Goal: Information Seeking & Learning: Compare options

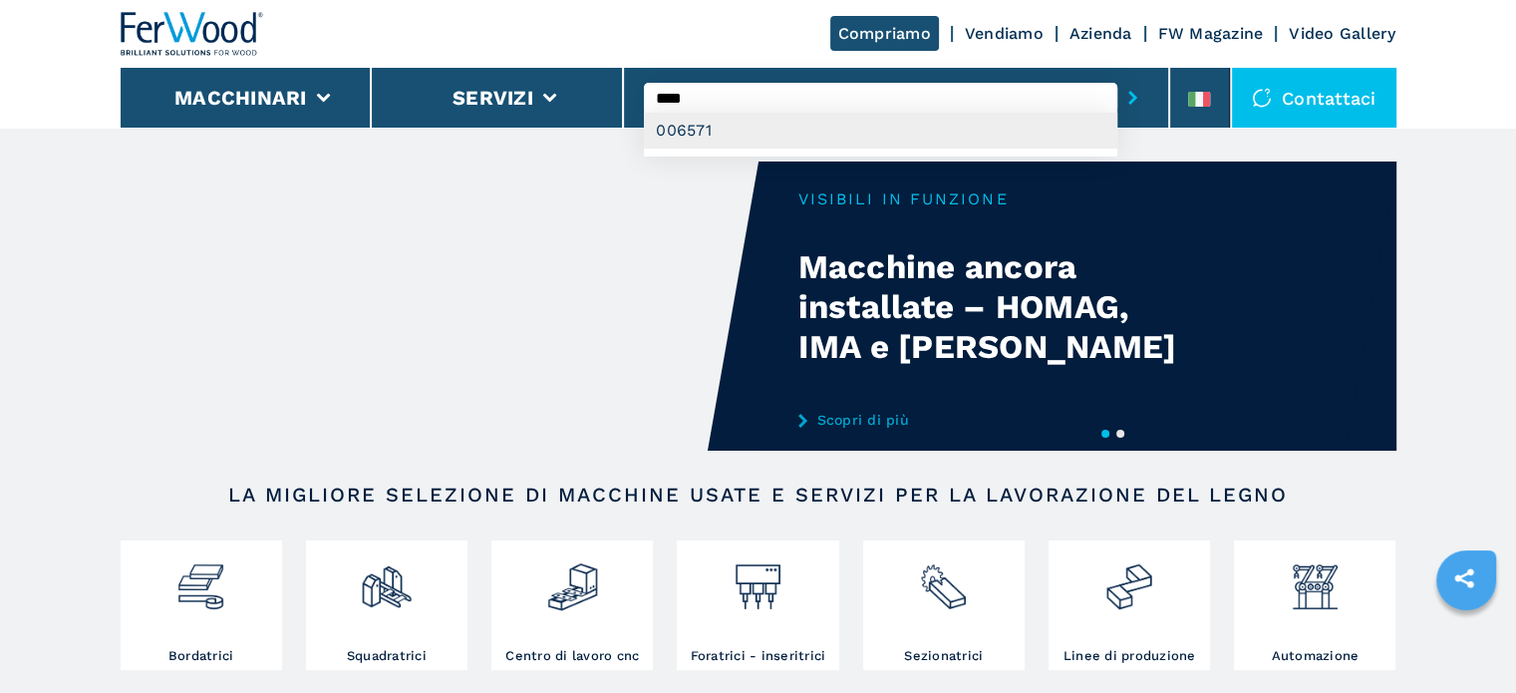
click at [725, 133] on div "006571" at bounding box center [880, 131] width 473 height 36
type input "******"
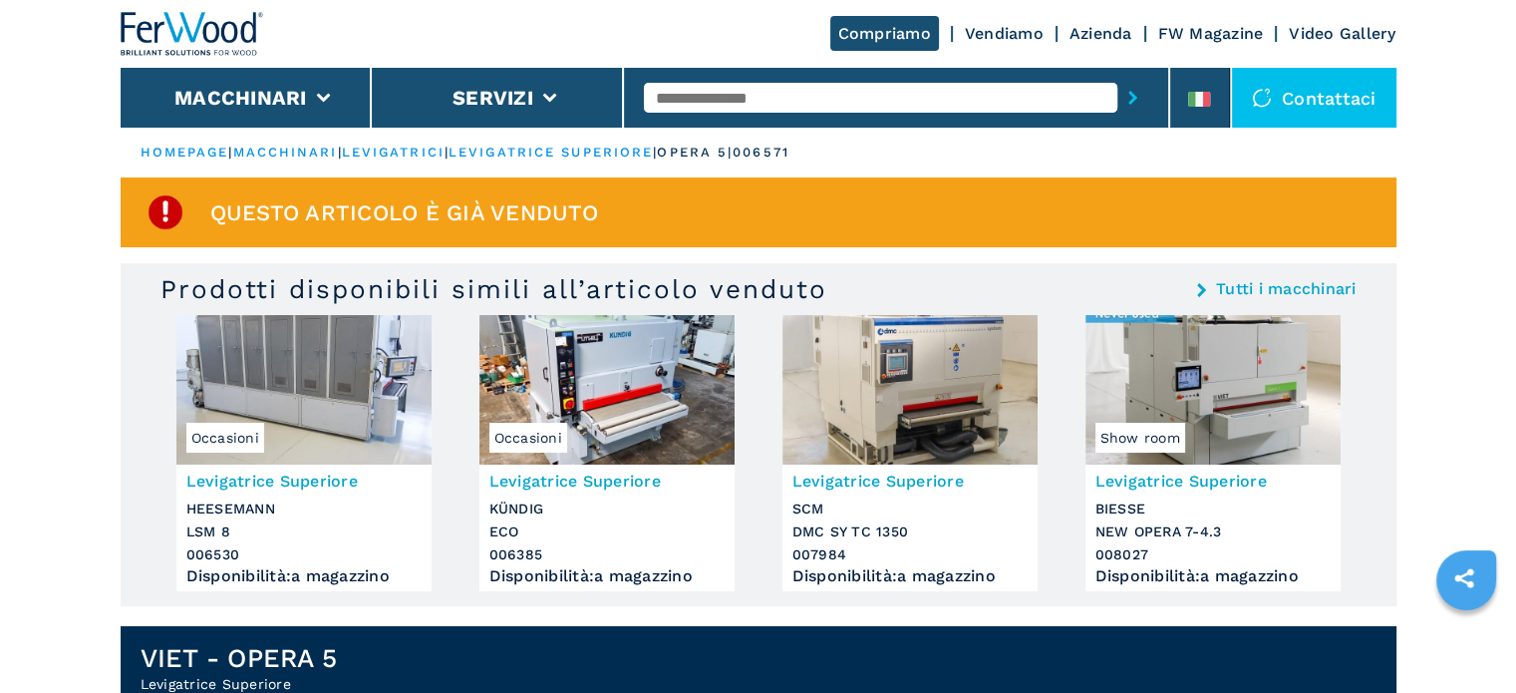
click at [819, 94] on input "text" at bounding box center [880, 98] width 473 height 30
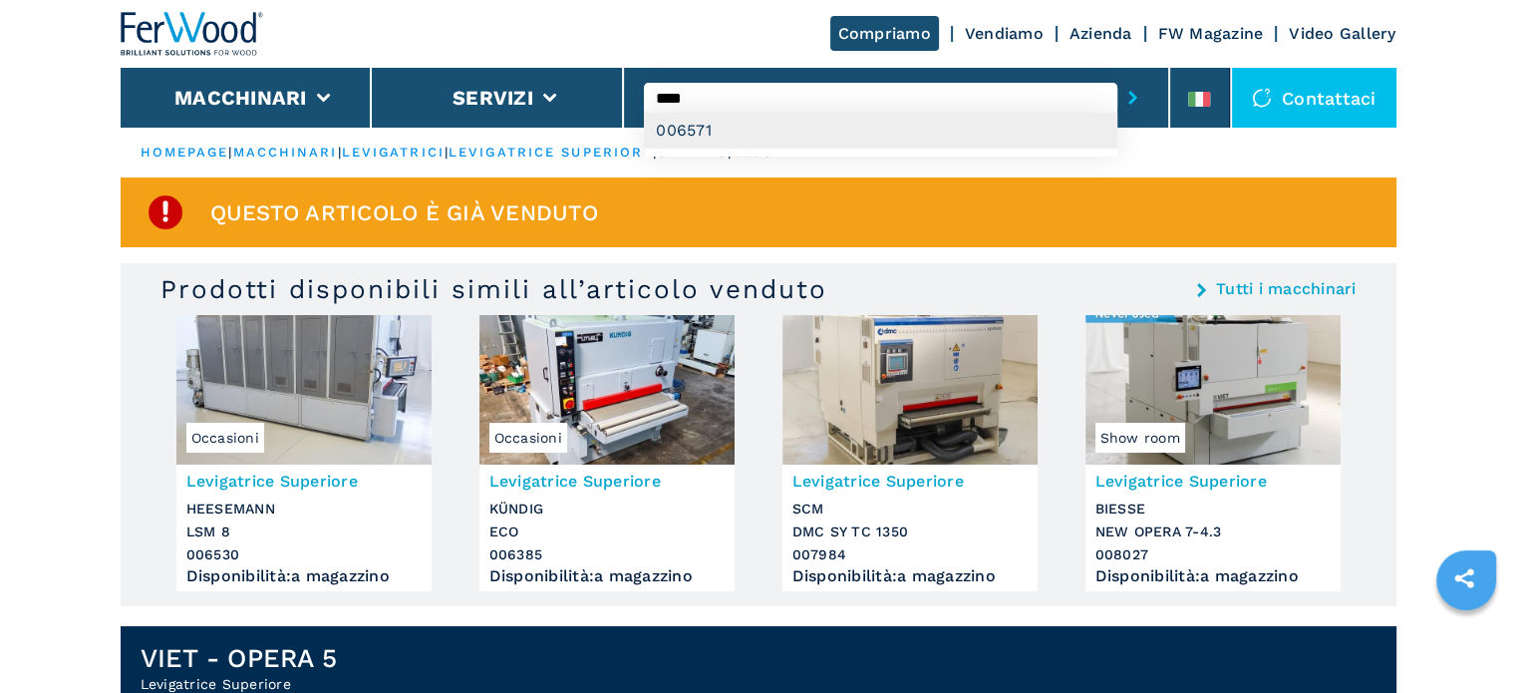
click at [692, 132] on div "006571" at bounding box center [880, 131] width 473 height 36
type input "******"
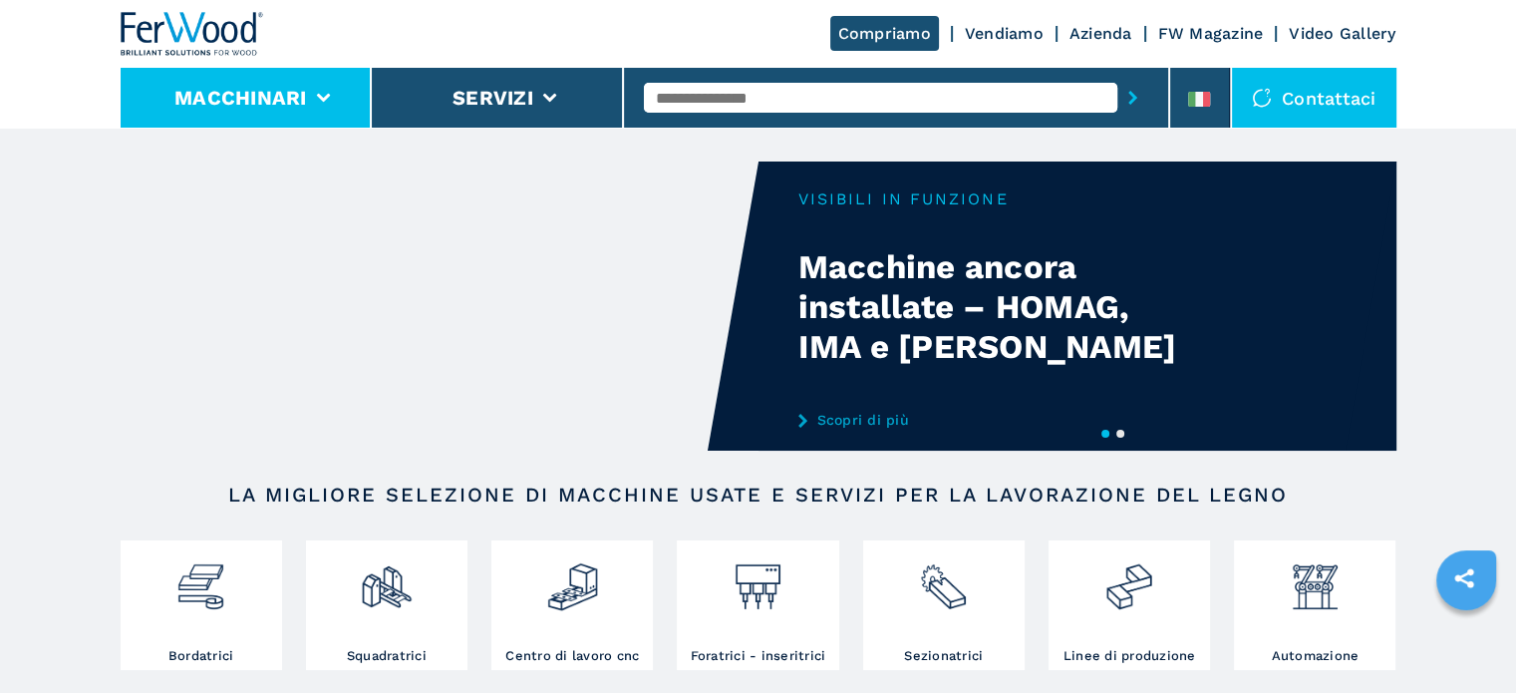
click at [296, 92] on button "Macchinari" at bounding box center [240, 98] width 133 height 24
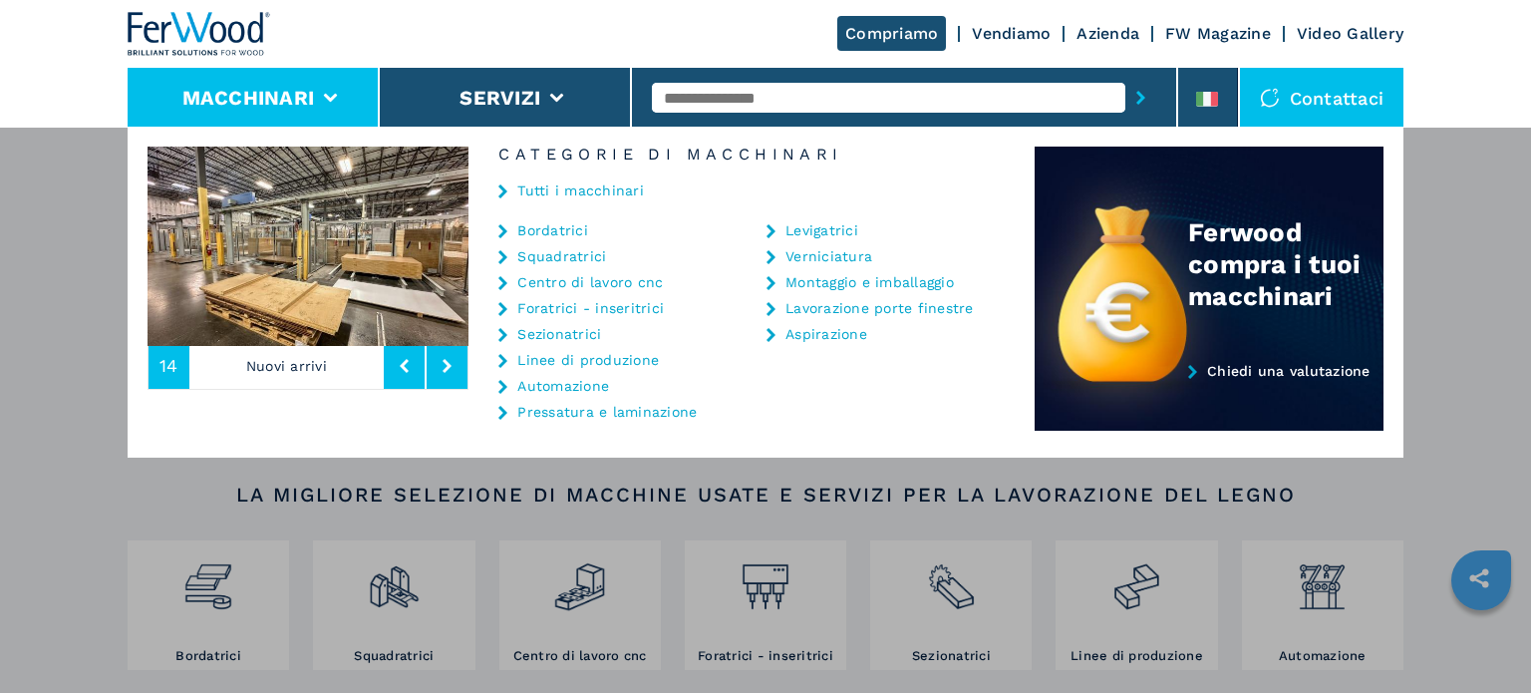
click at [564, 223] on link "Bordatrici" at bounding box center [552, 230] width 71 height 14
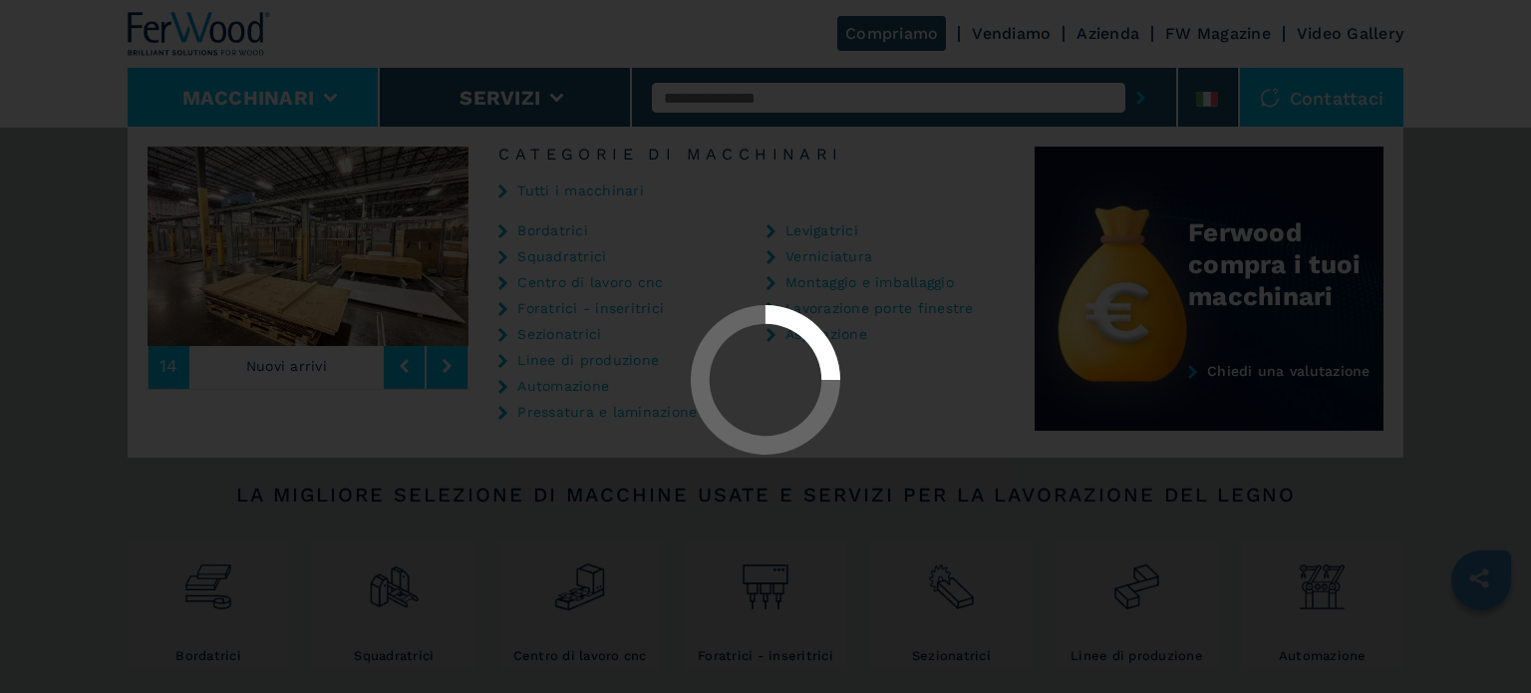
select select "**********"
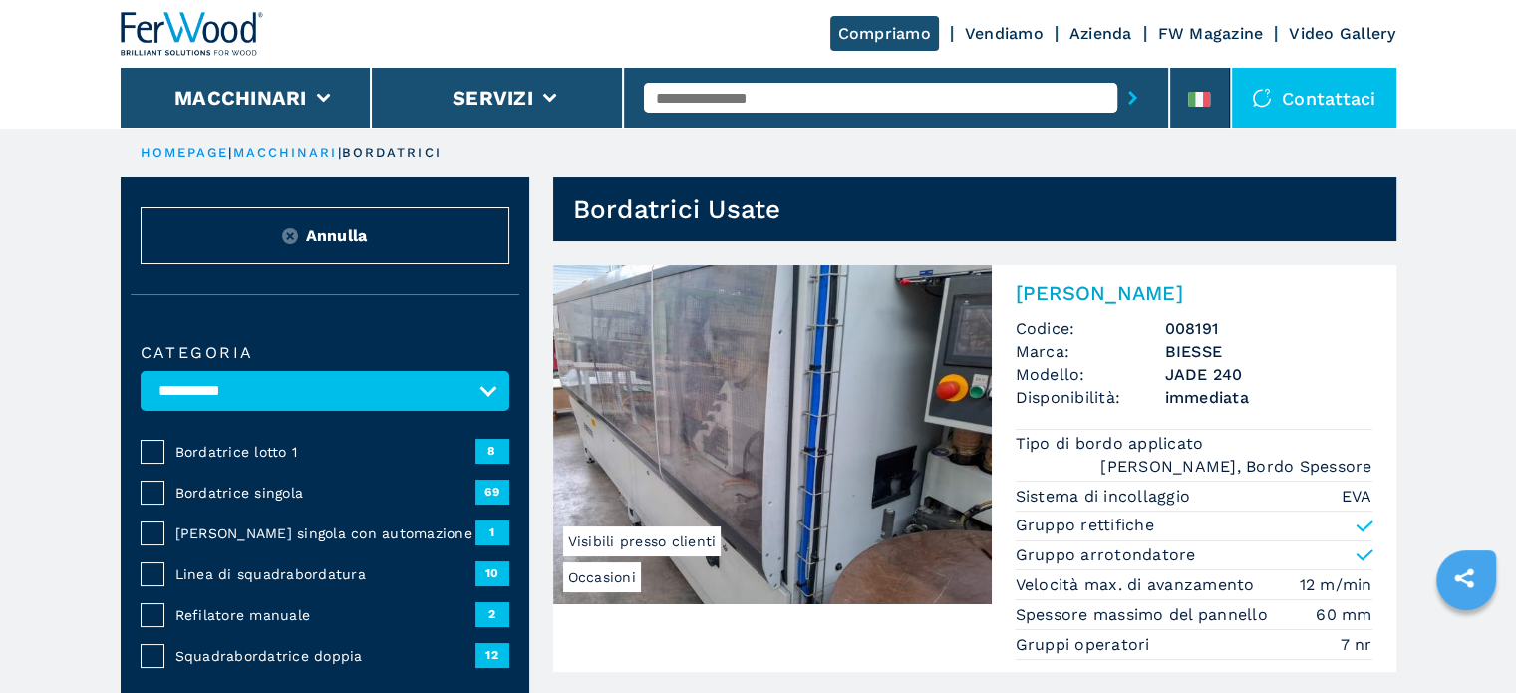
click at [849, 96] on input "text" at bounding box center [880, 98] width 473 height 30
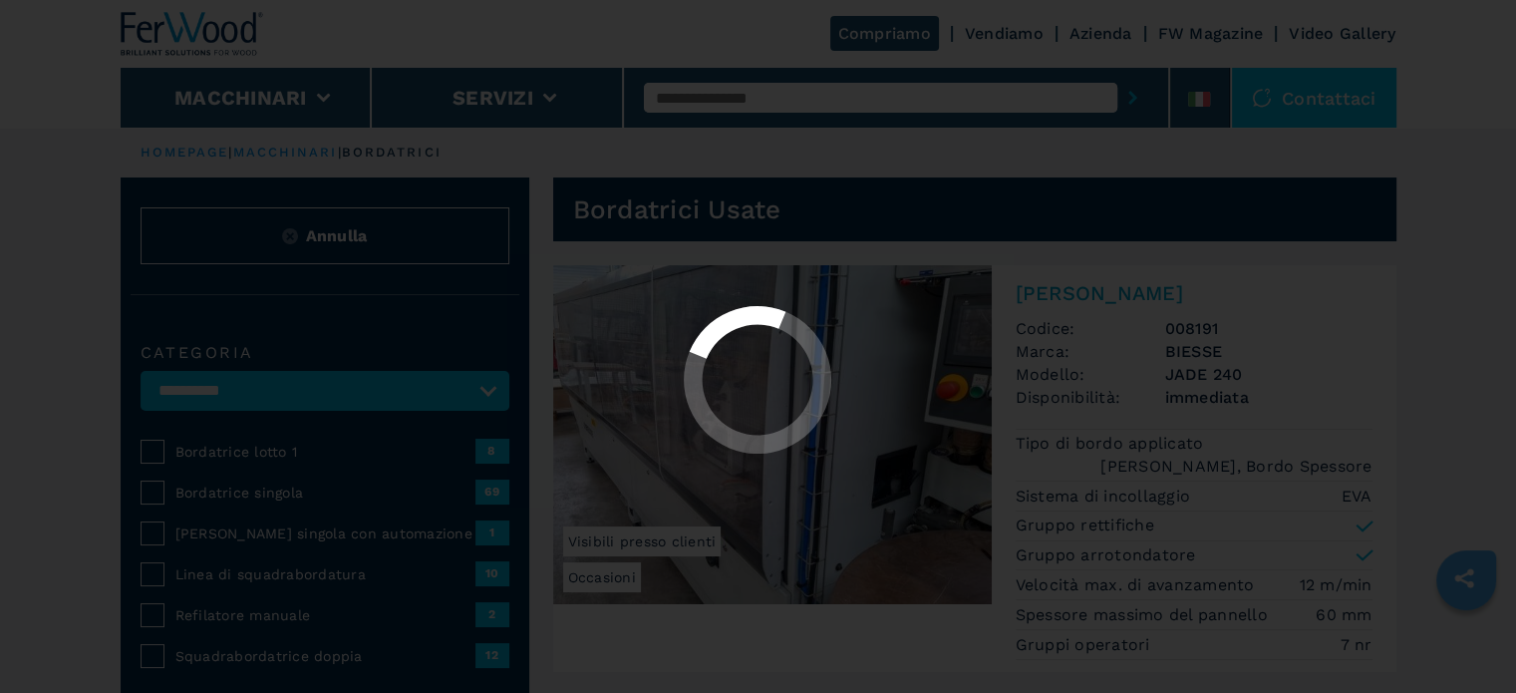
select select "**********"
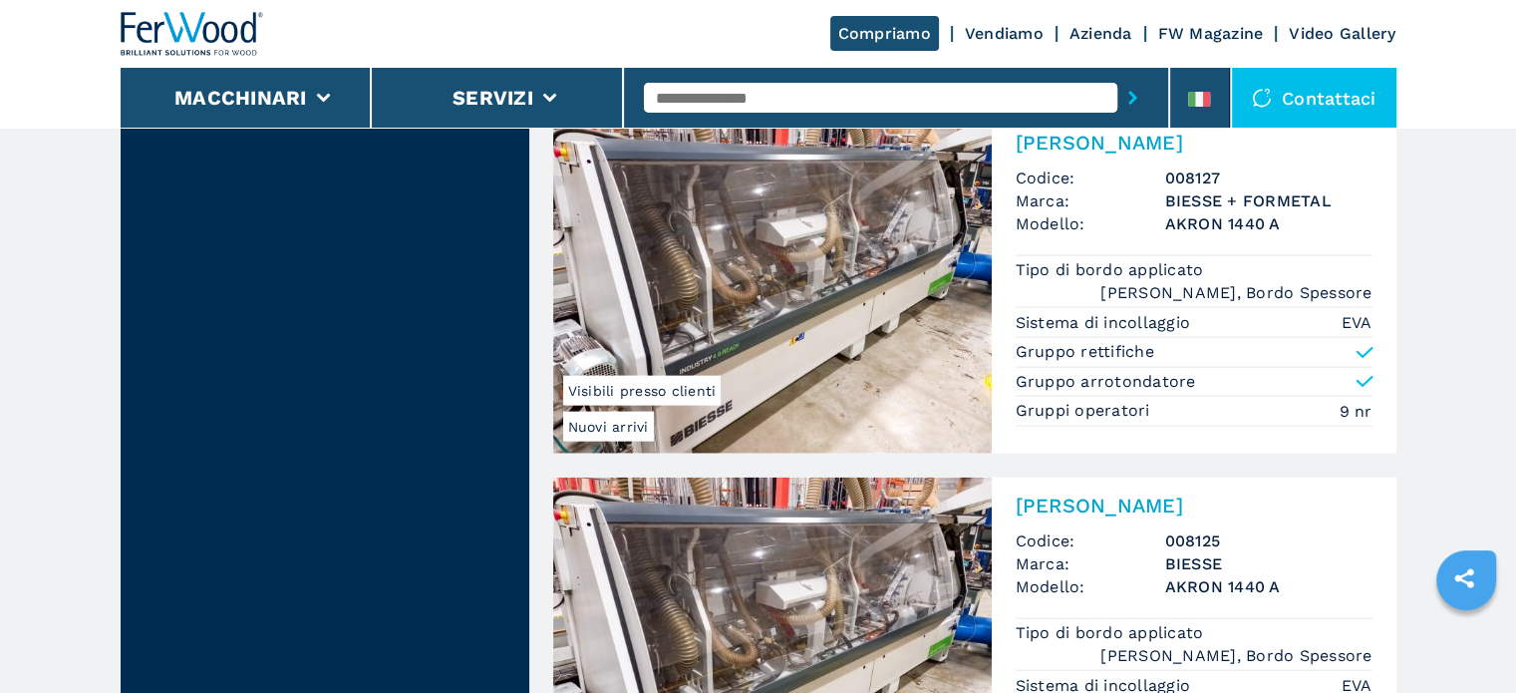
scroll to position [4285, 0]
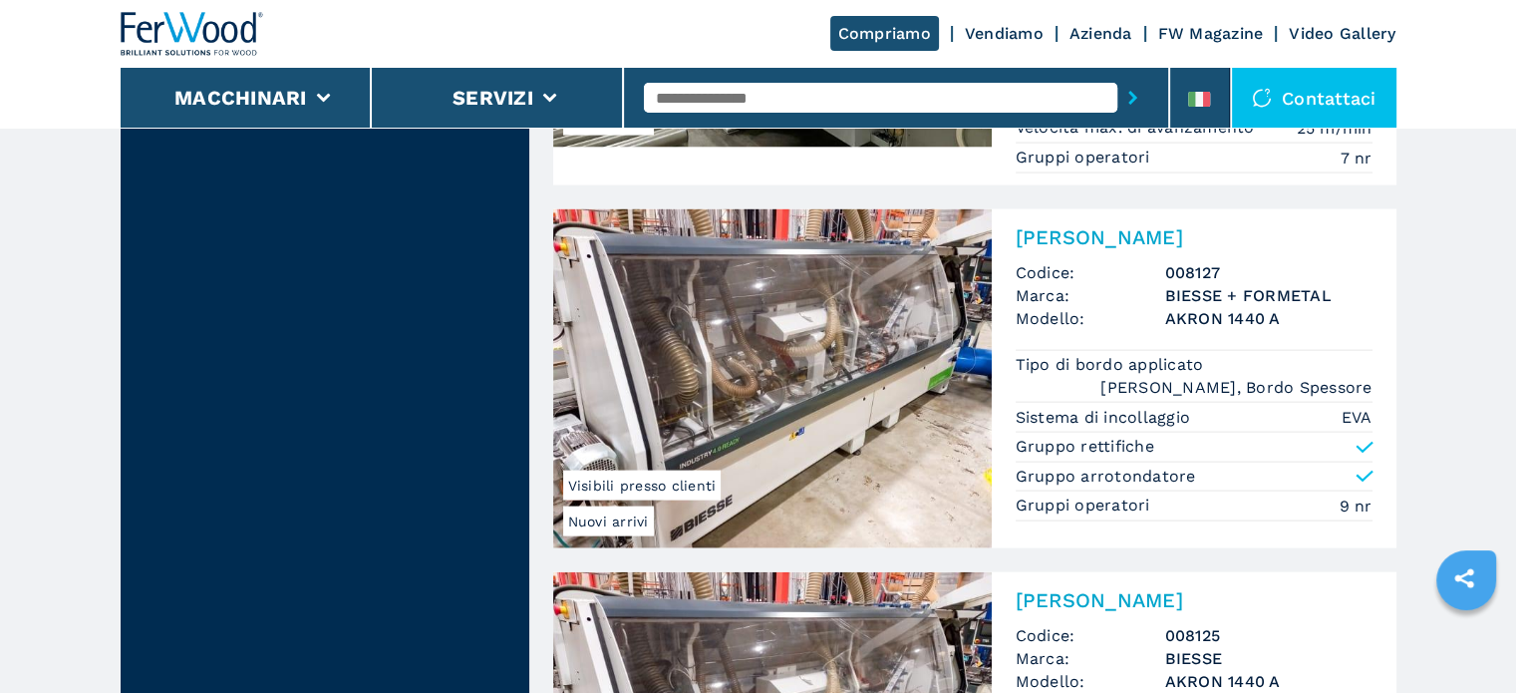
click at [711, 92] on input "text" at bounding box center [880, 98] width 473 height 30
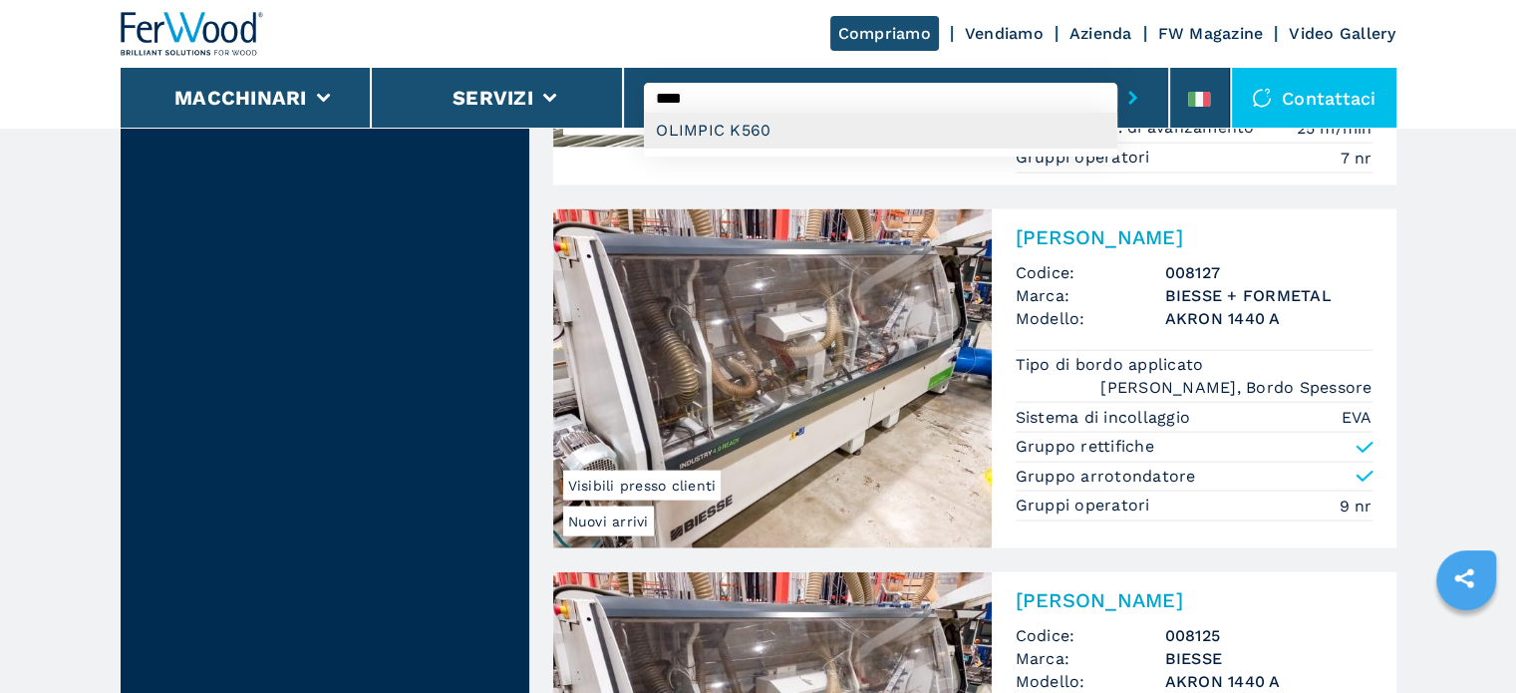
click at [749, 124] on div "OLIMPIC K560" at bounding box center [880, 131] width 473 height 36
type input "**********"
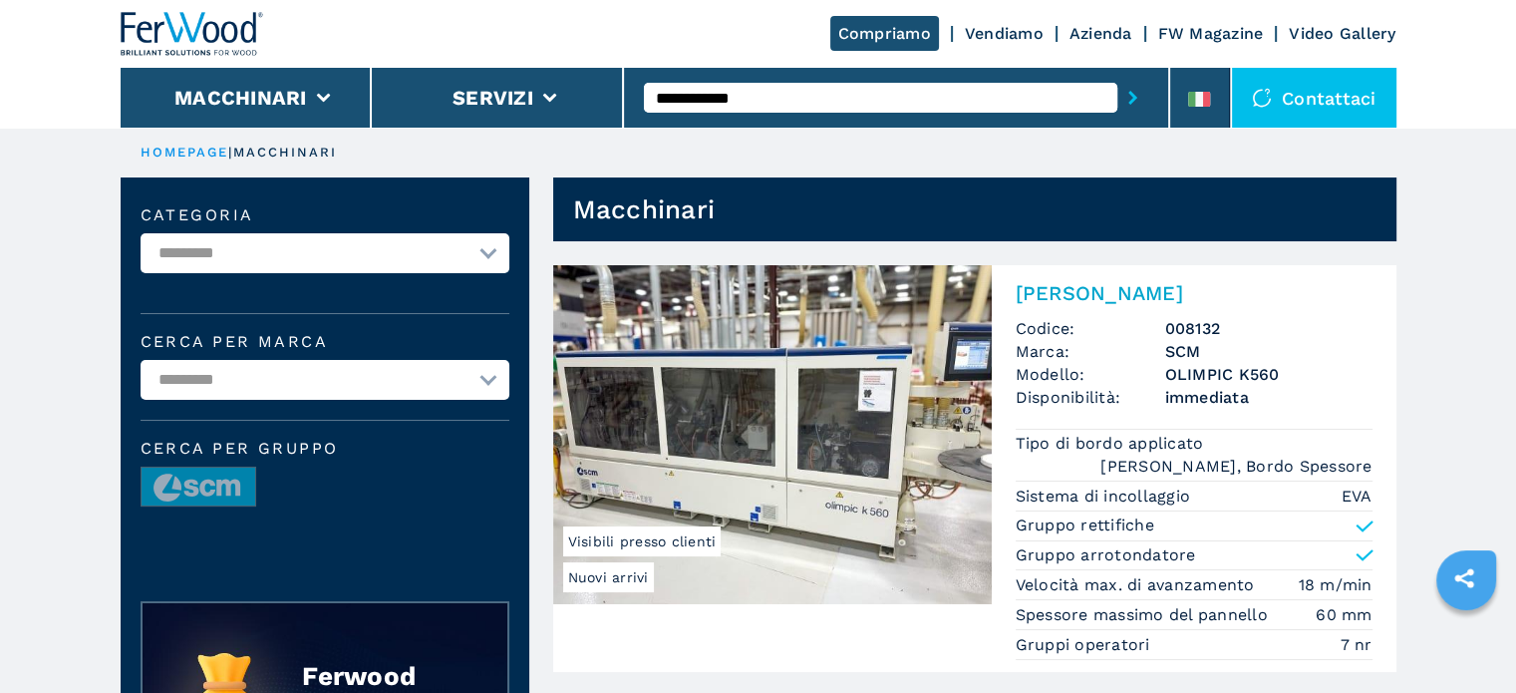
select select "**********"
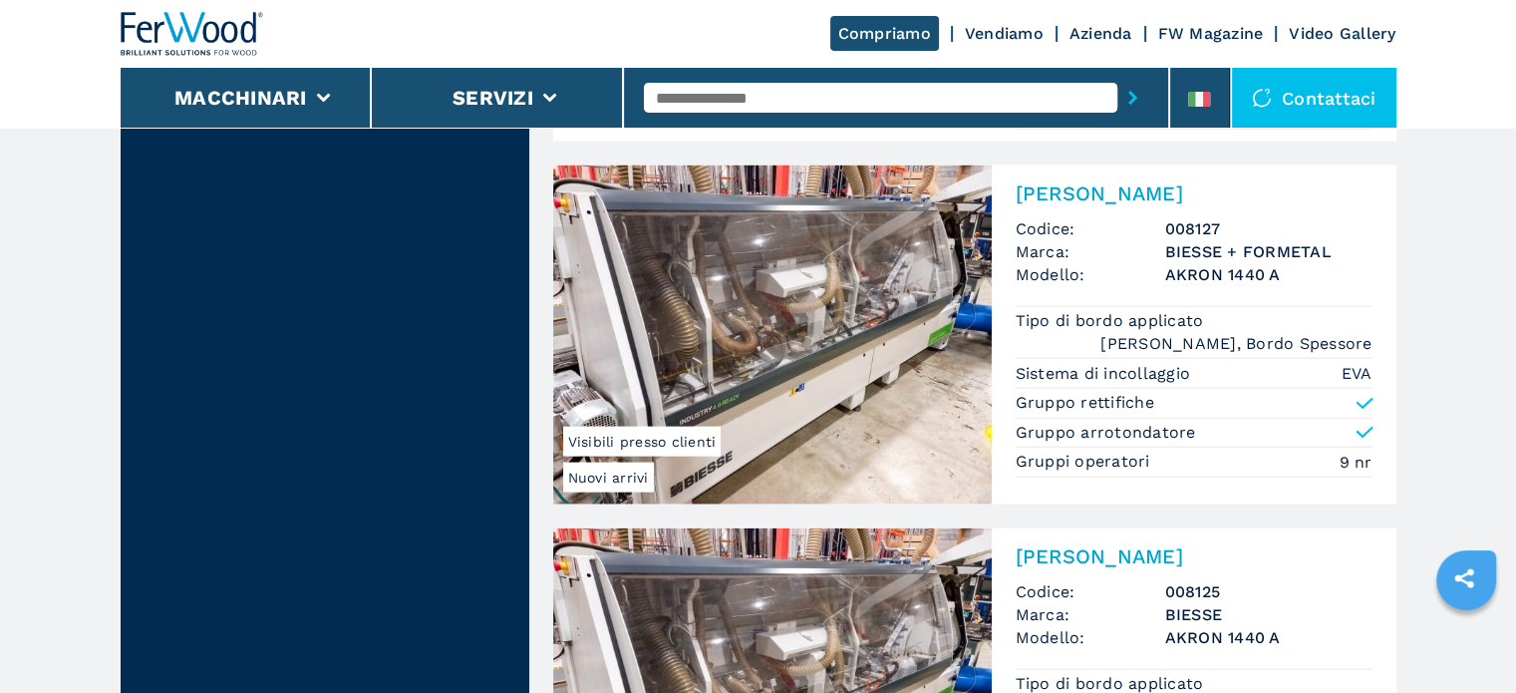
scroll to position [4285, 0]
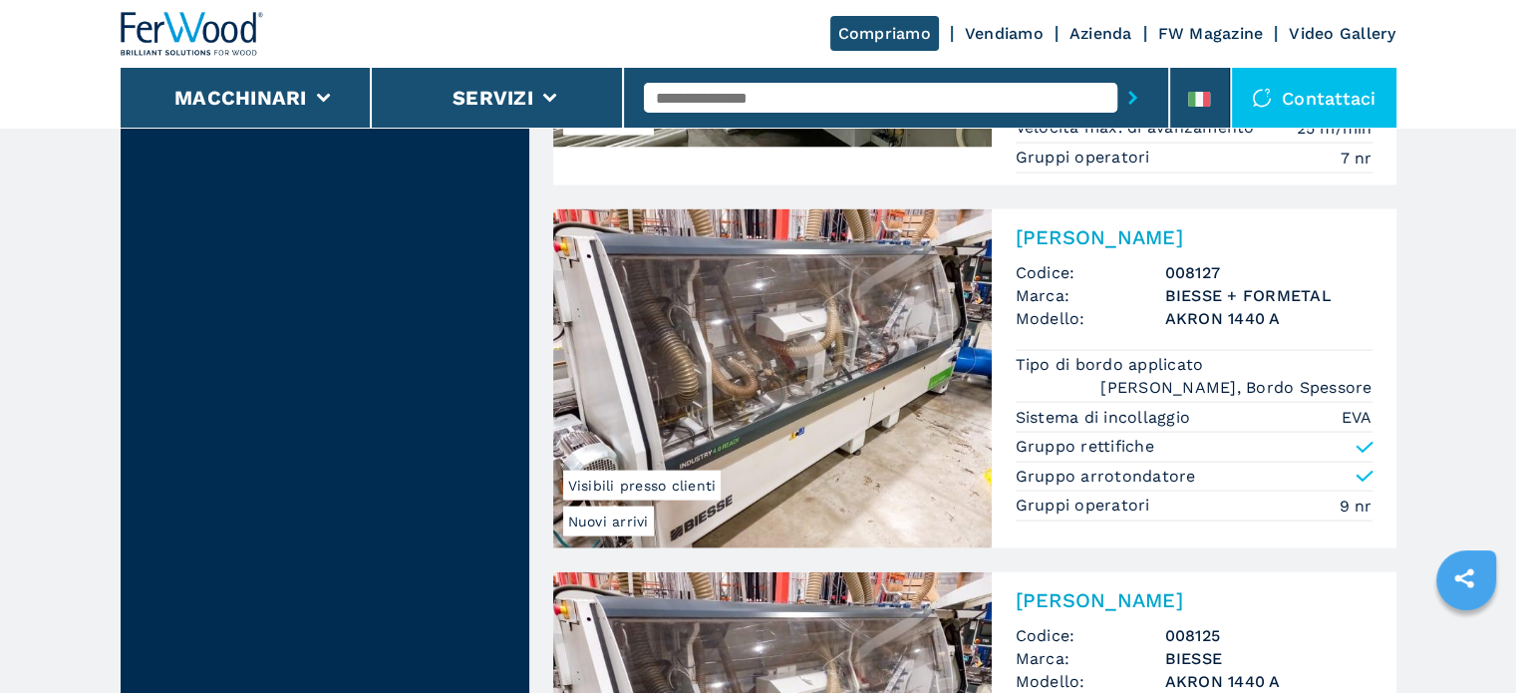
click at [1204, 266] on h3 "008127" at bounding box center [1268, 272] width 207 height 23
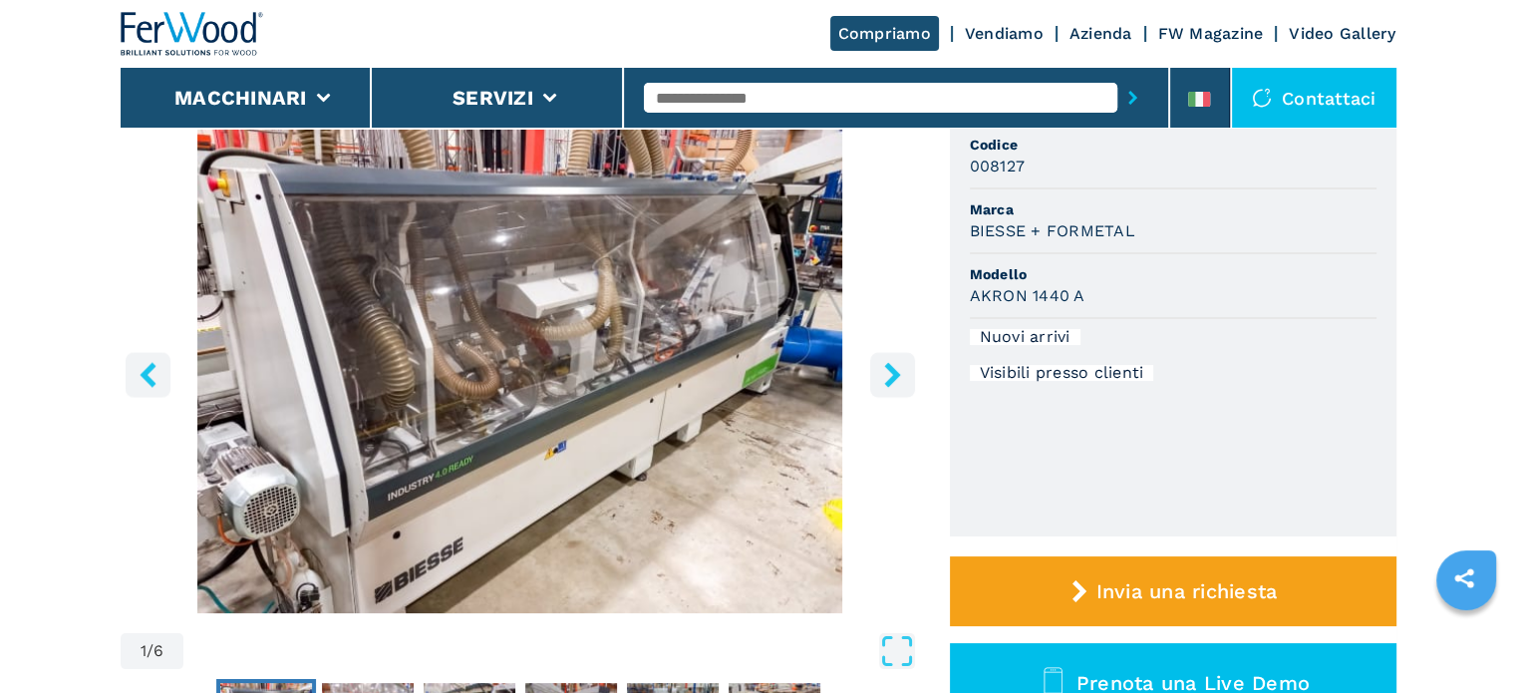
scroll to position [199, 0]
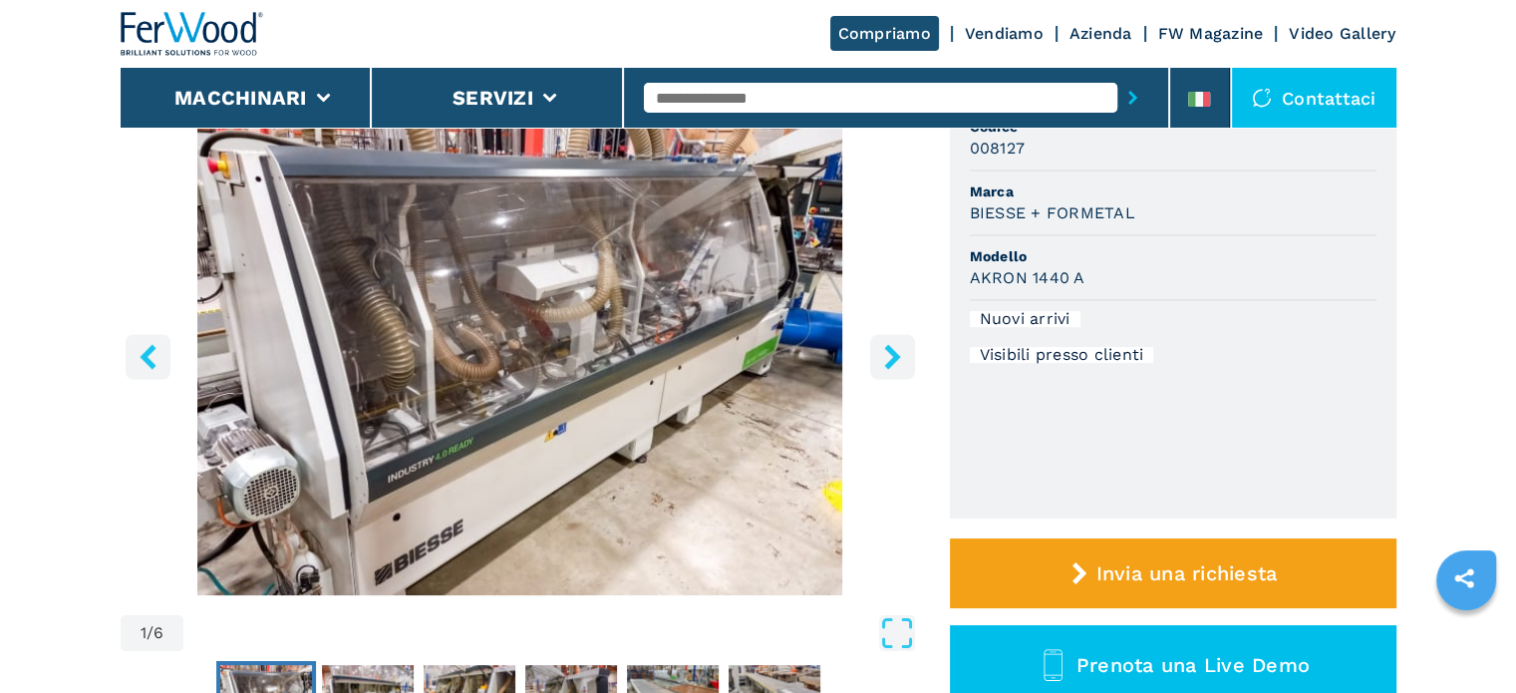
click at [896, 346] on icon "right-button" at bounding box center [892, 356] width 25 height 25
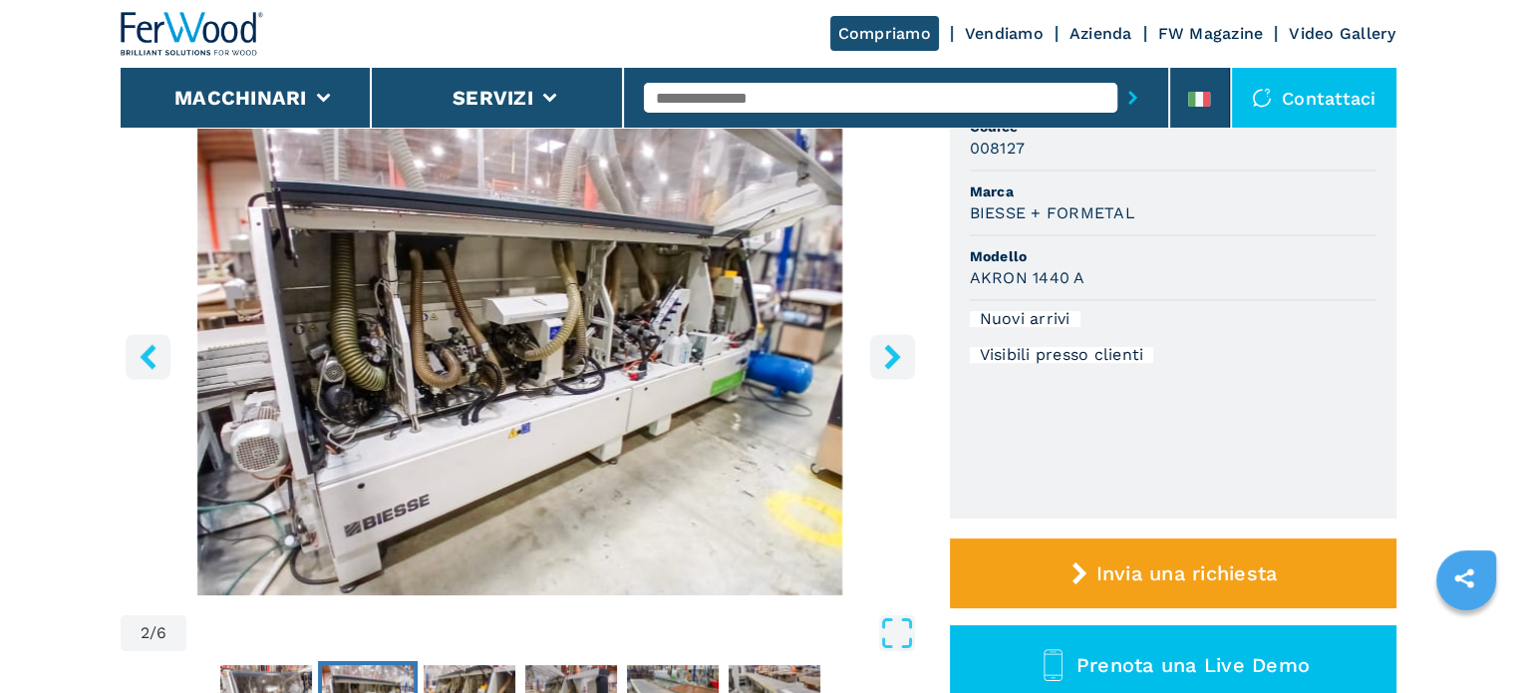
click at [896, 346] on icon "right-button" at bounding box center [892, 356] width 25 height 25
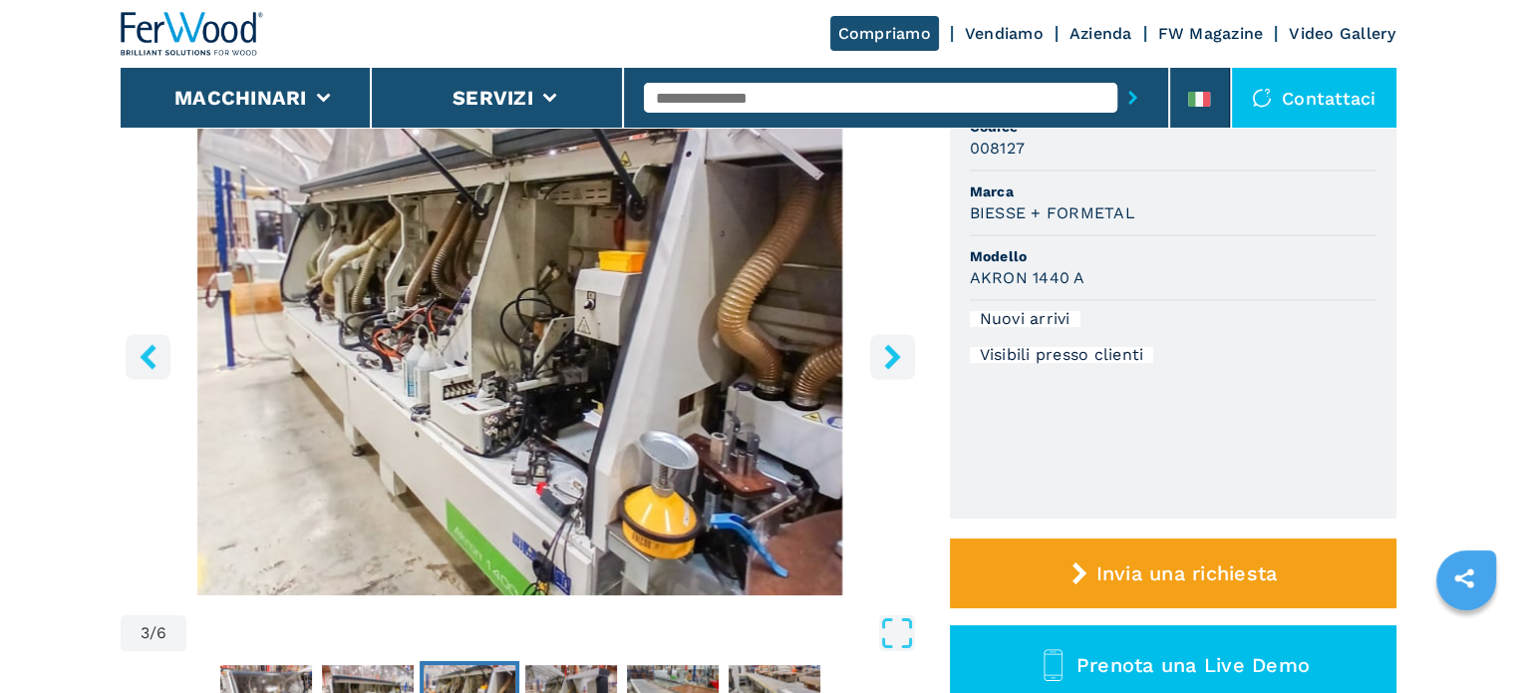
click at [896, 346] on icon "right-button" at bounding box center [892, 356] width 25 height 25
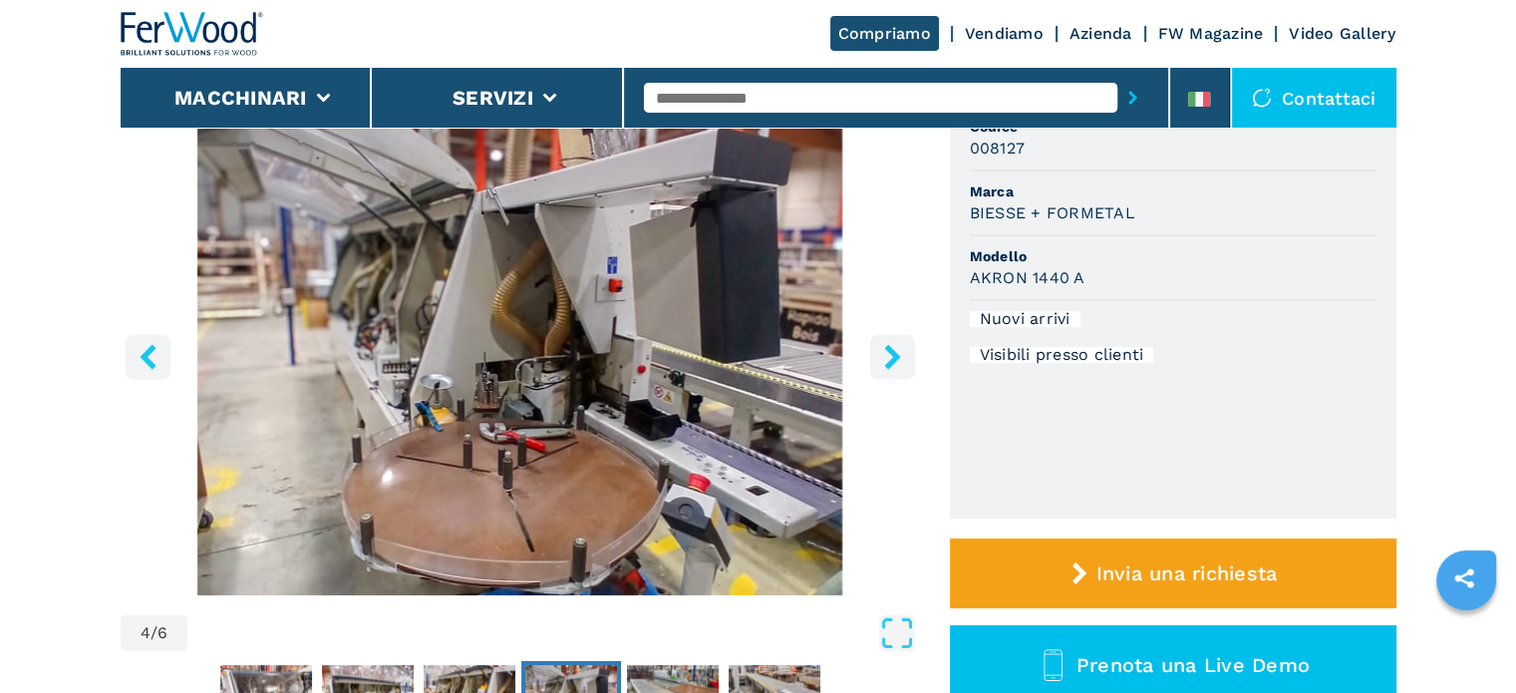
click at [896, 346] on icon "right-button" at bounding box center [892, 356] width 25 height 25
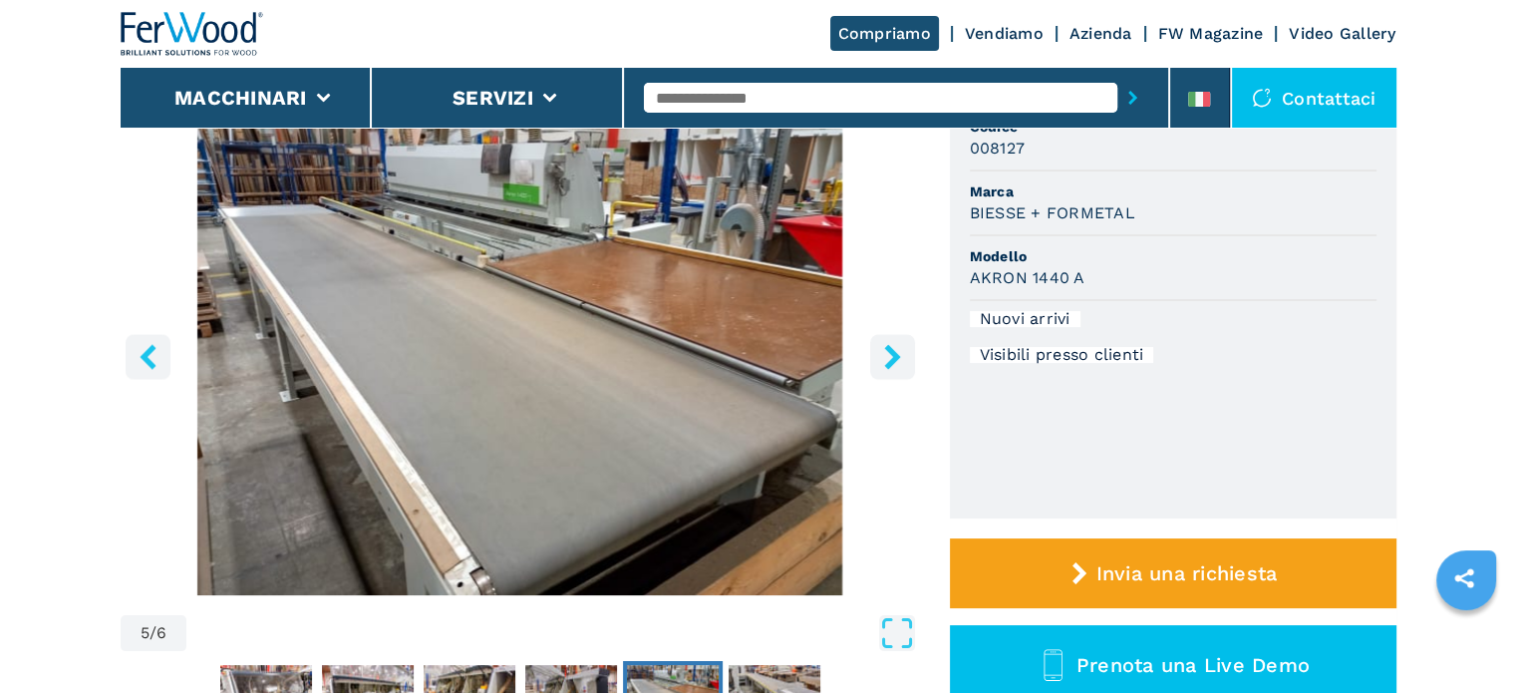
click at [896, 346] on icon "right-button" at bounding box center [892, 356] width 25 height 25
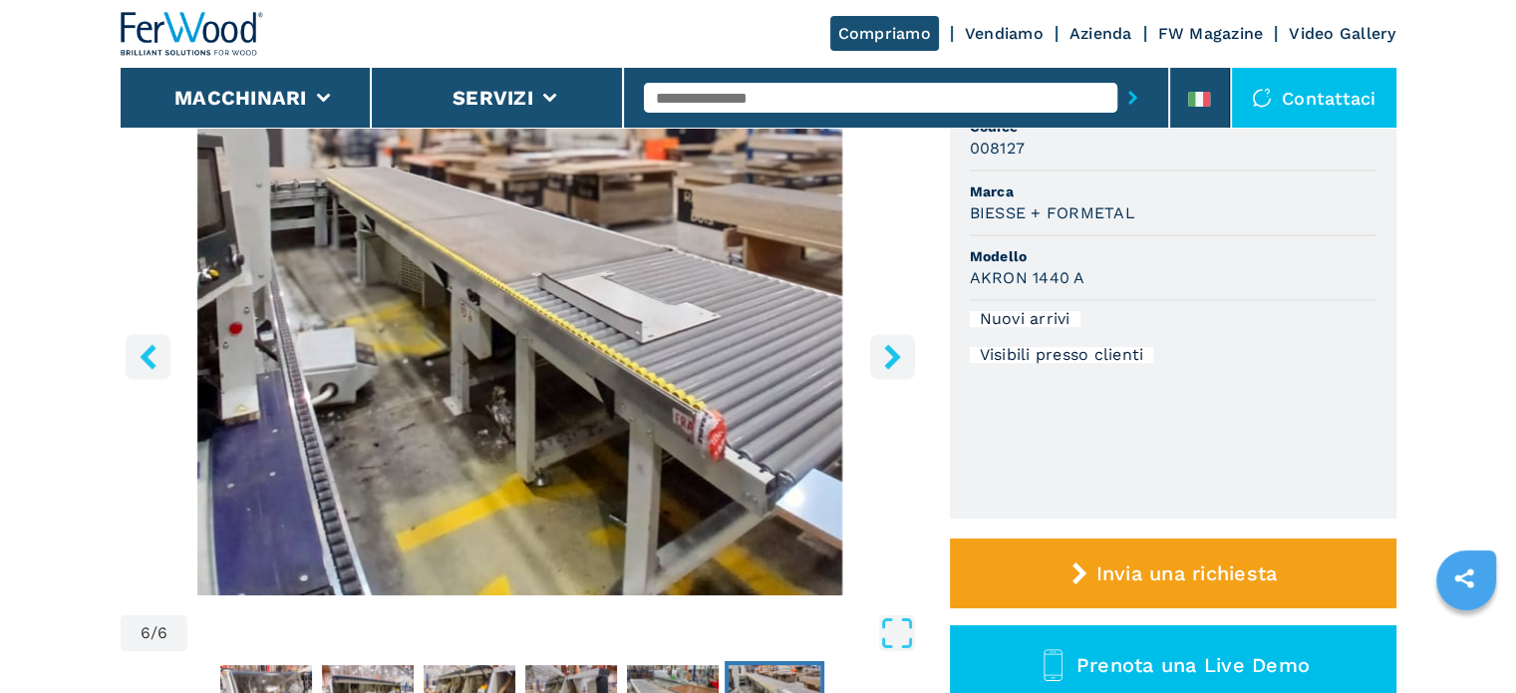
click at [896, 346] on icon "right-button" at bounding box center [892, 356] width 25 height 25
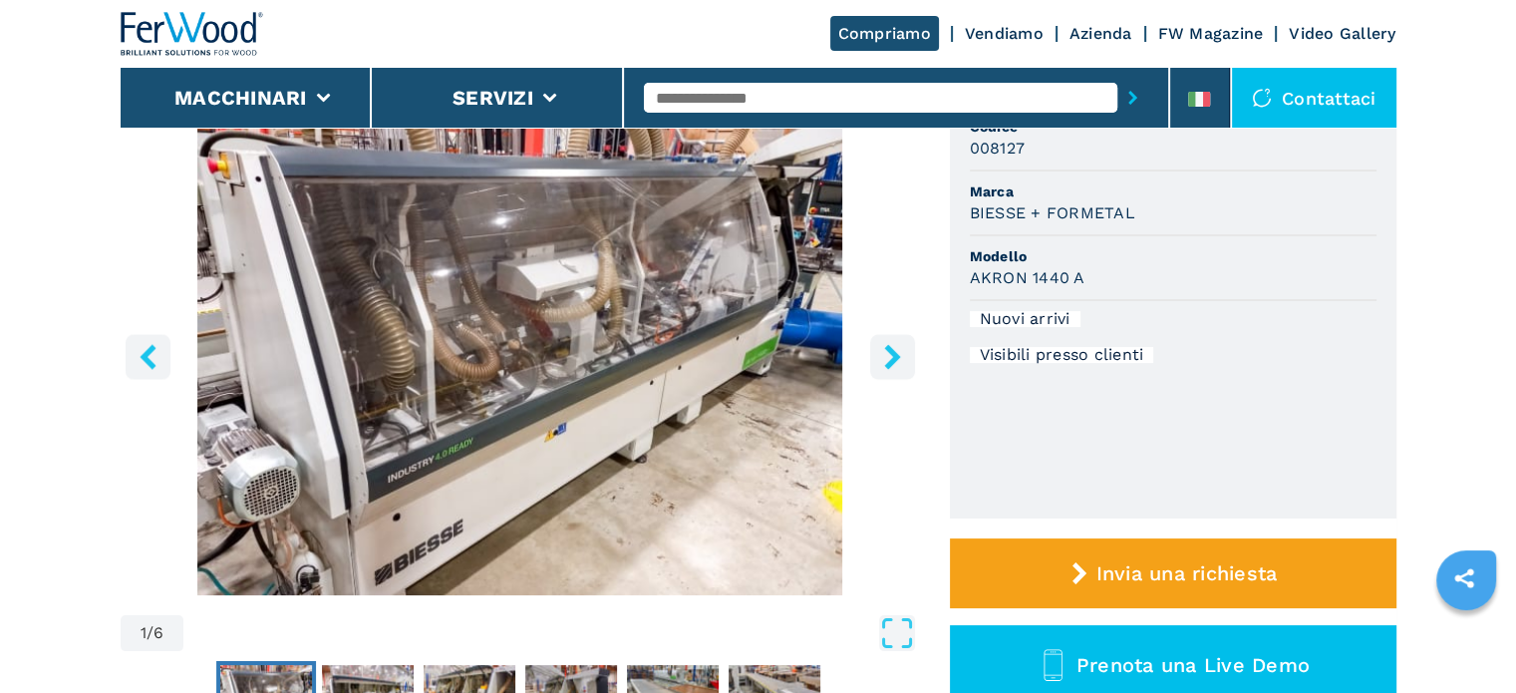
click at [896, 346] on icon "right-button" at bounding box center [892, 356] width 25 height 25
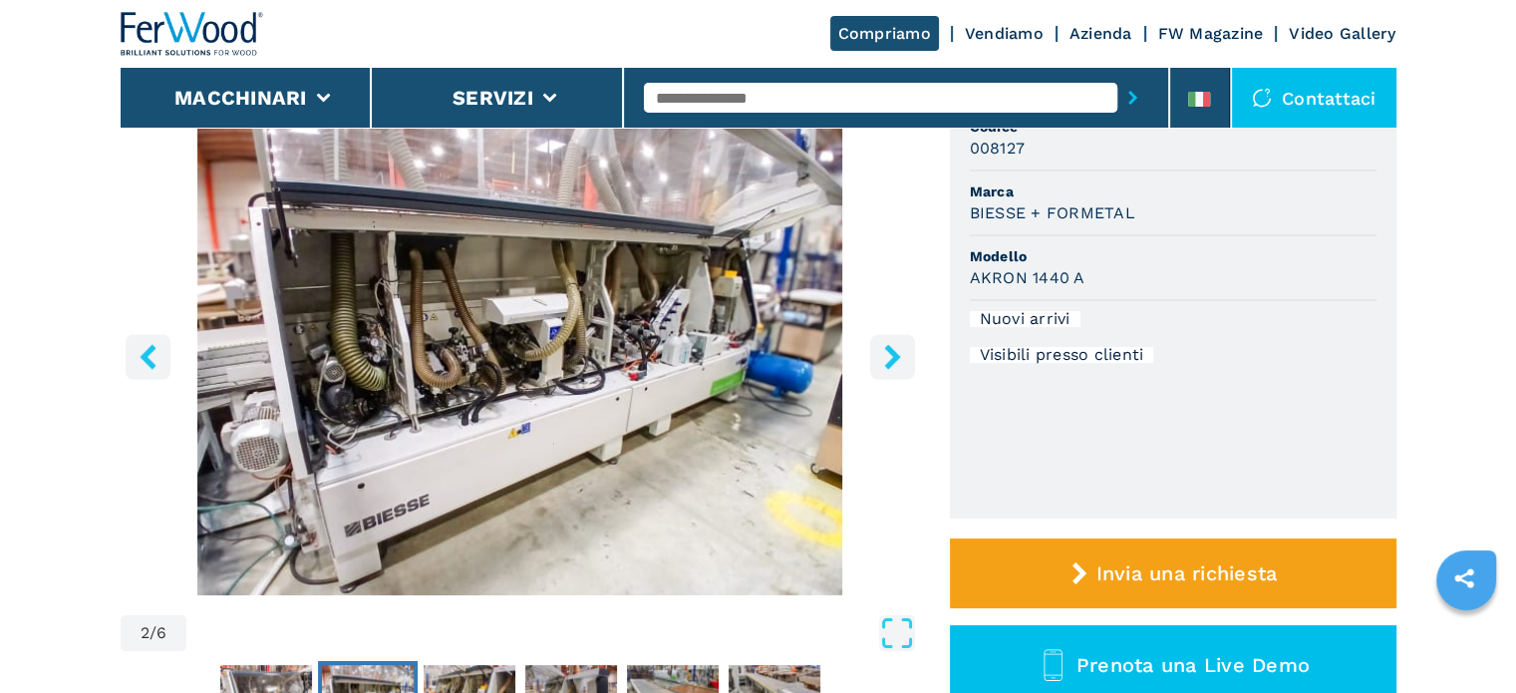
click at [888, 348] on icon "right-button" at bounding box center [892, 356] width 16 height 25
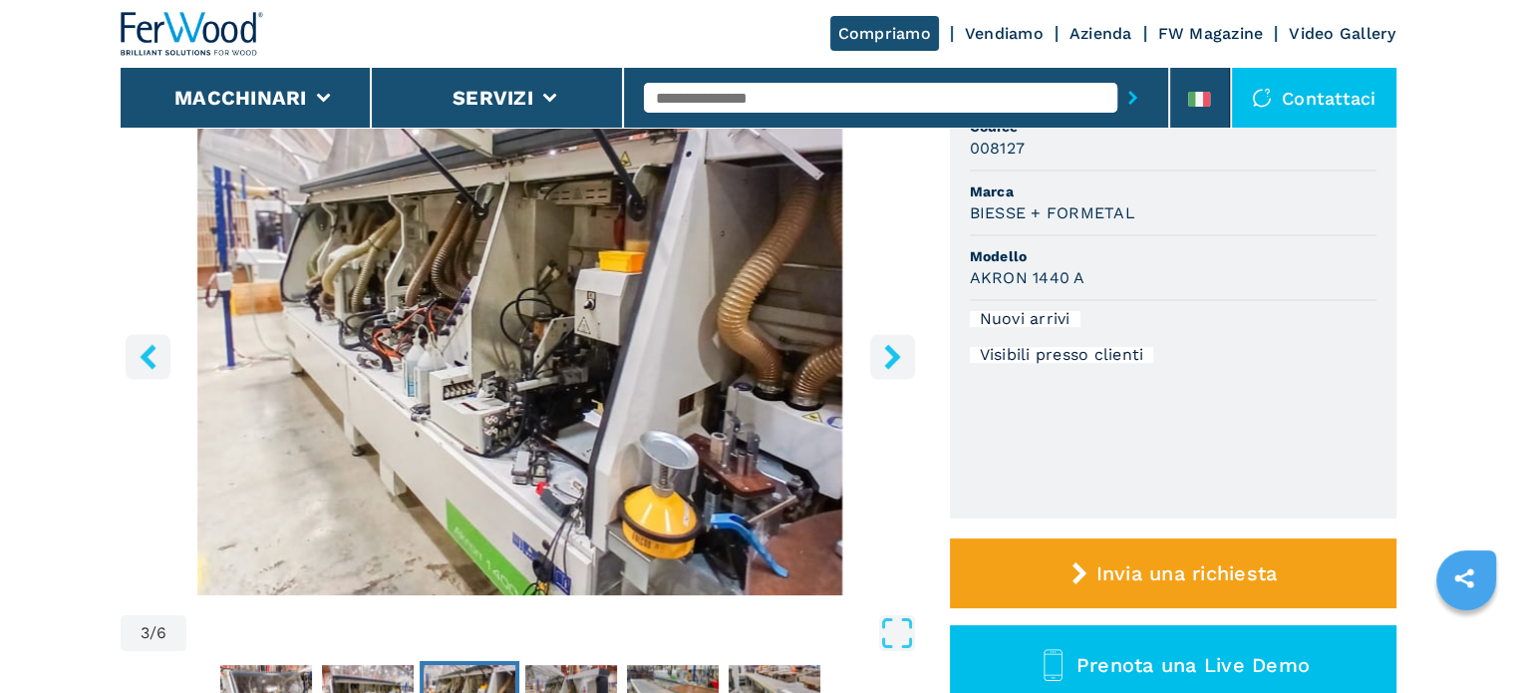
click at [890, 349] on icon "right-button" at bounding box center [892, 356] width 16 height 25
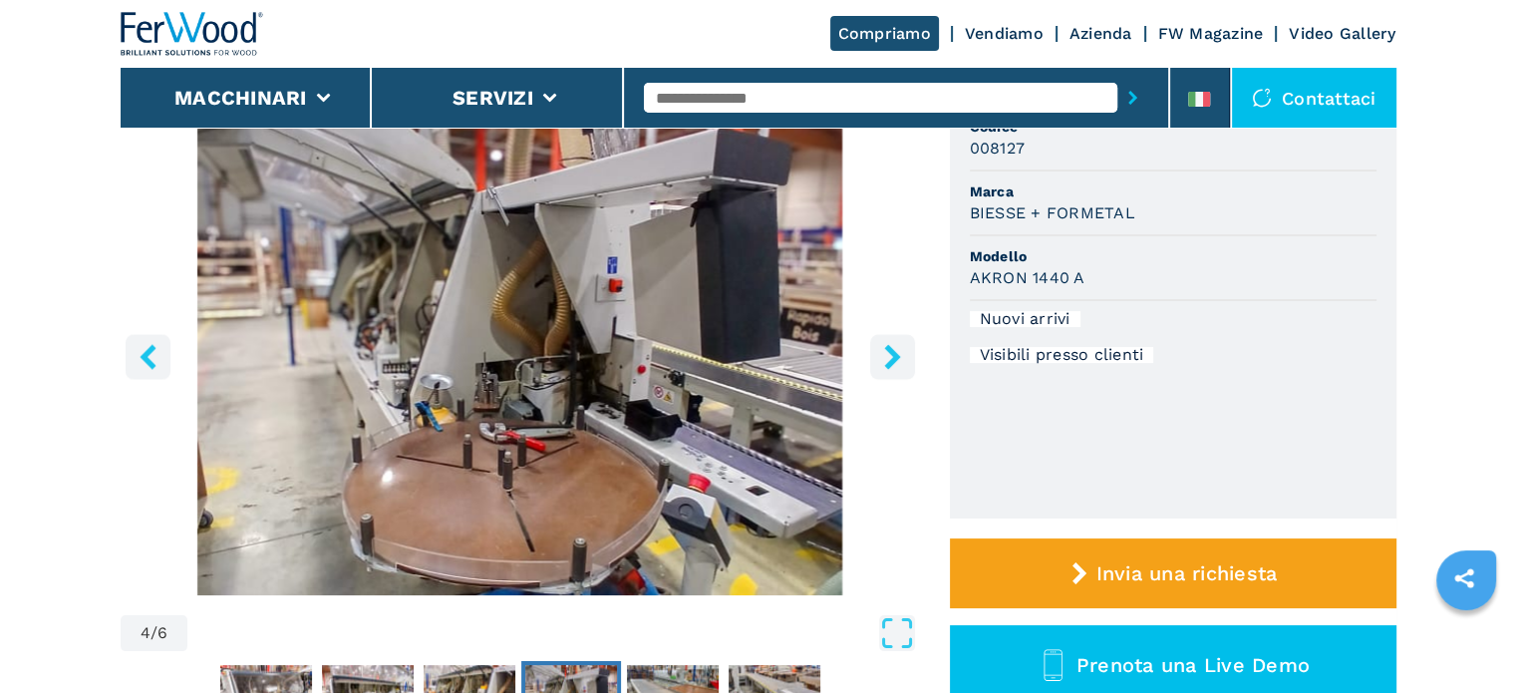
click at [890, 349] on icon "right-button" at bounding box center [892, 356] width 16 height 25
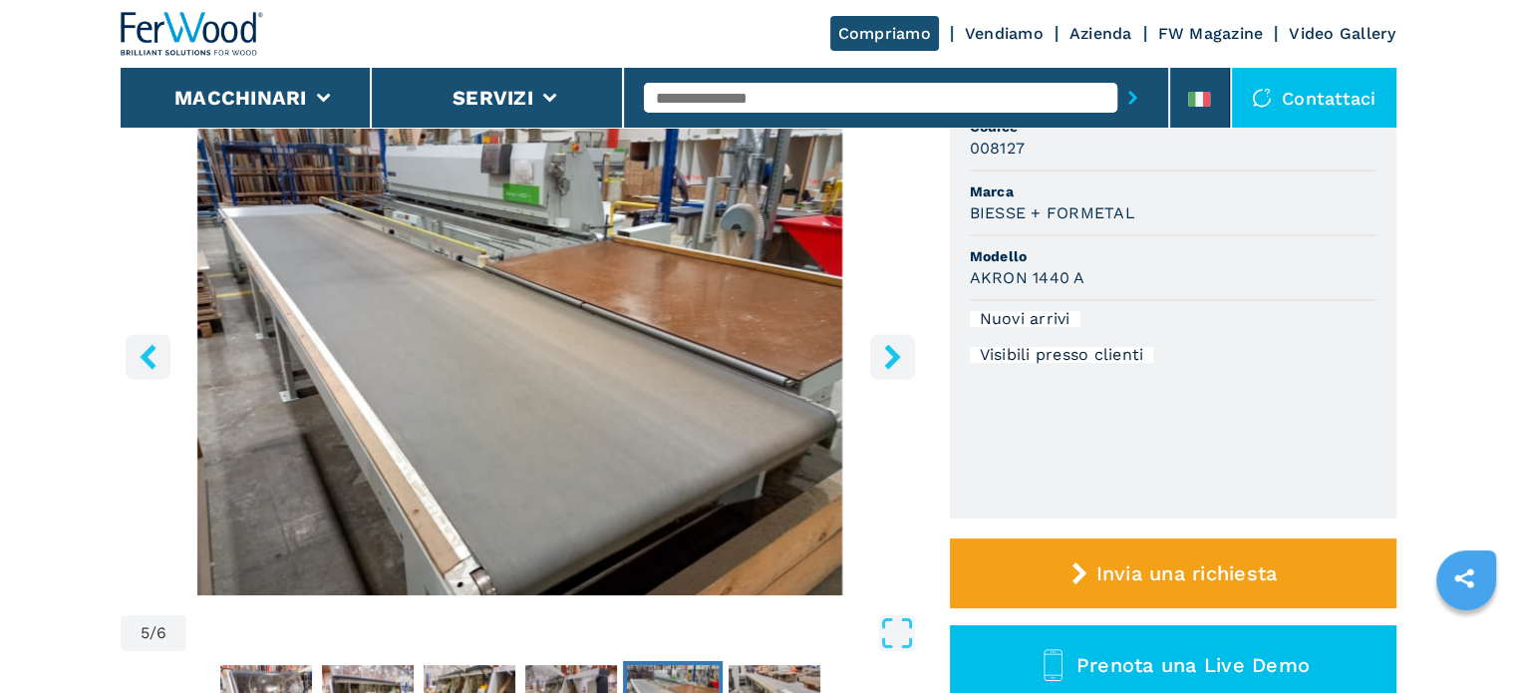
click at [890, 350] on icon "right-button" at bounding box center [892, 356] width 16 height 25
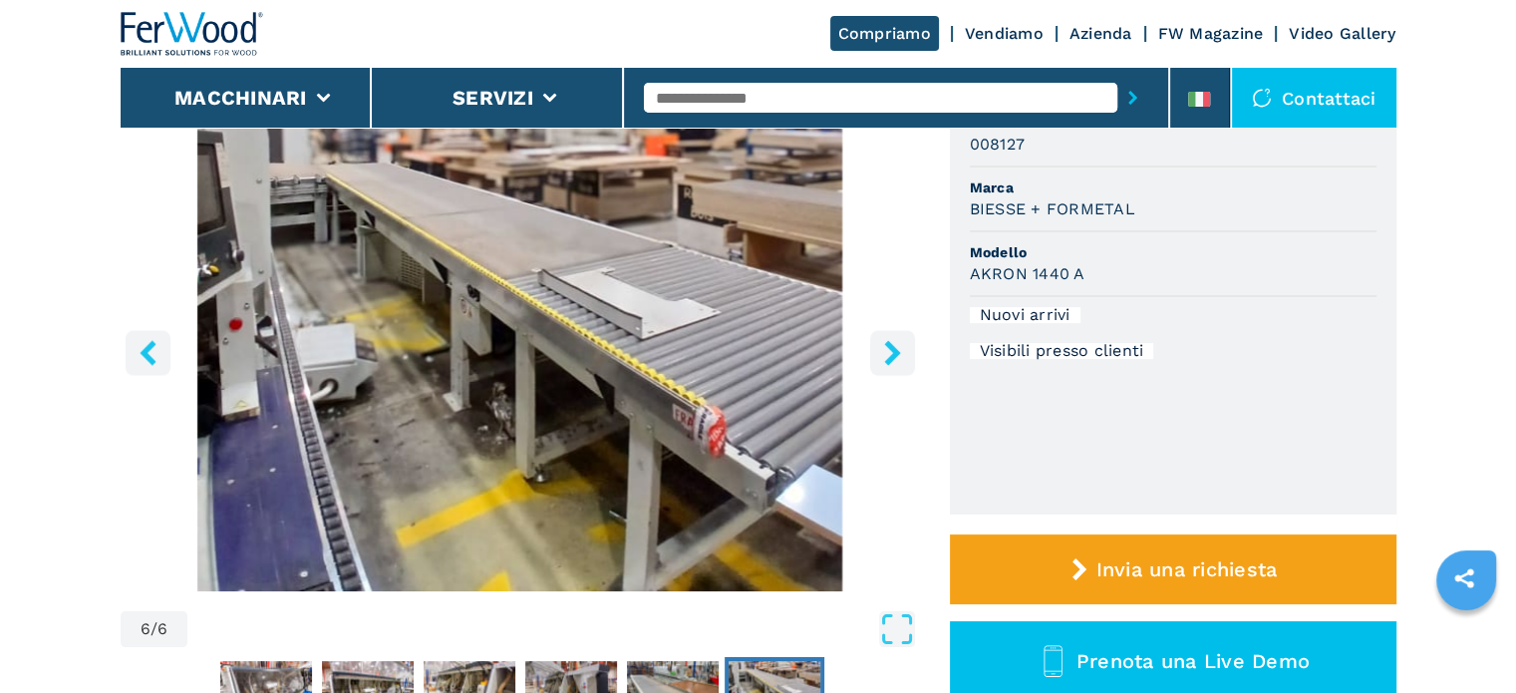
scroll to position [0, 0]
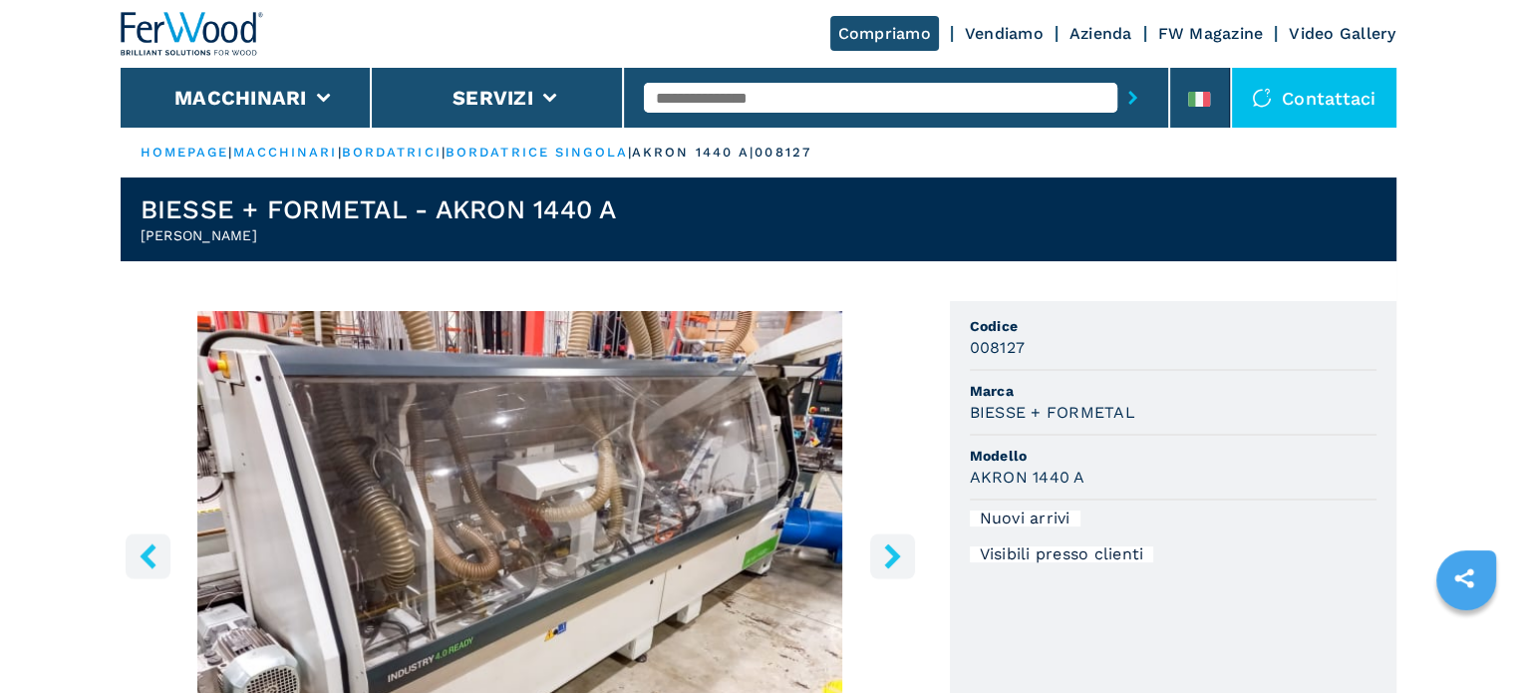
select select "**********"
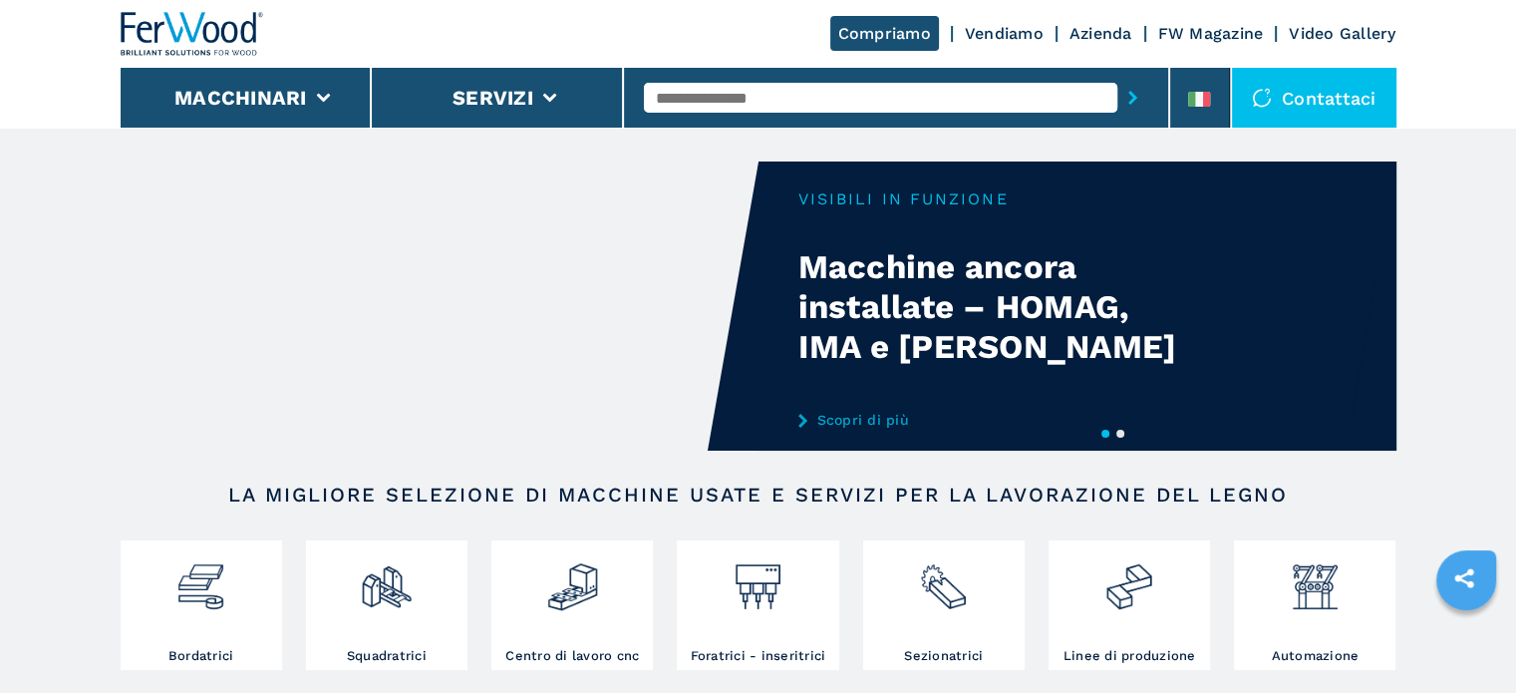
select select "**********"
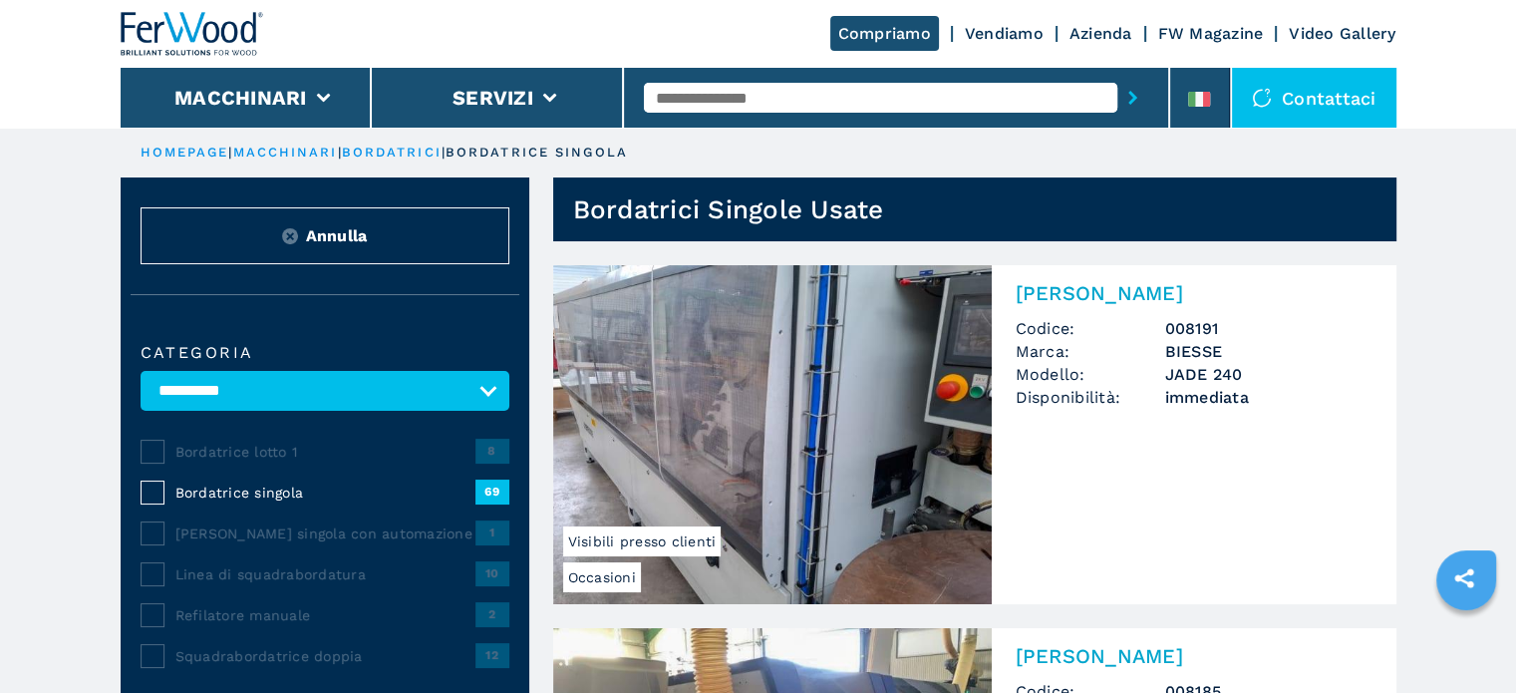
click at [1208, 382] on h3 "JADE 240" at bounding box center [1268, 374] width 207 height 23
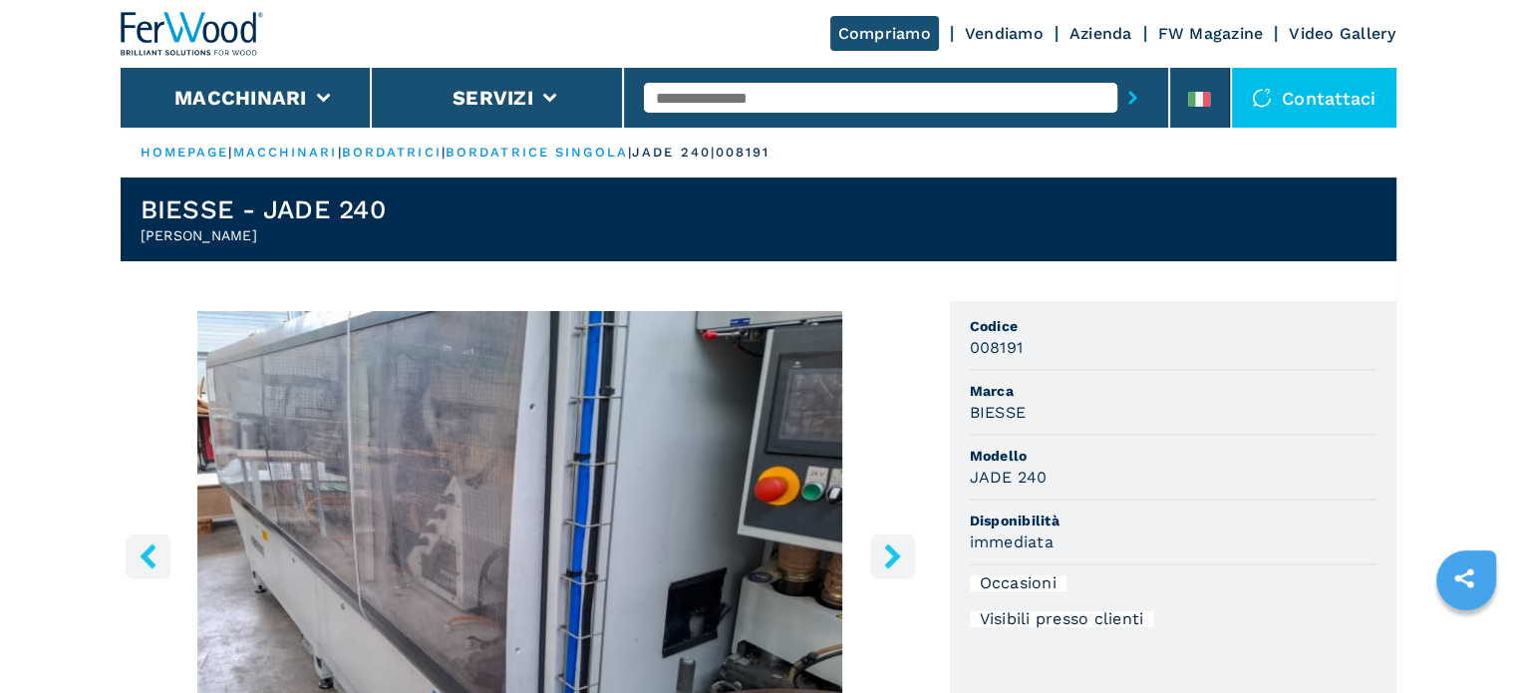
click at [877, 564] on button "right-button" at bounding box center [892, 555] width 45 height 45
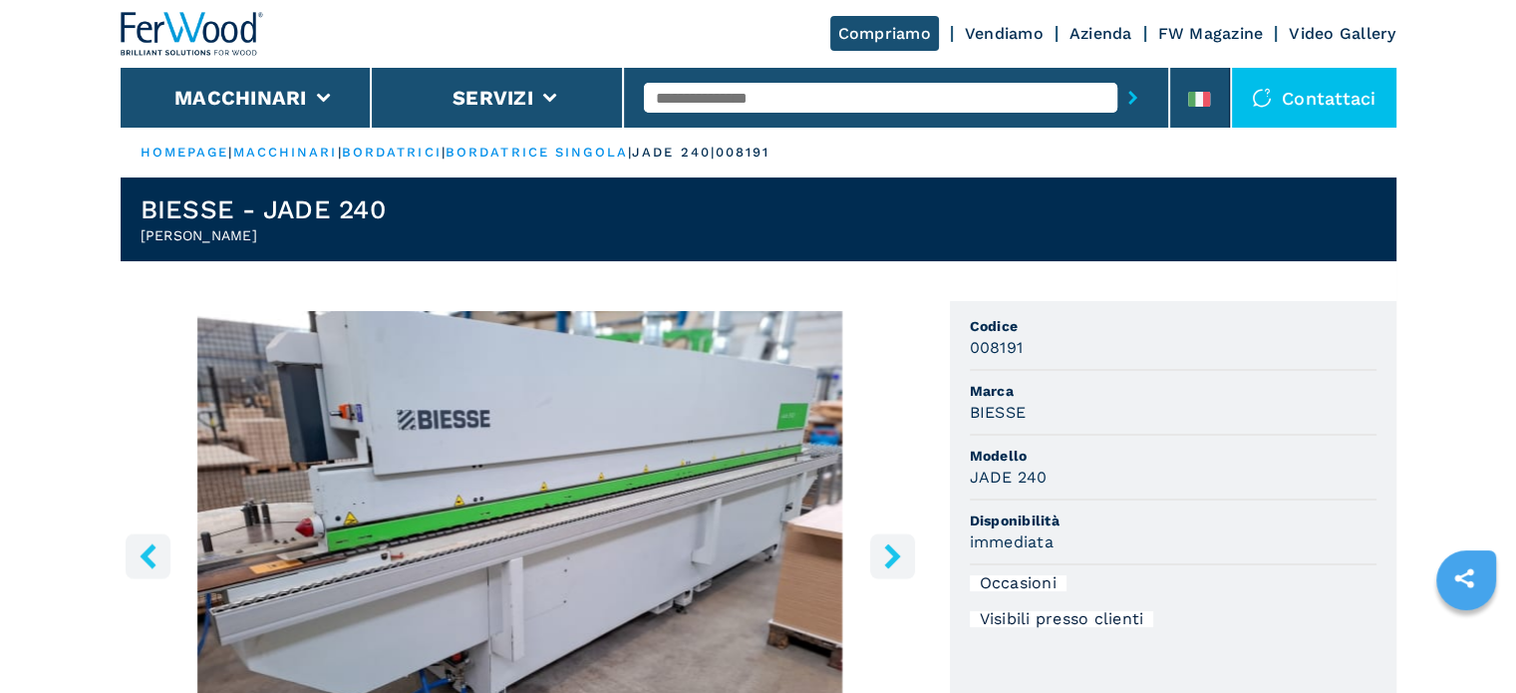
click at [883, 562] on icon "right-button" at bounding box center [892, 555] width 25 height 25
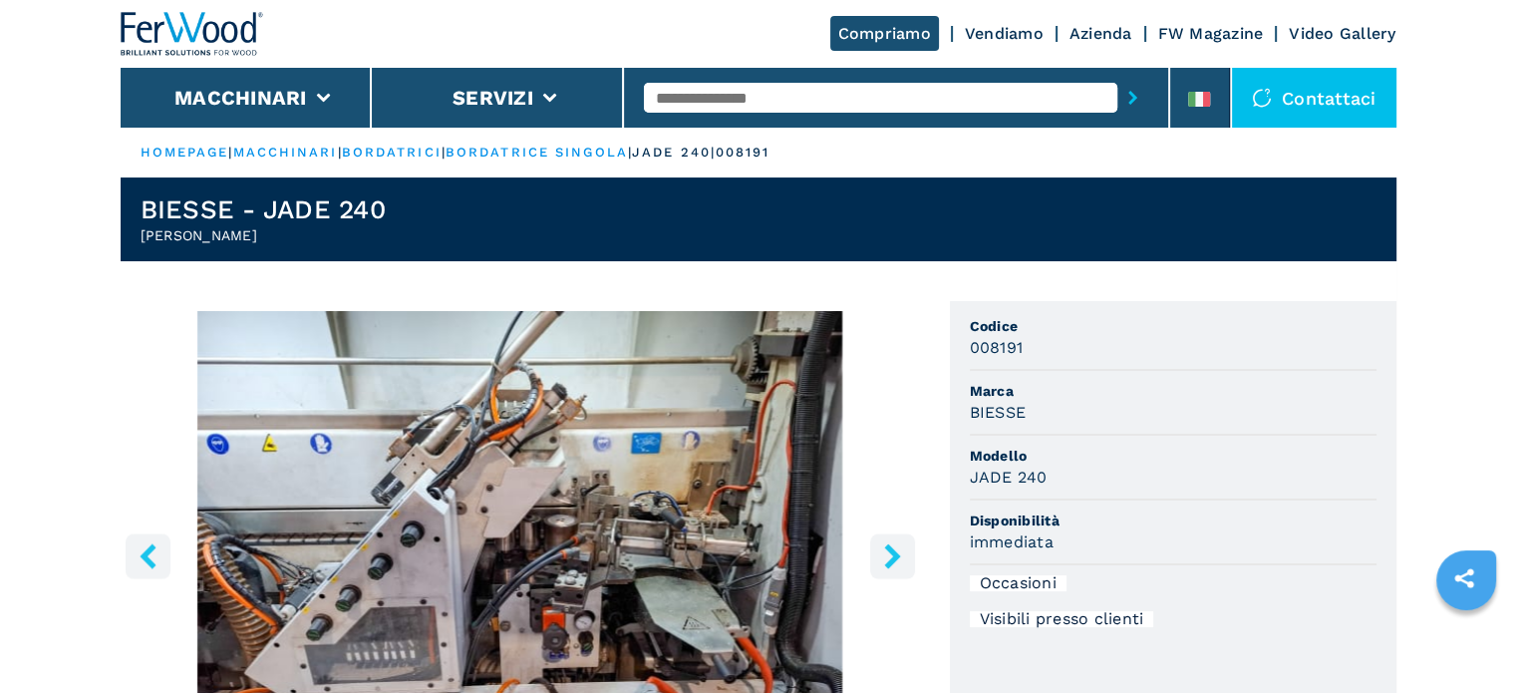
click at [877, 562] on button "right-button" at bounding box center [892, 555] width 45 height 45
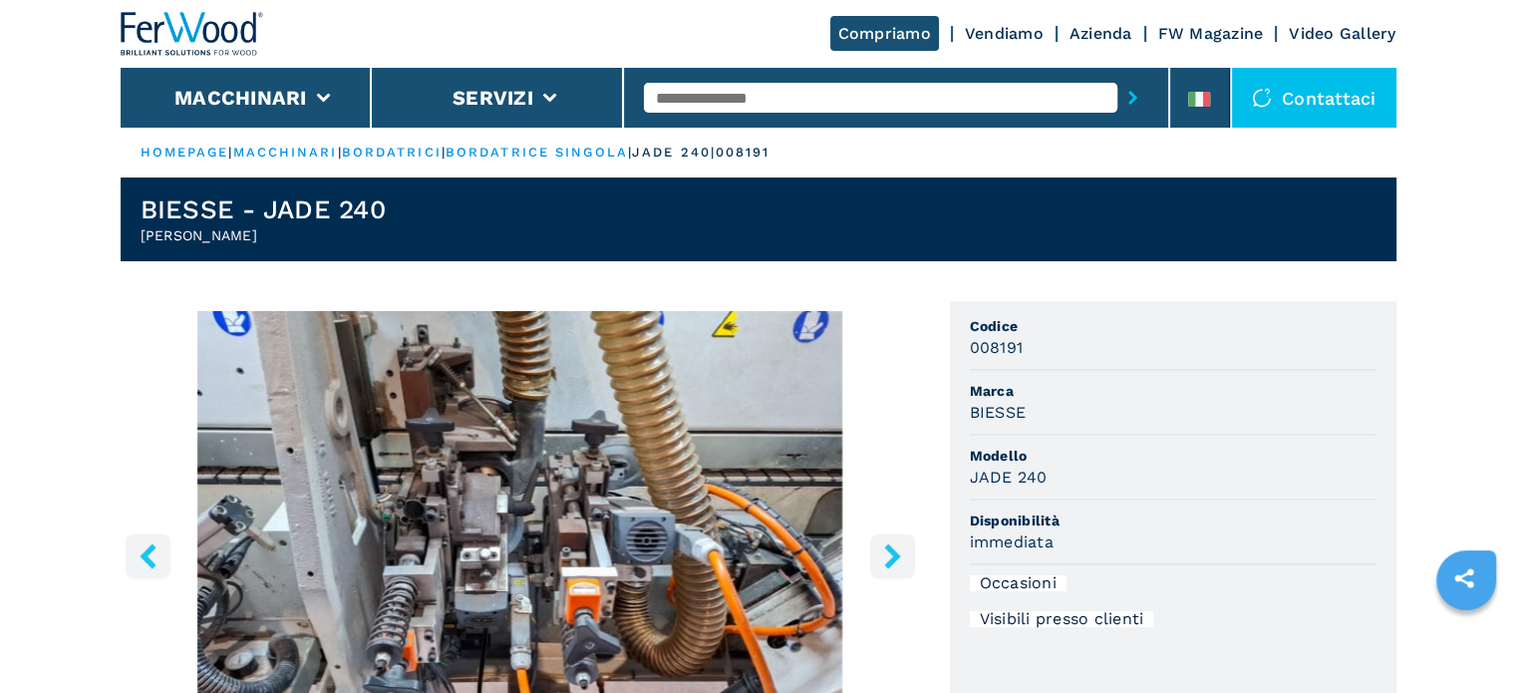
click at [881, 556] on icon "right-button" at bounding box center [892, 555] width 25 height 25
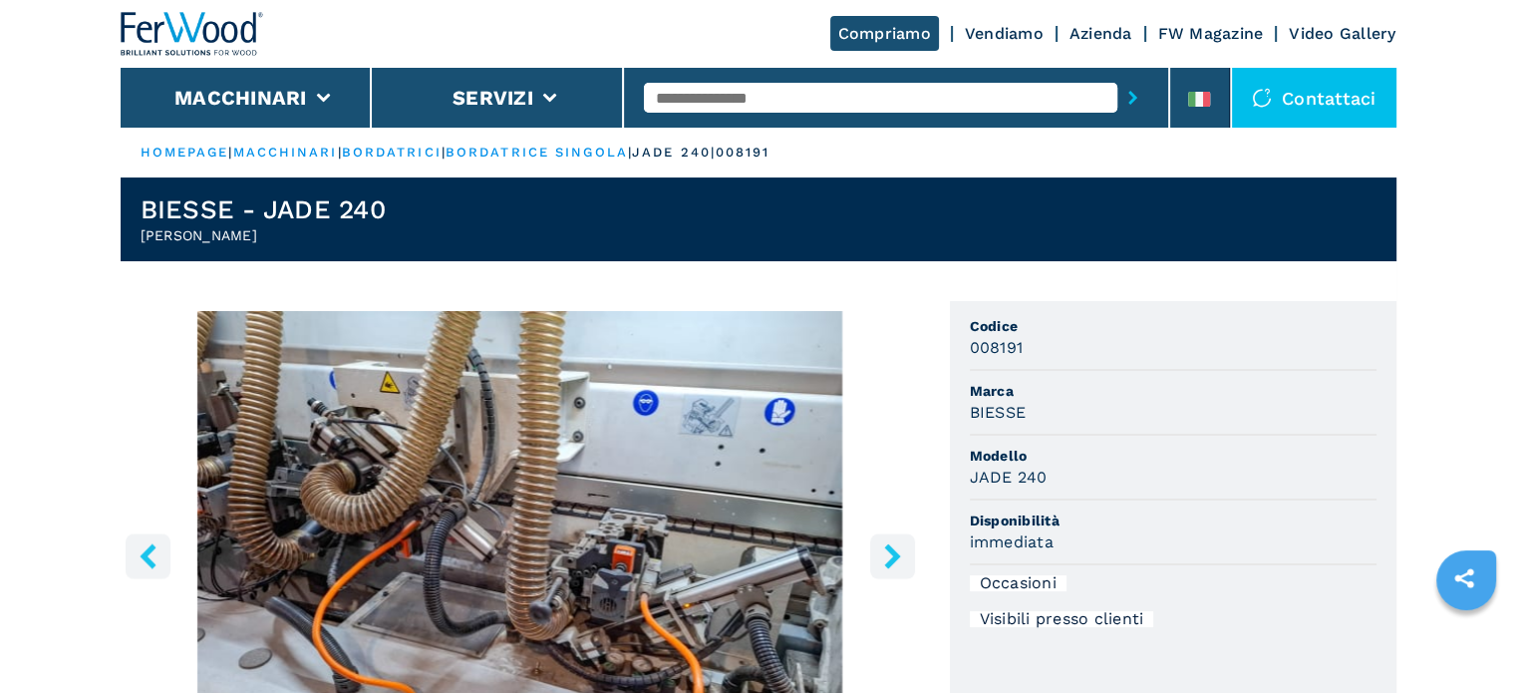
click at [881, 556] on icon "right-button" at bounding box center [892, 555] width 25 height 25
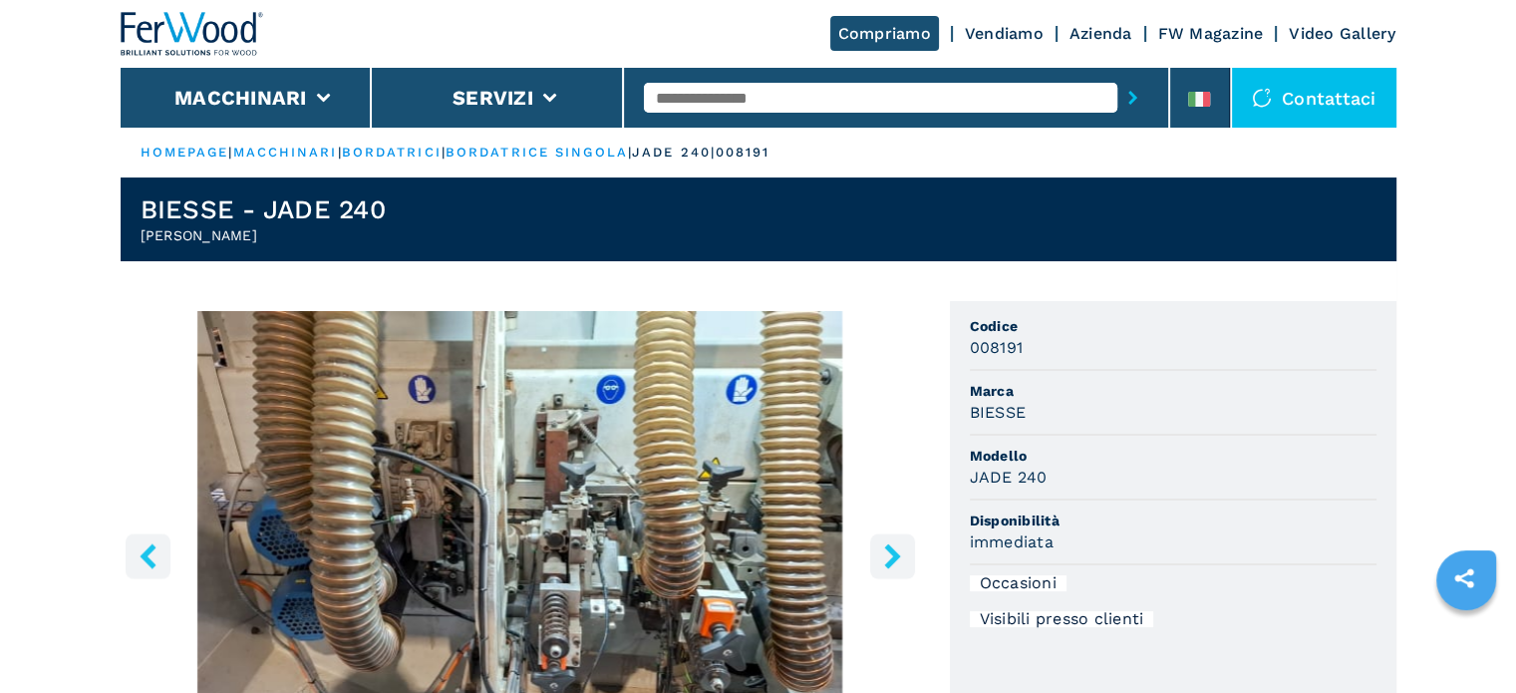
click at [881, 556] on icon "right-button" at bounding box center [892, 555] width 25 height 25
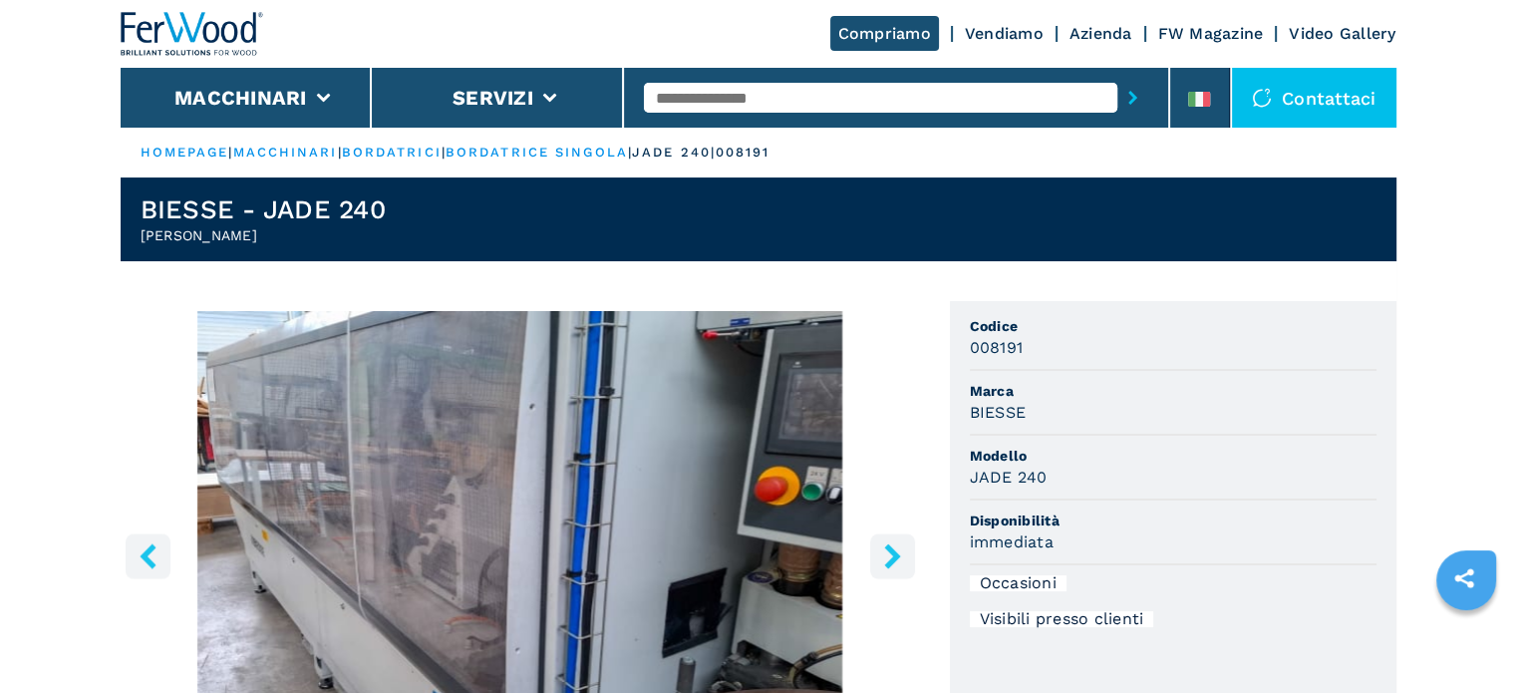
click at [881, 556] on icon "right-button" at bounding box center [892, 555] width 25 height 25
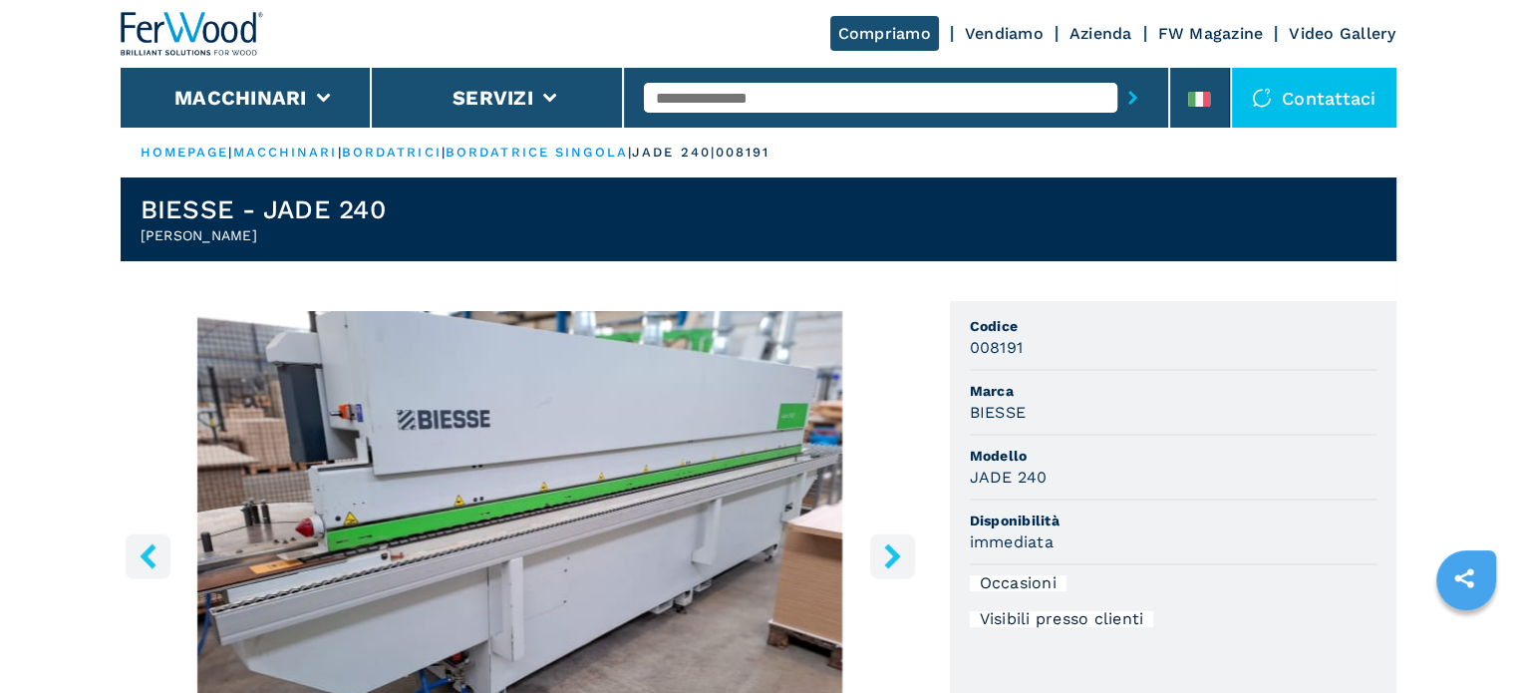
click at [881, 556] on icon "right-button" at bounding box center [892, 555] width 25 height 25
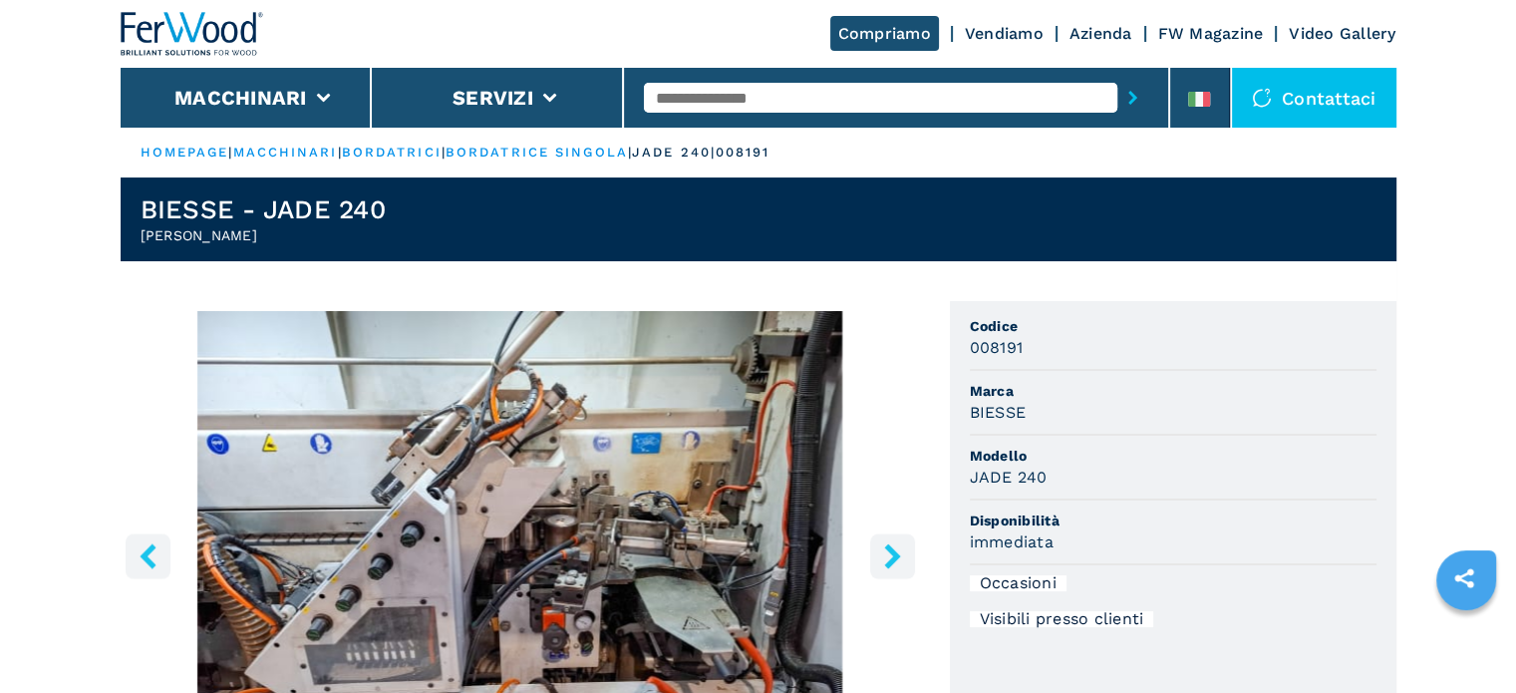
click at [887, 550] on icon "right-button" at bounding box center [892, 555] width 25 height 25
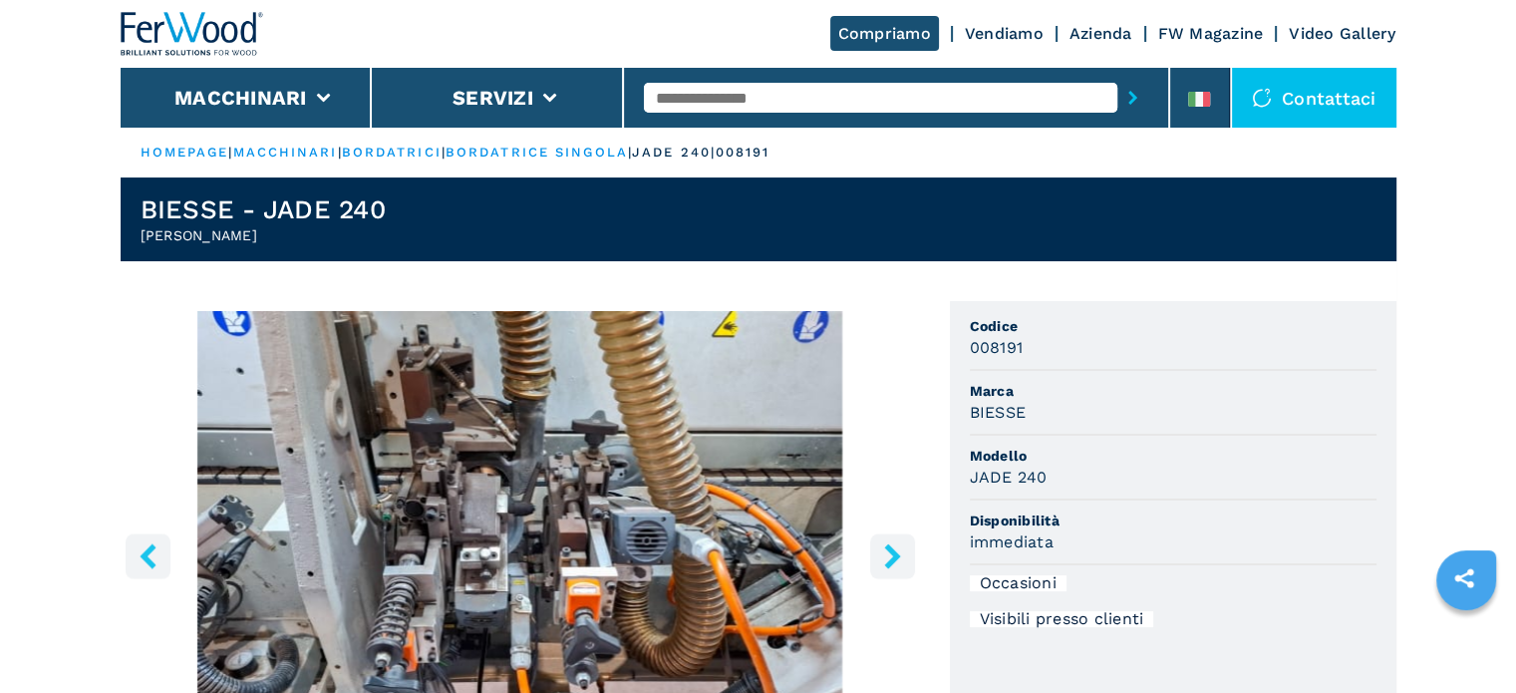
click at [887, 550] on icon "right-button" at bounding box center [892, 555] width 25 height 25
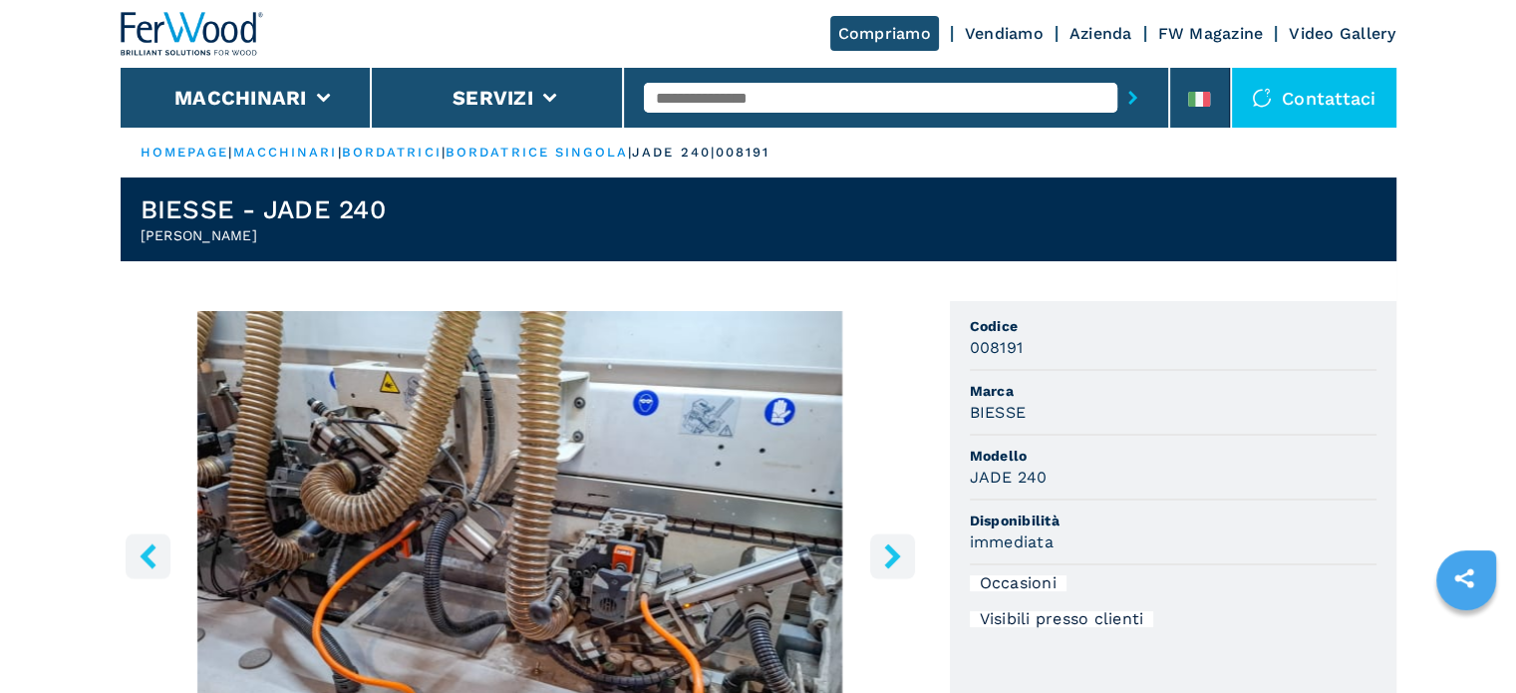
click at [887, 550] on icon "right-button" at bounding box center [892, 555] width 25 height 25
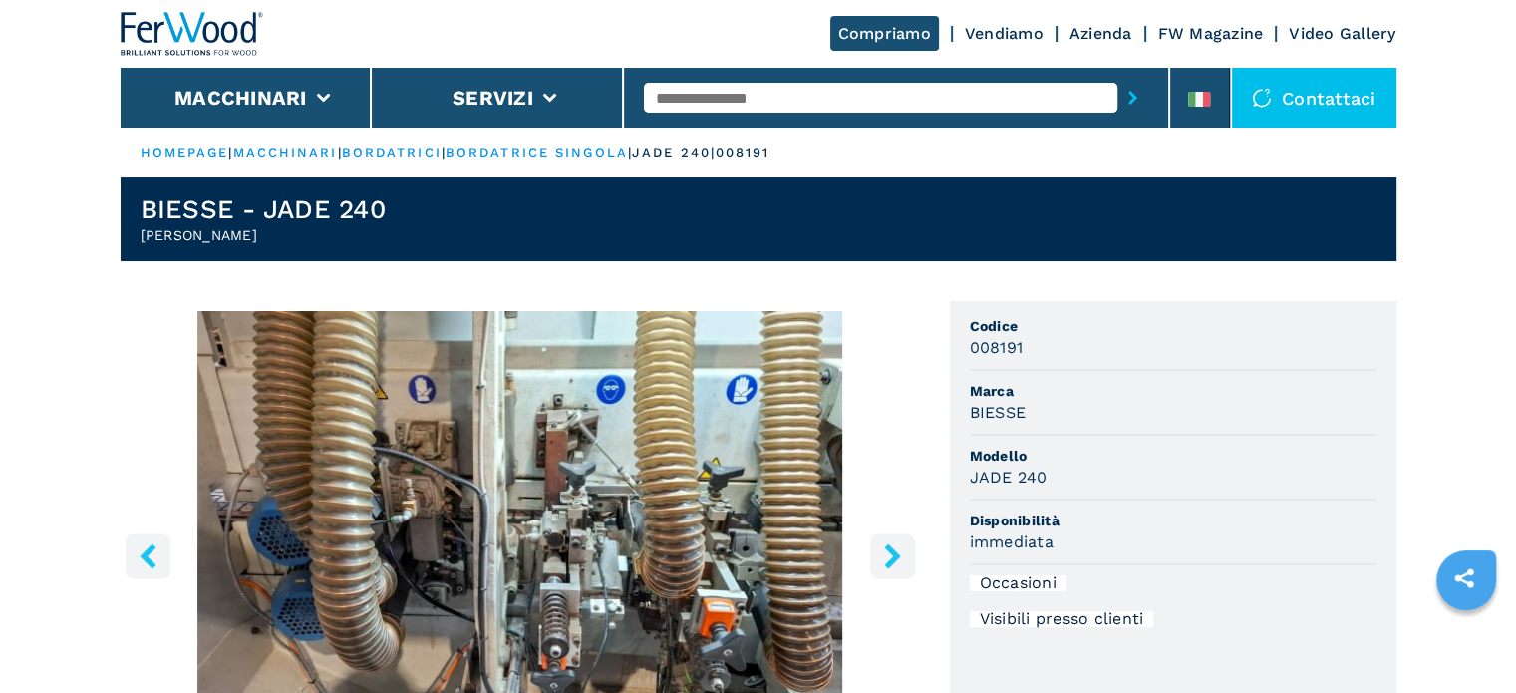
click at [883, 552] on icon "right-button" at bounding box center [892, 555] width 25 height 25
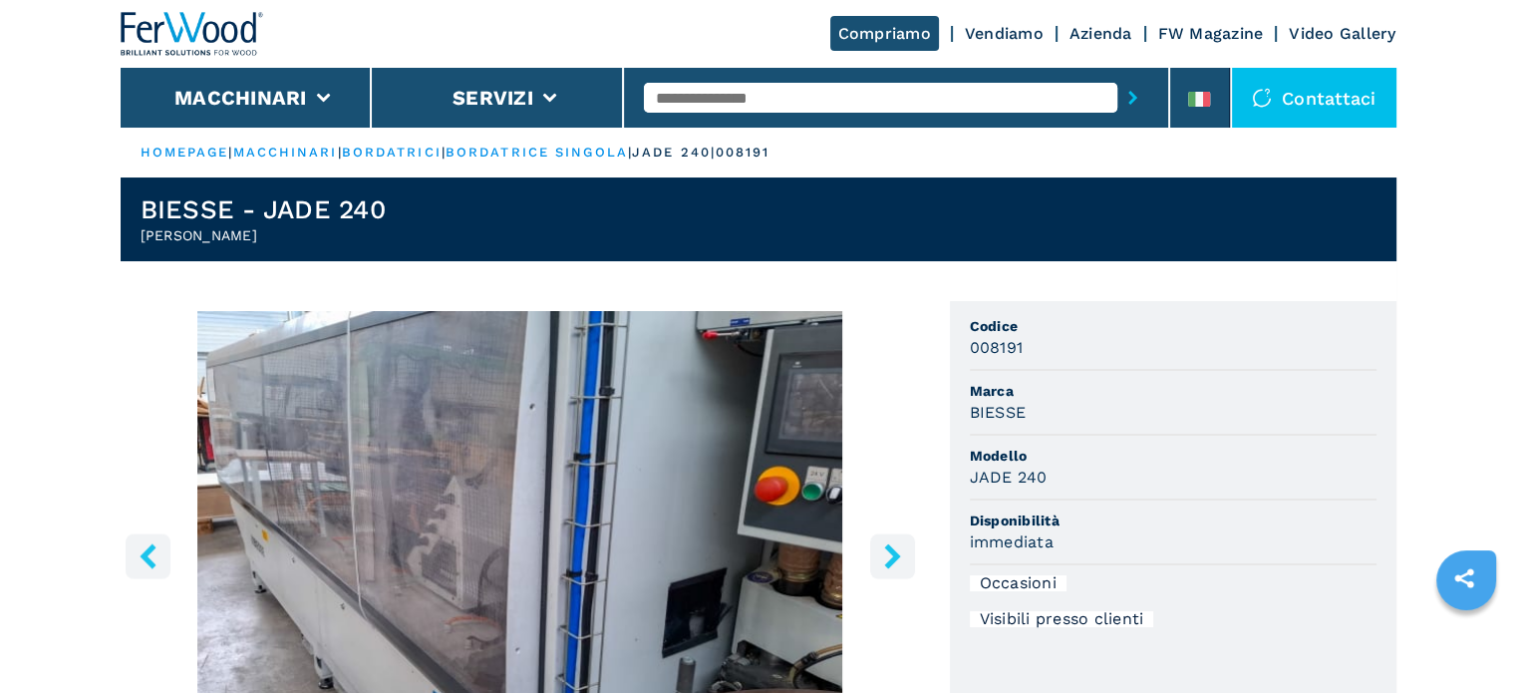
click at [883, 553] on icon "right-button" at bounding box center [892, 555] width 25 height 25
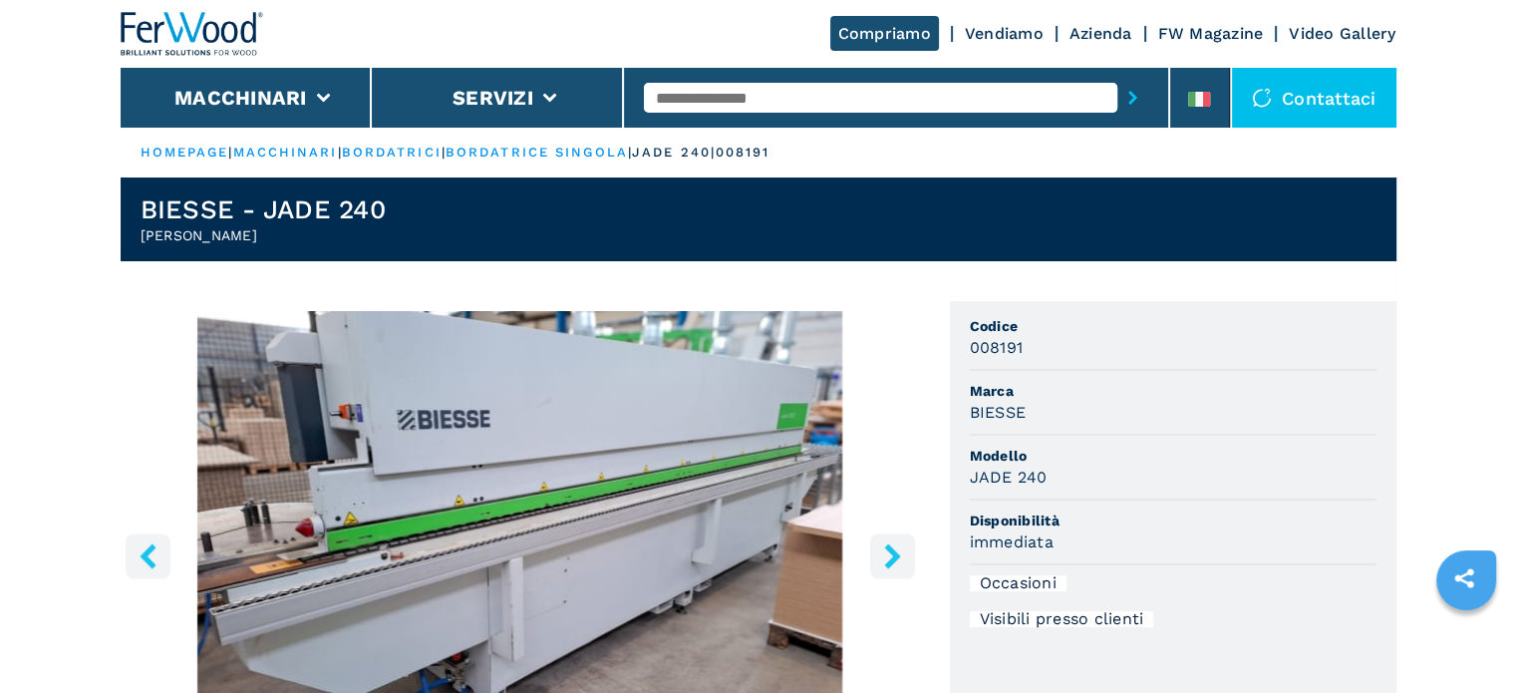
click at [877, 557] on button "right-button" at bounding box center [892, 555] width 45 height 45
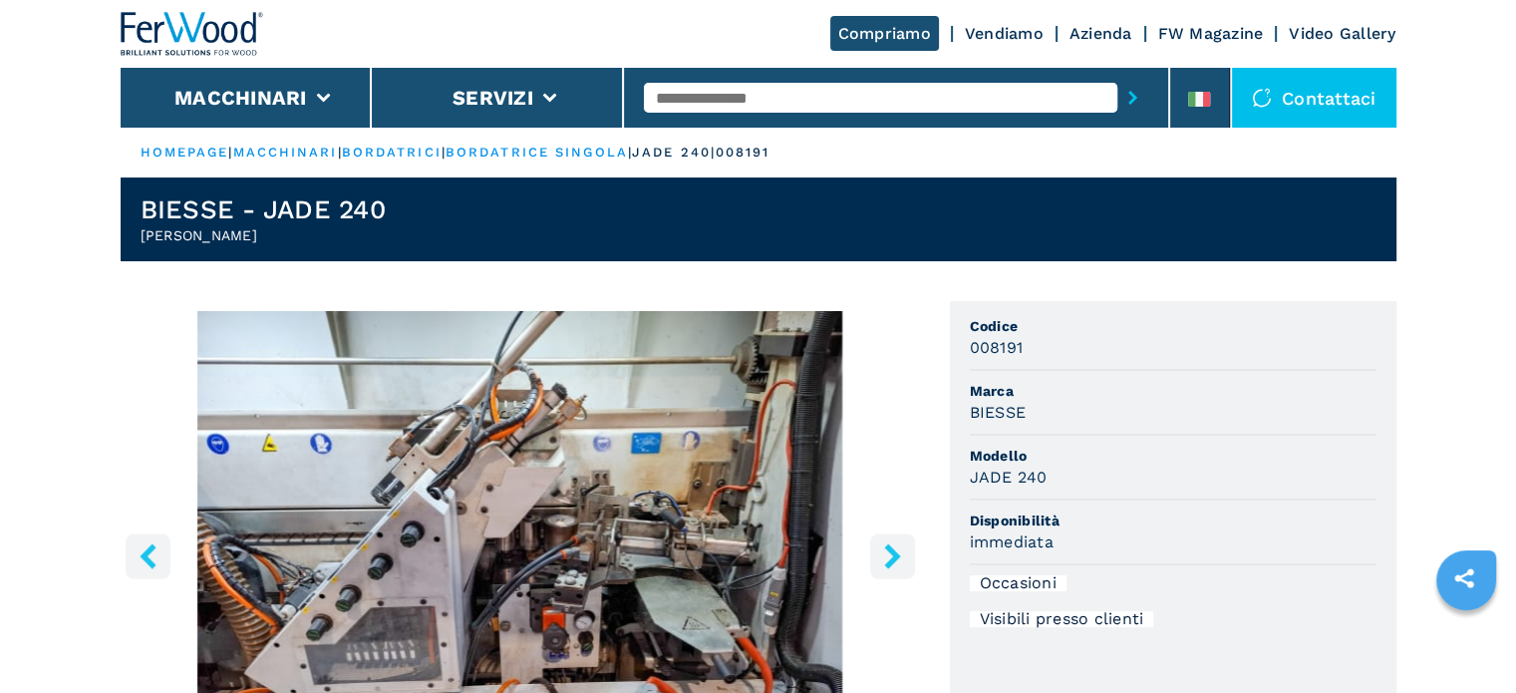
click at [877, 557] on button "right-button" at bounding box center [892, 555] width 45 height 45
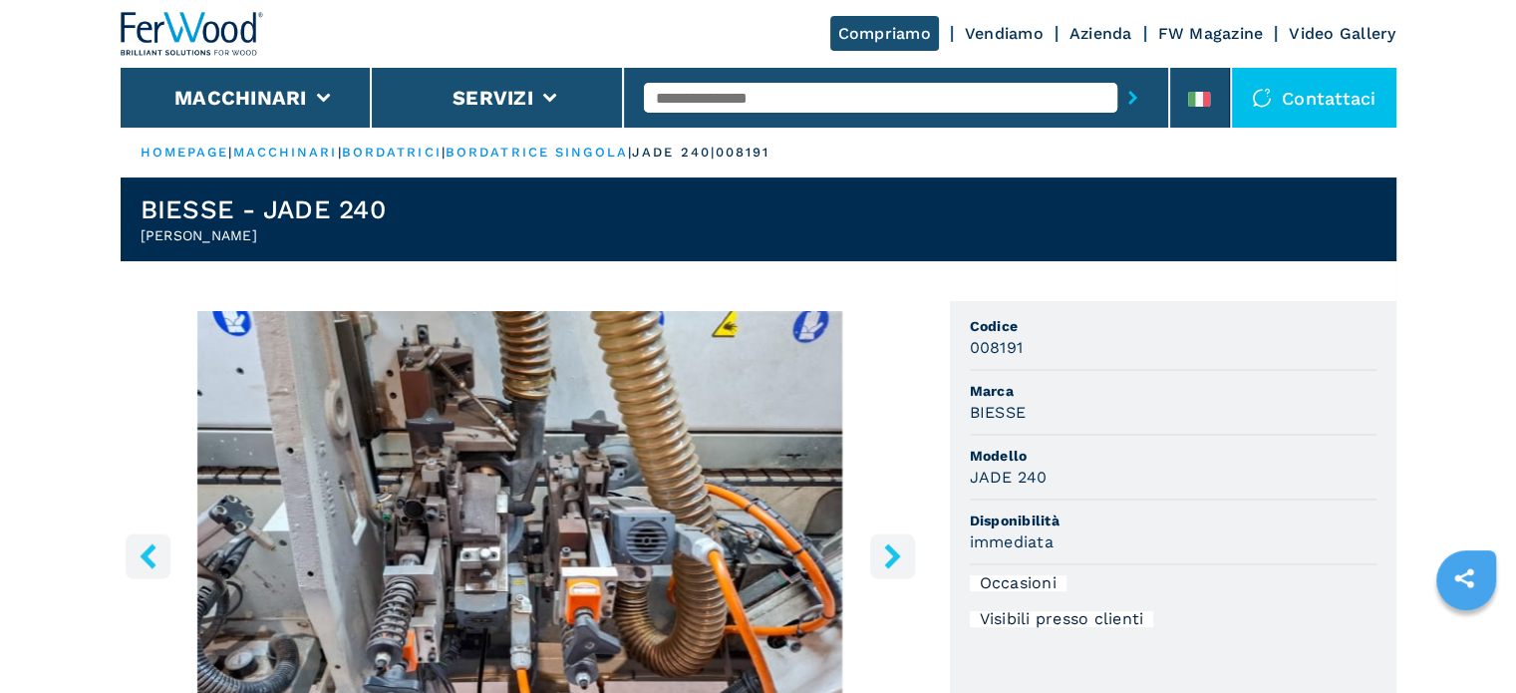
click at [874, 558] on button "right-button" at bounding box center [892, 555] width 45 height 45
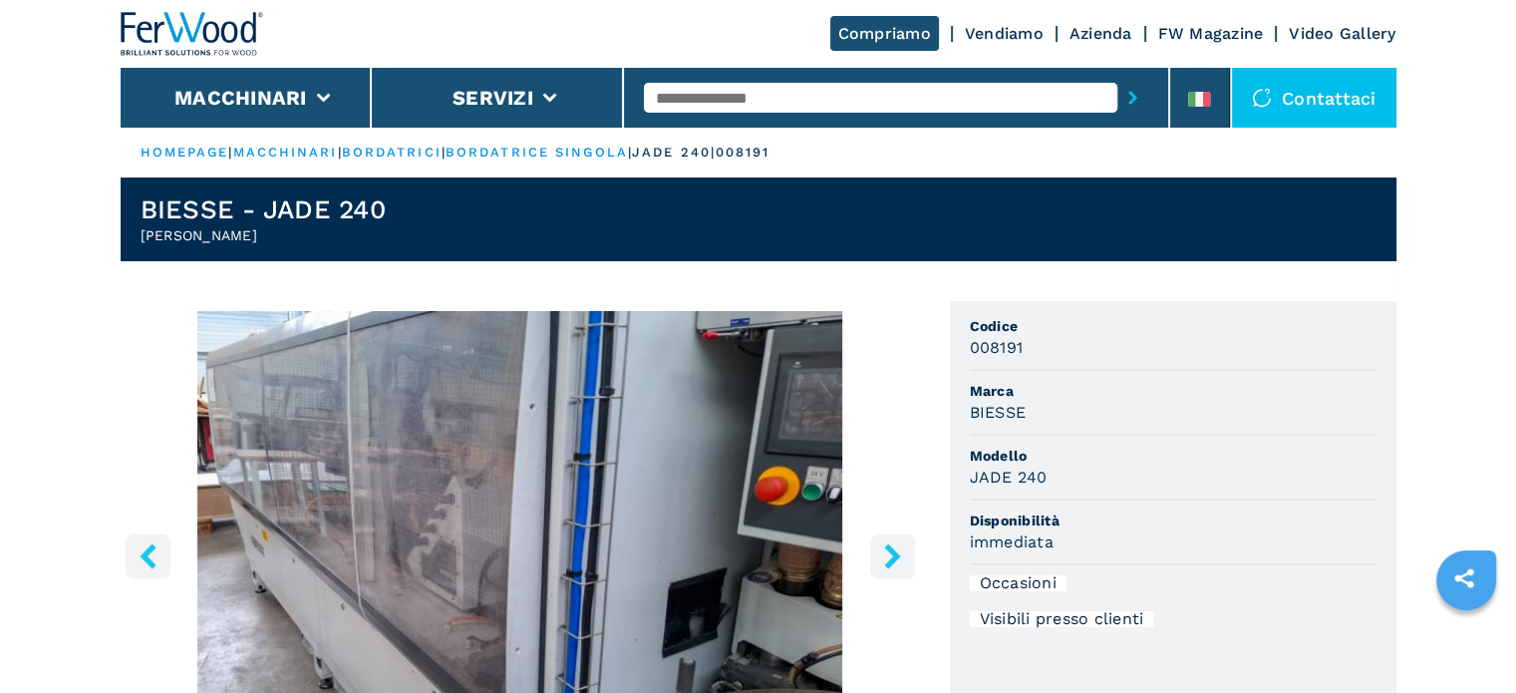
select select "**********"
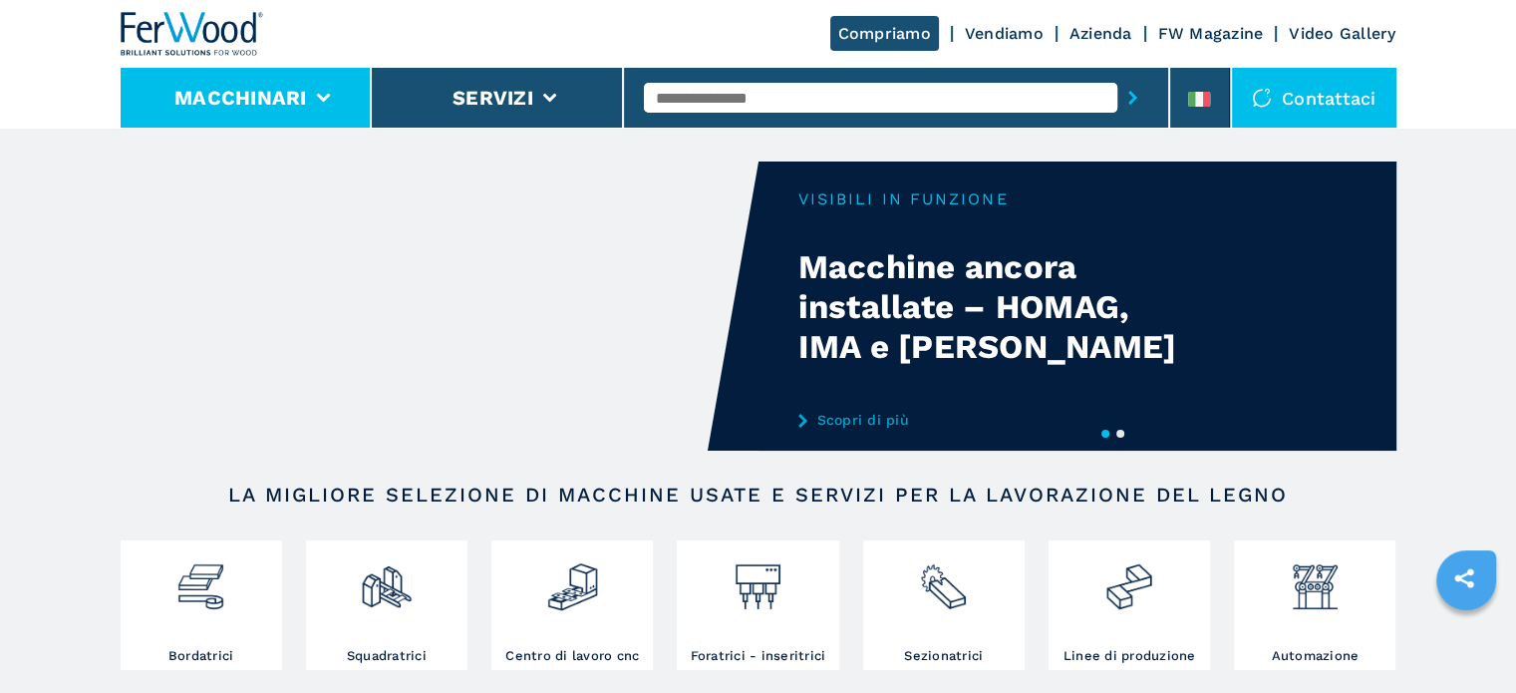
click at [279, 102] on button "Macchinari" at bounding box center [240, 98] width 133 height 24
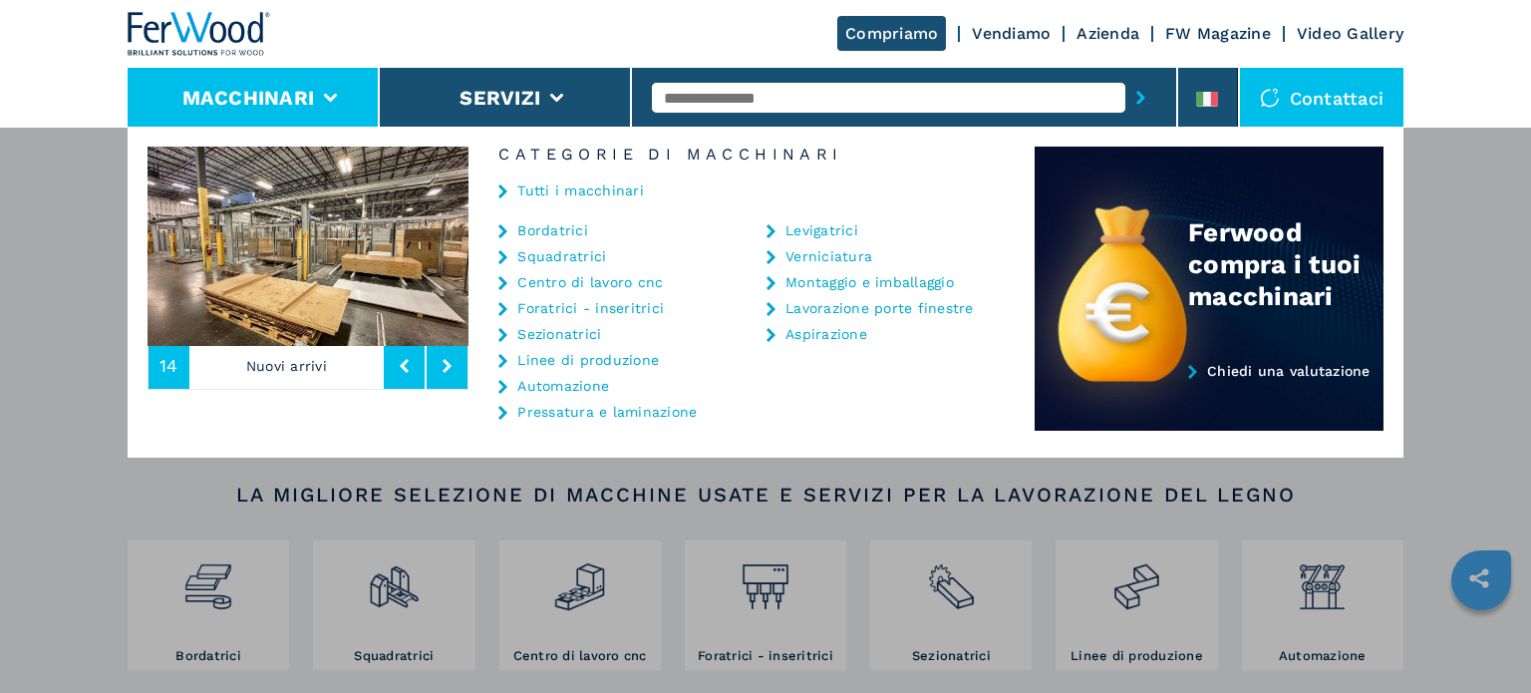
click at [573, 228] on link "Bordatrici" at bounding box center [552, 230] width 71 height 14
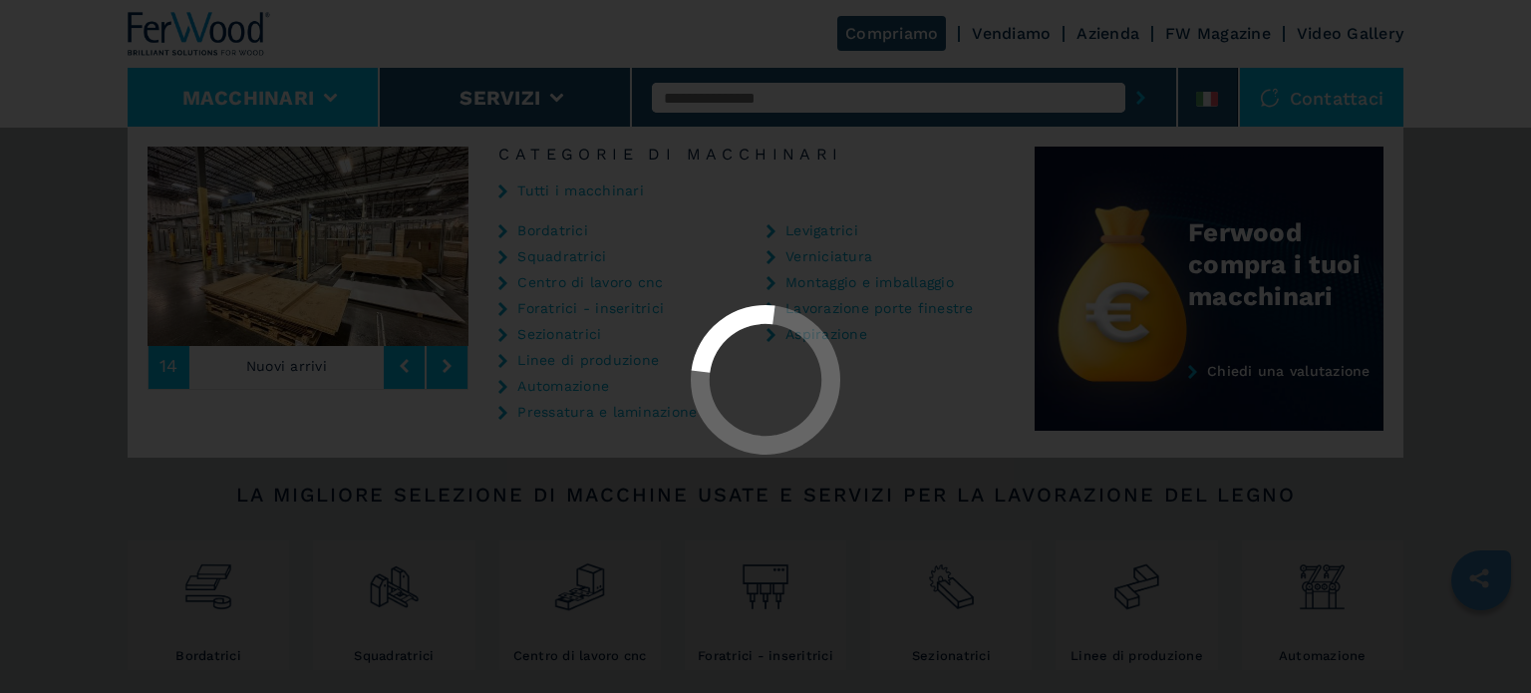
select select "**********"
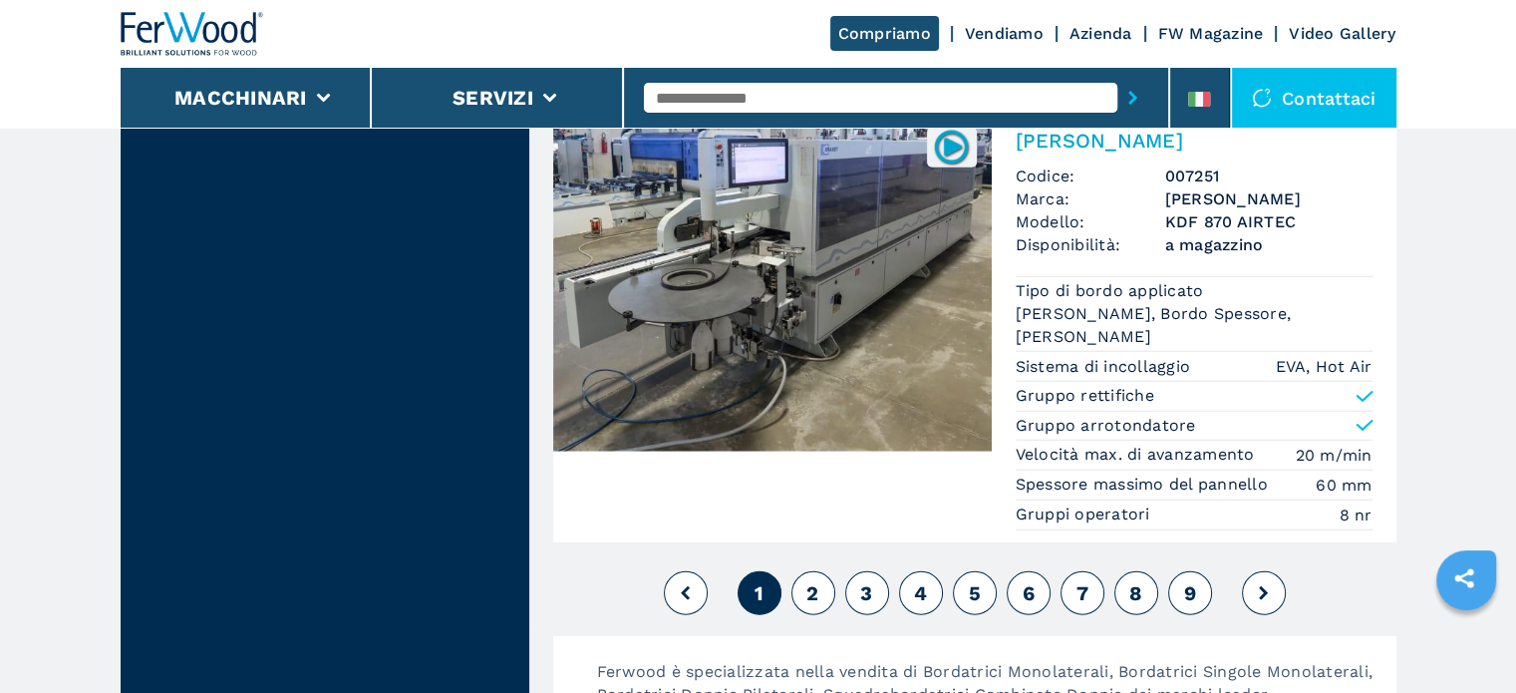
scroll to position [5182, 0]
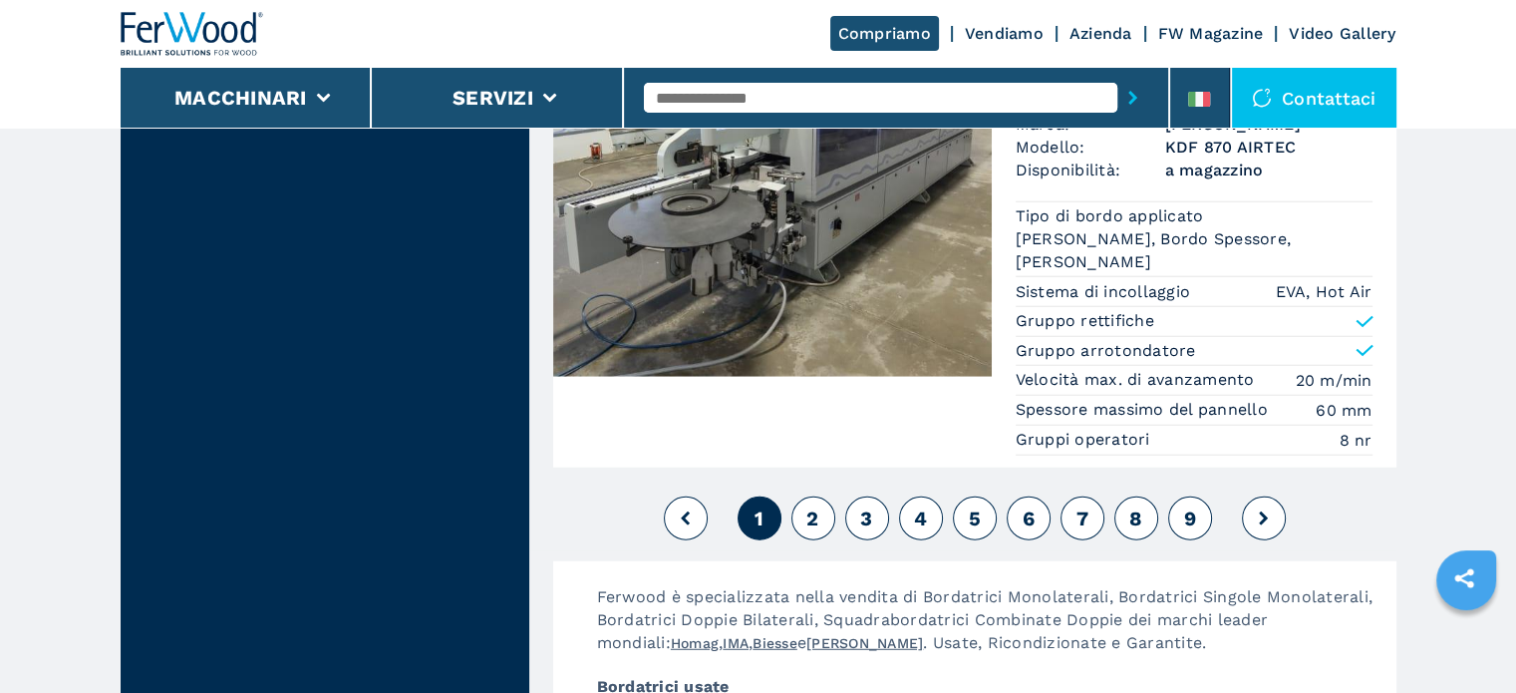
click at [825, 501] on button "2" at bounding box center [813, 518] width 44 height 44
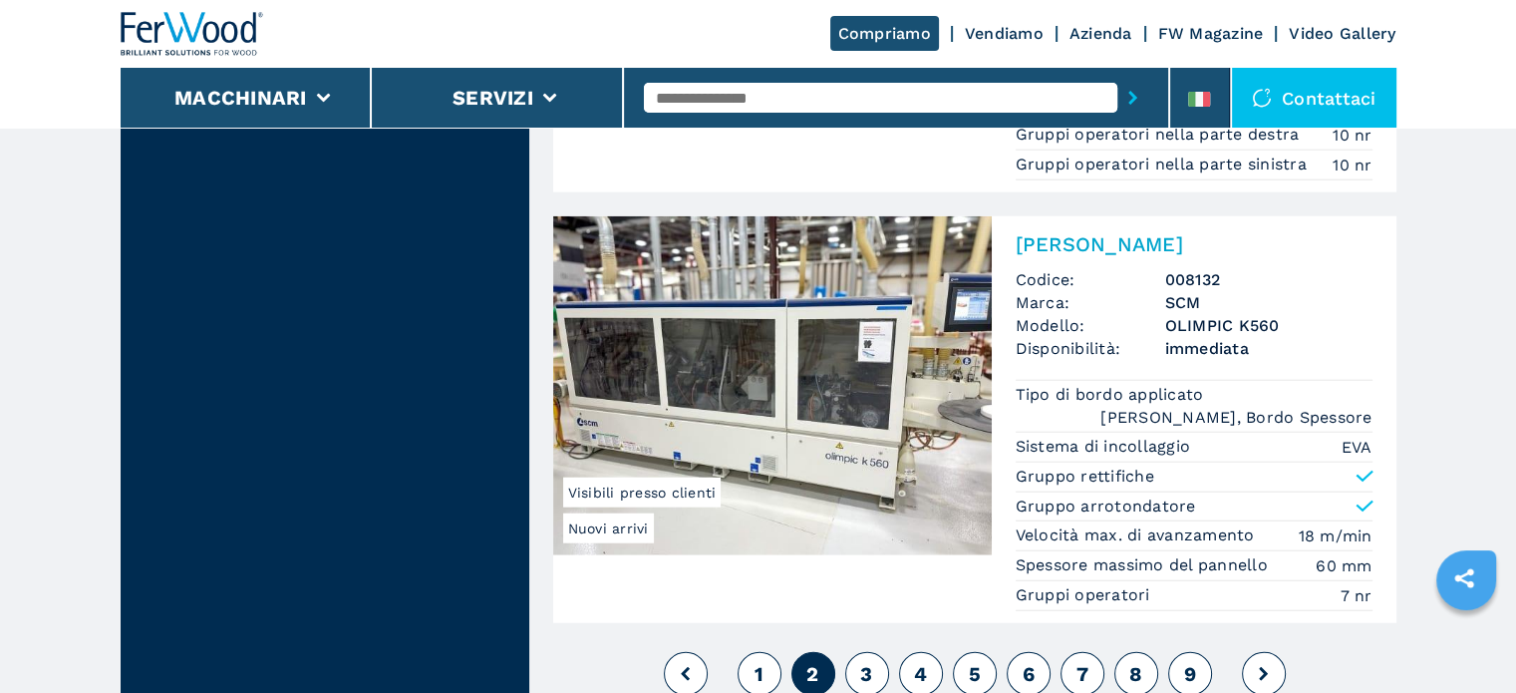
scroll to position [4983, 0]
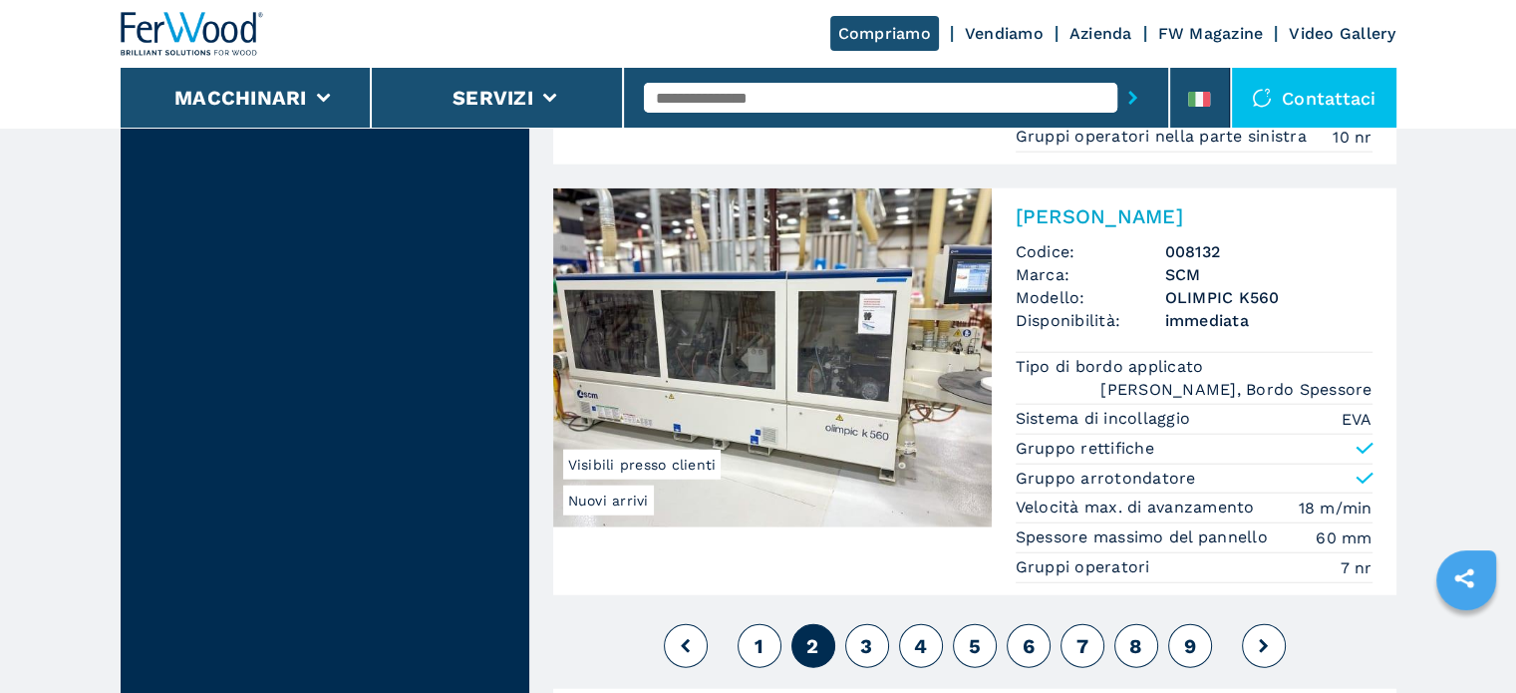
click at [860, 634] on span "3" at bounding box center [866, 646] width 12 height 24
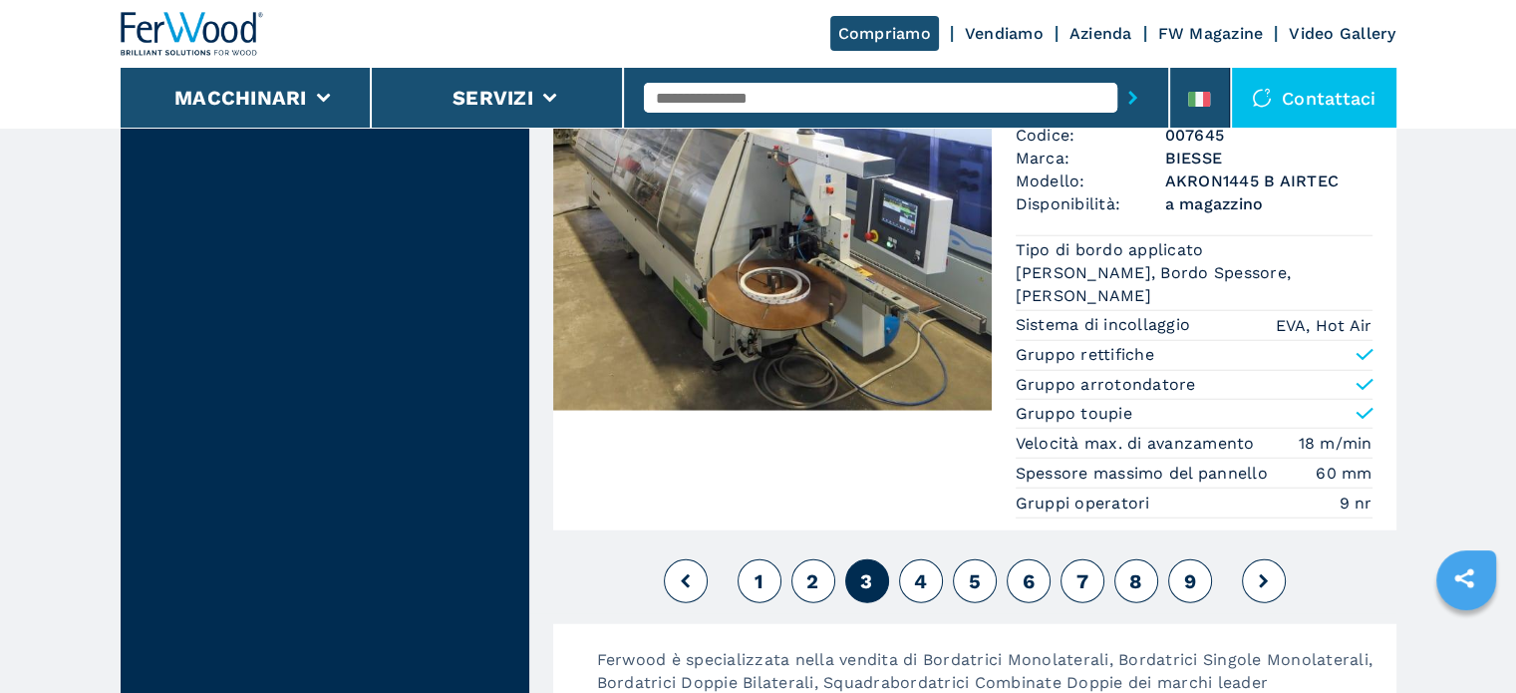
scroll to position [5182, 0]
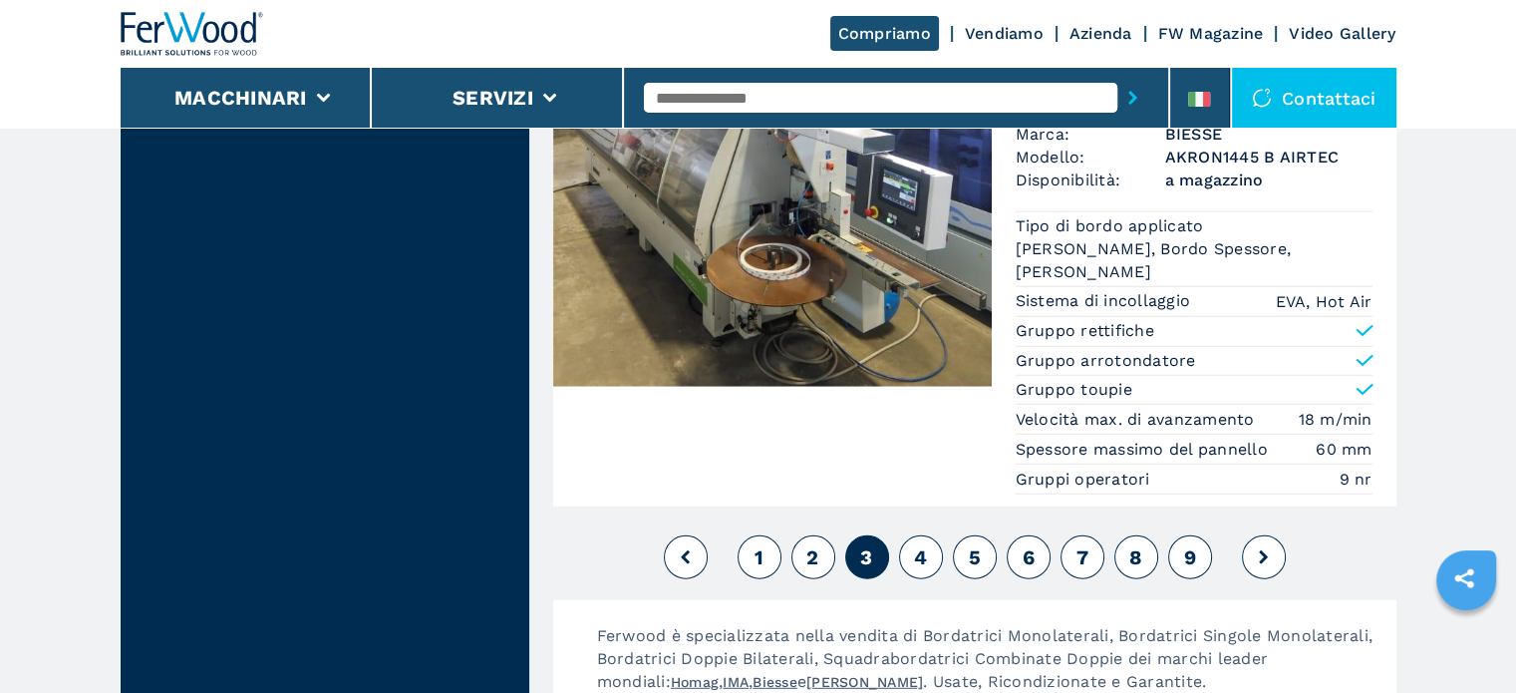
click at [928, 535] on button "4" at bounding box center [921, 557] width 44 height 44
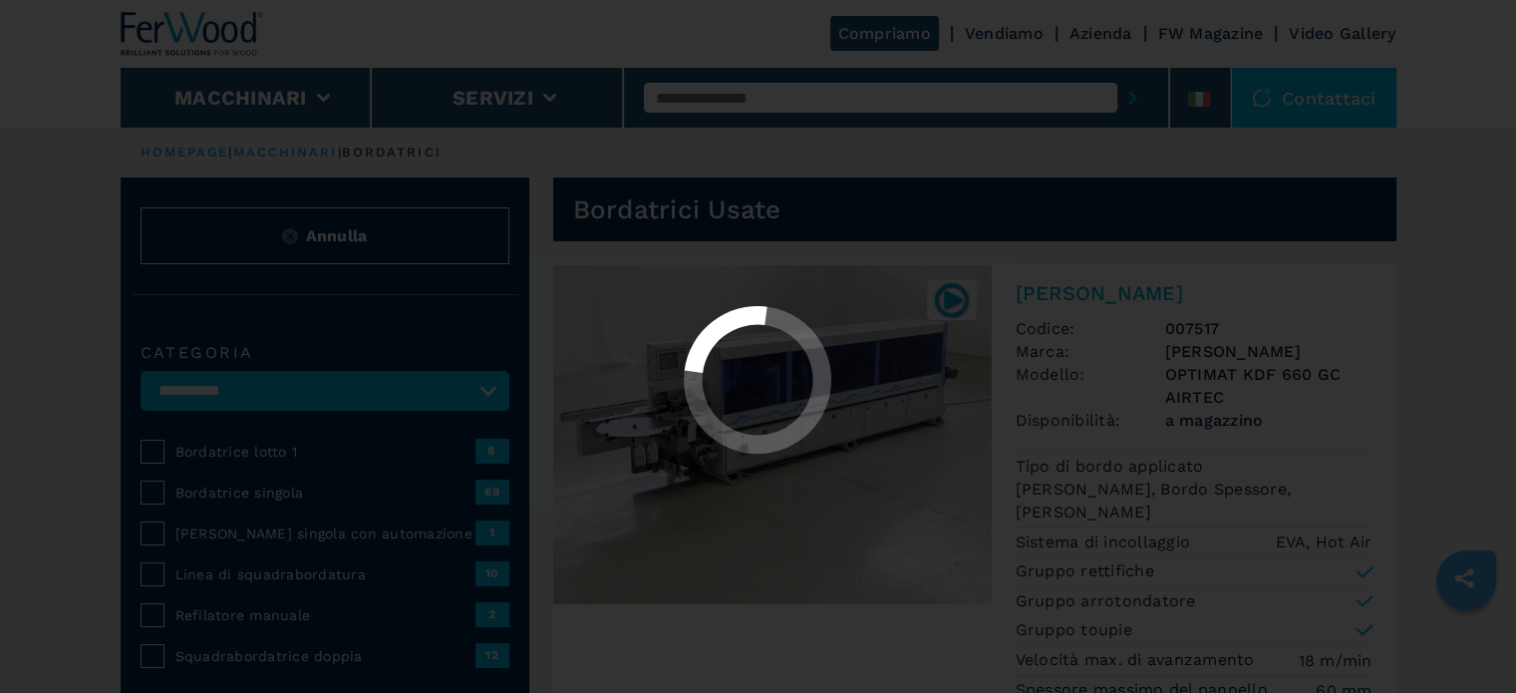
select select "**********"
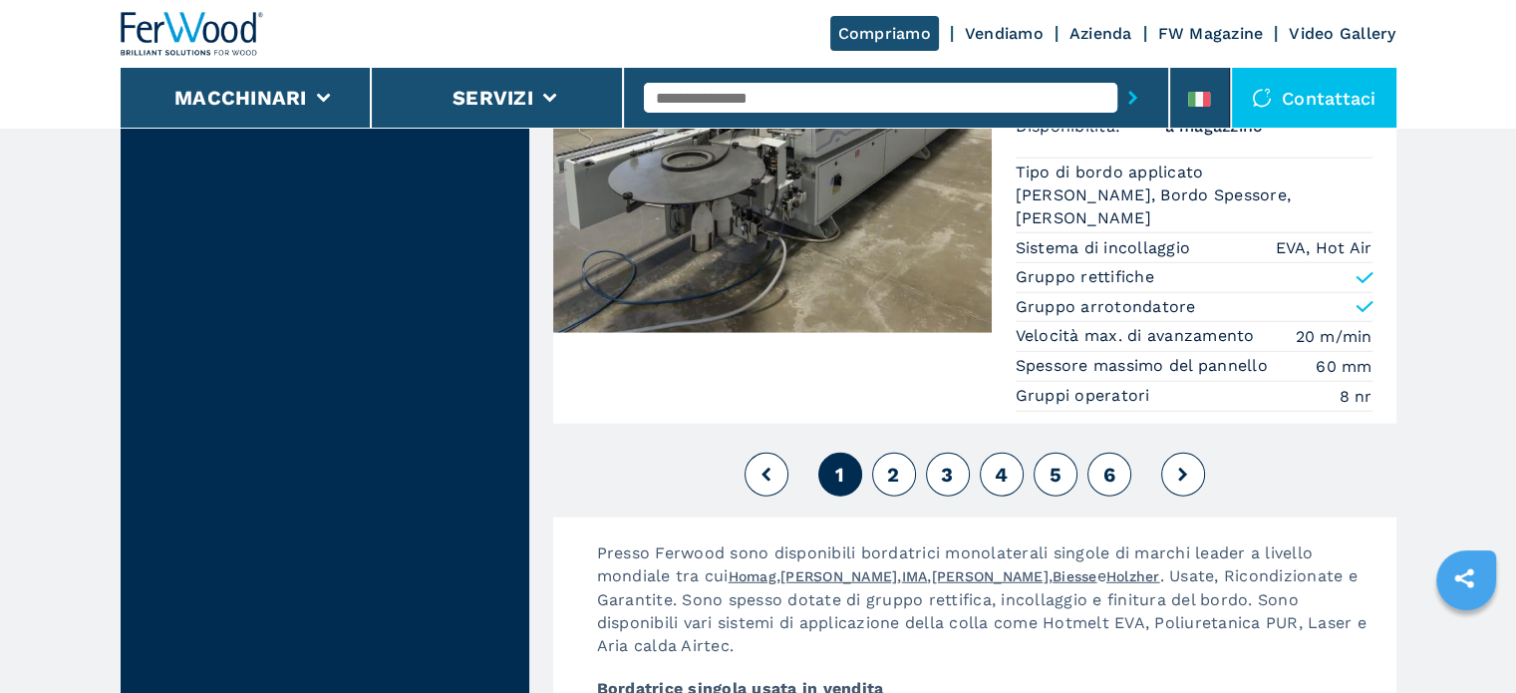
scroll to position [5348, 0]
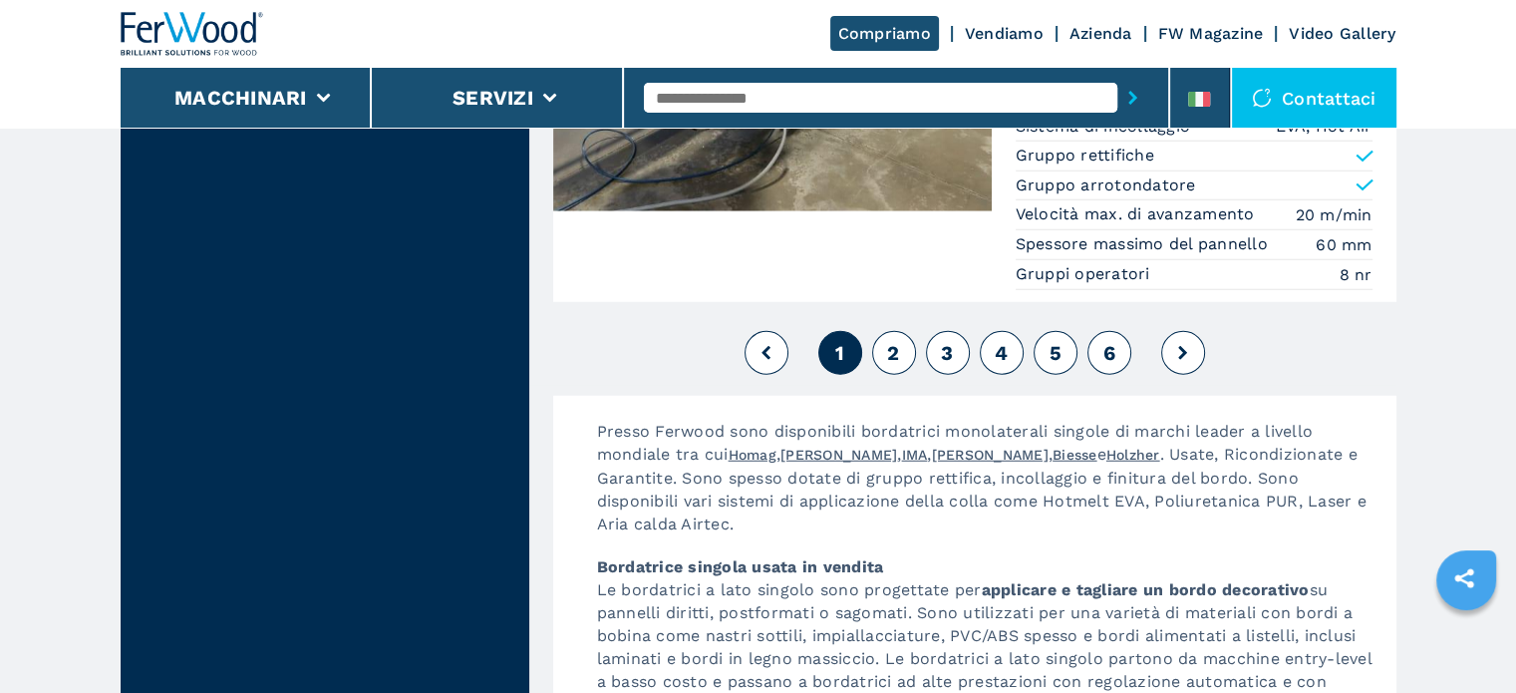
click at [889, 341] on span "2" at bounding box center [893, 353] width 12 height 24
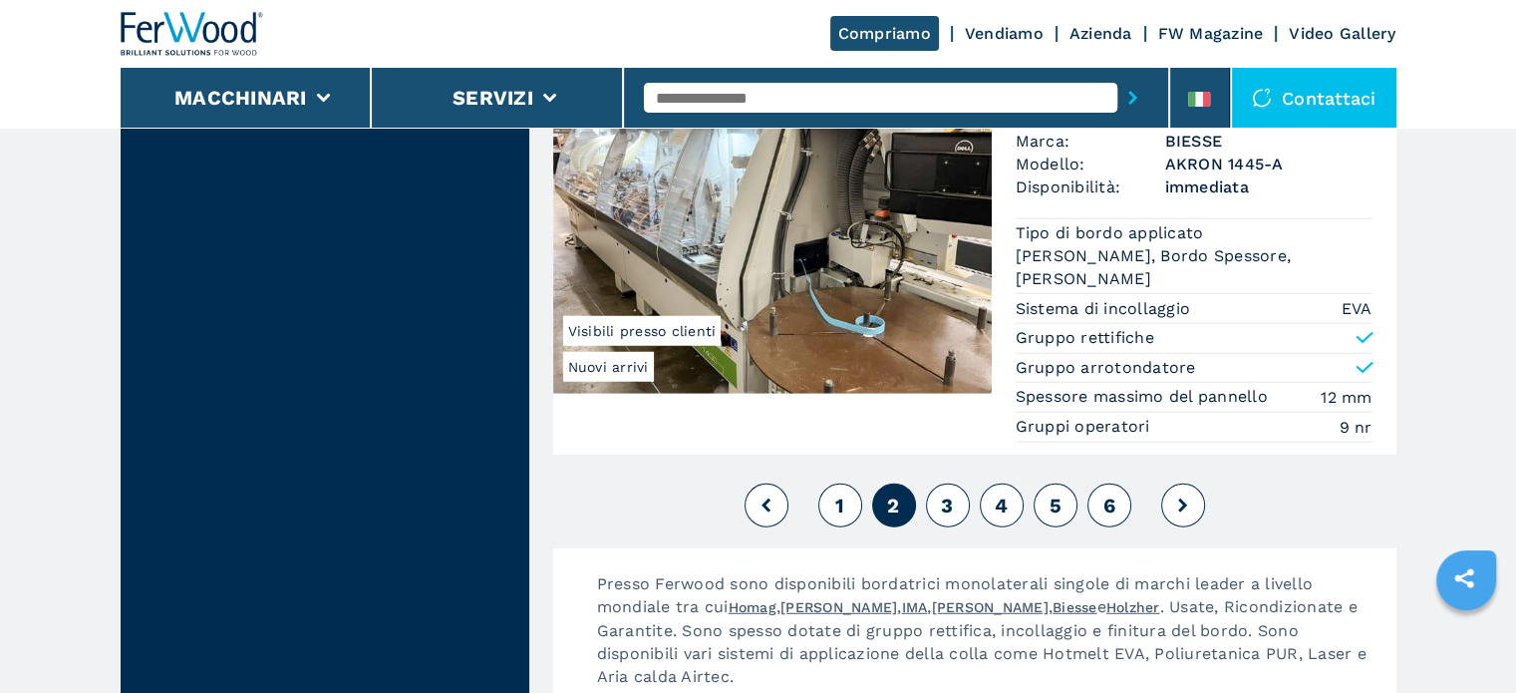
scroll to position [5282, 0]
click at [954, 492] on button "3" at bounding box center [948, 505] width 44 height 44
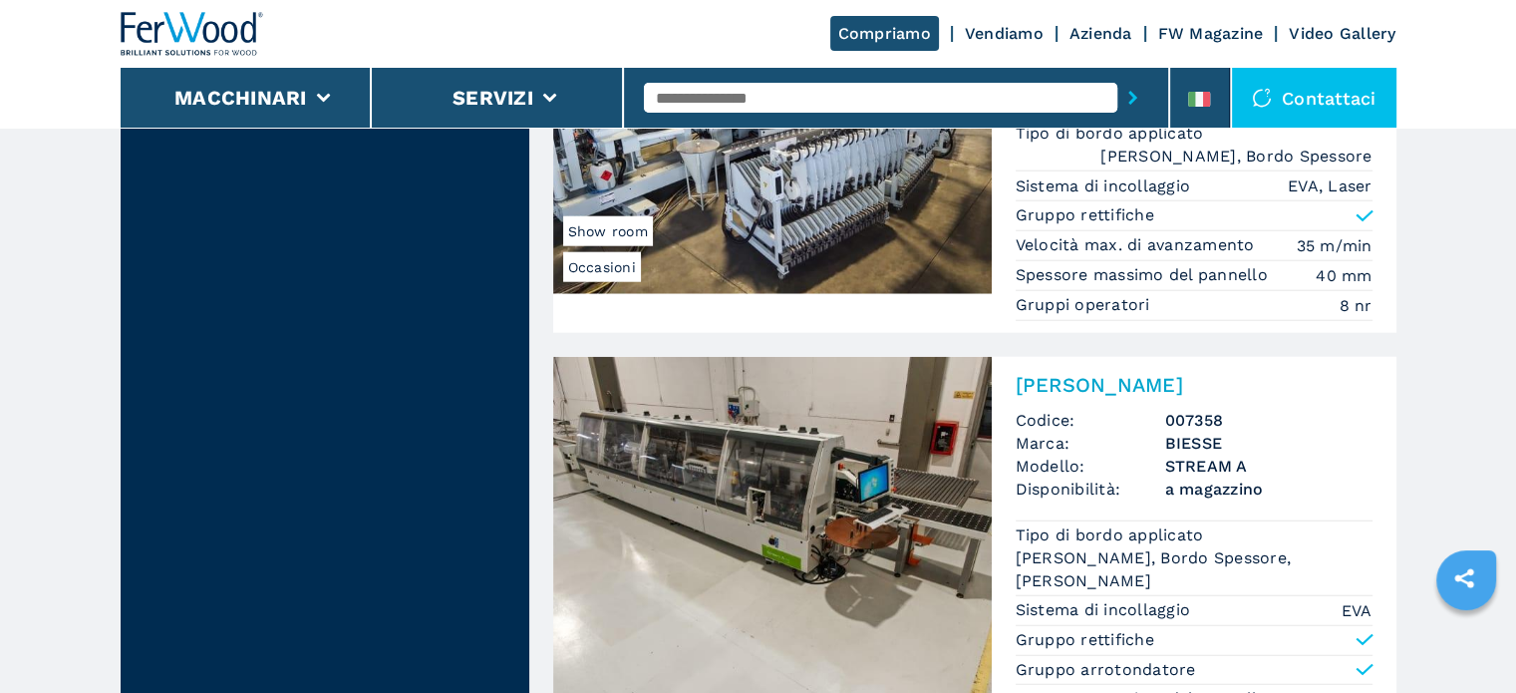
scroll to position [5182, 0]
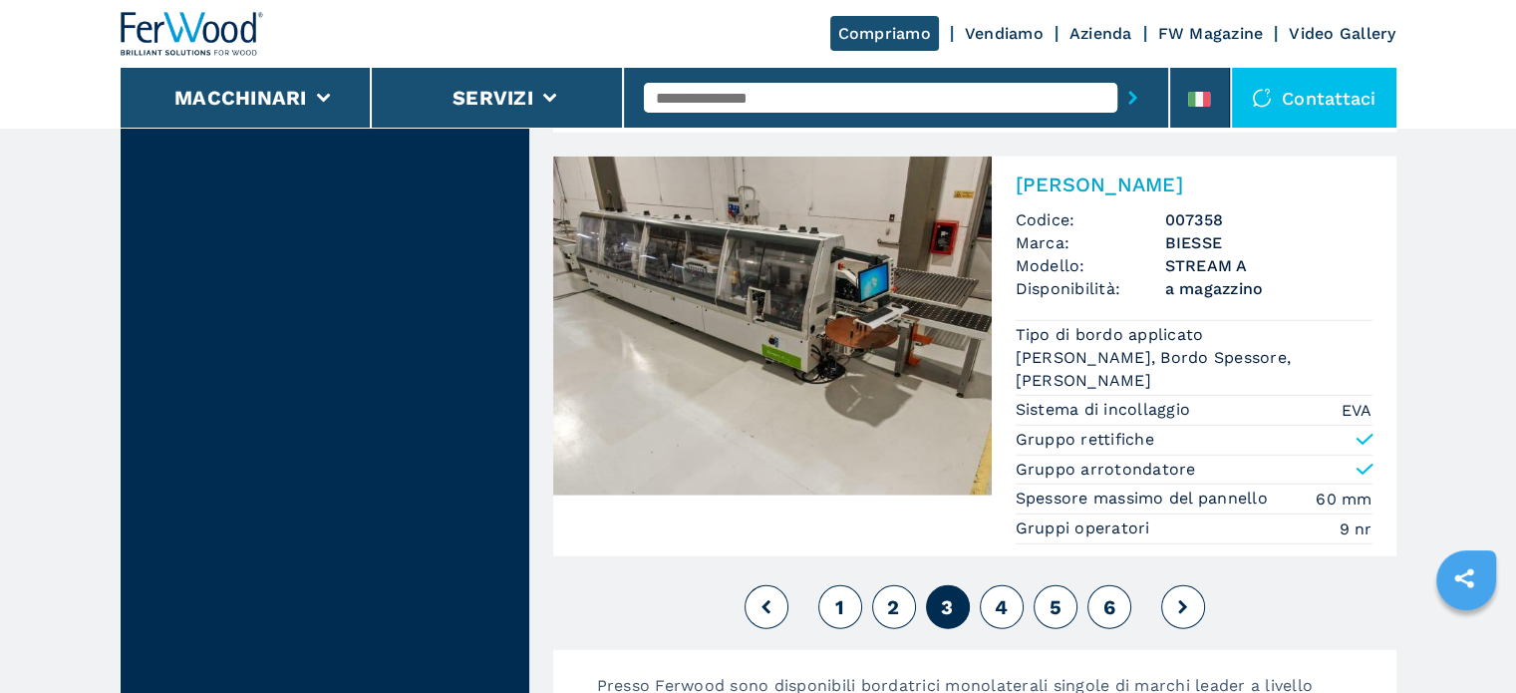
click at [1003, 595] on span "4" at bounding box center [1001, 607] width 13 height 24
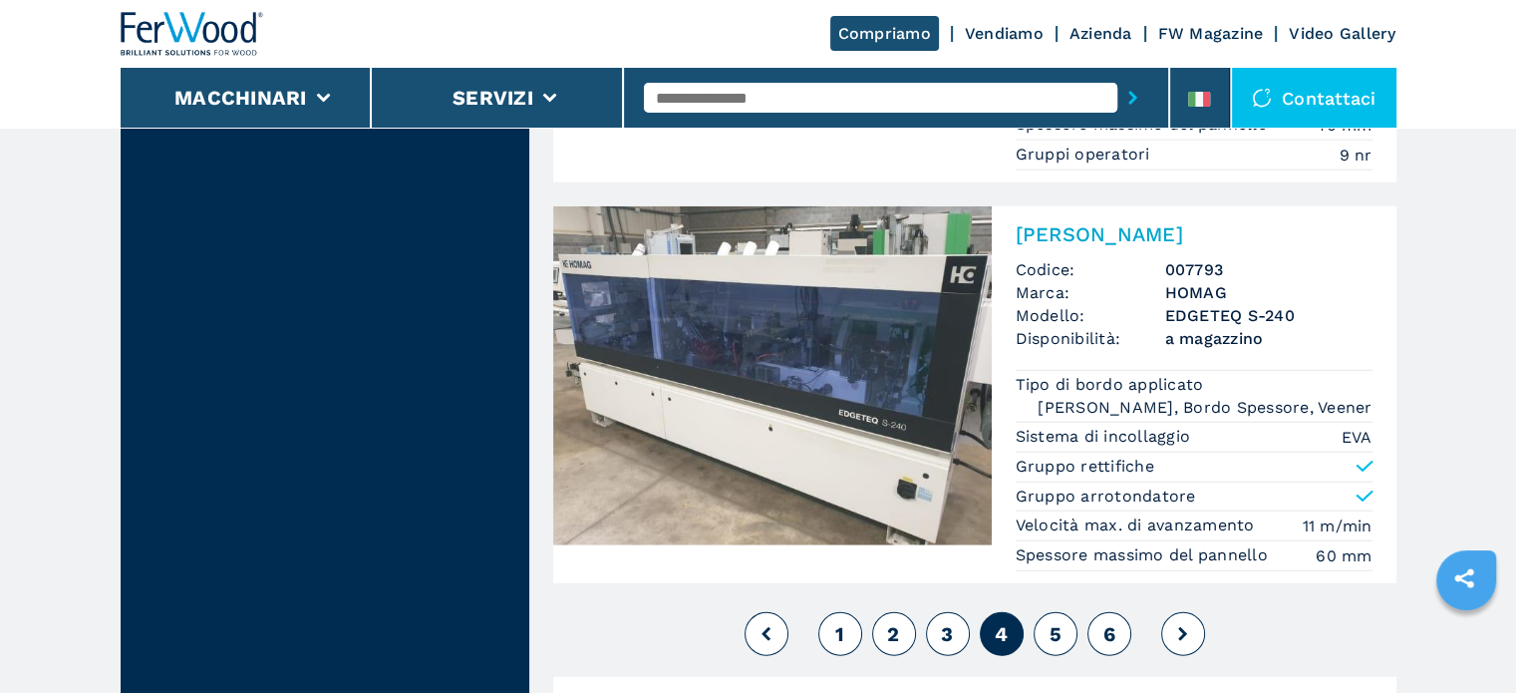
scroll to position [5381, 0]
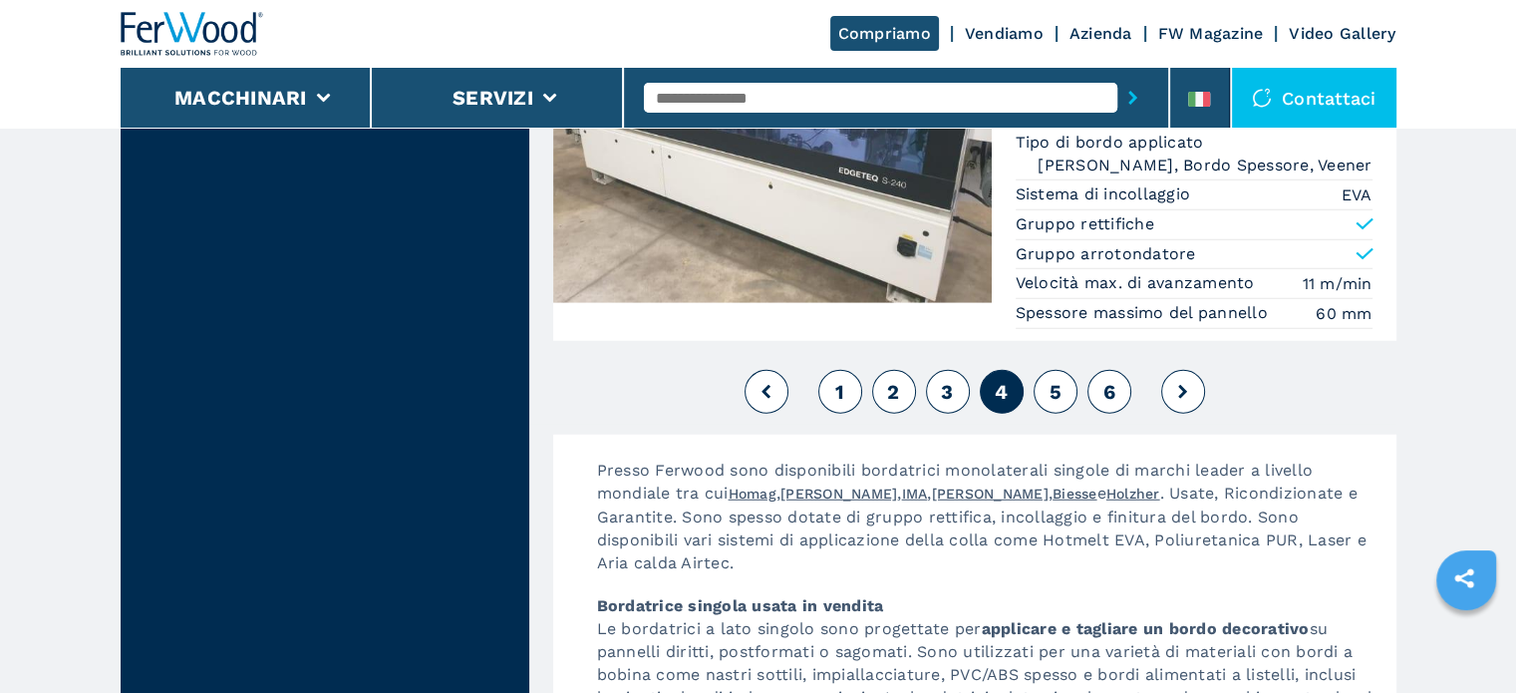
click at [1060, 379] on button "5" at bounding box center [1055, 392] width 44 height 44
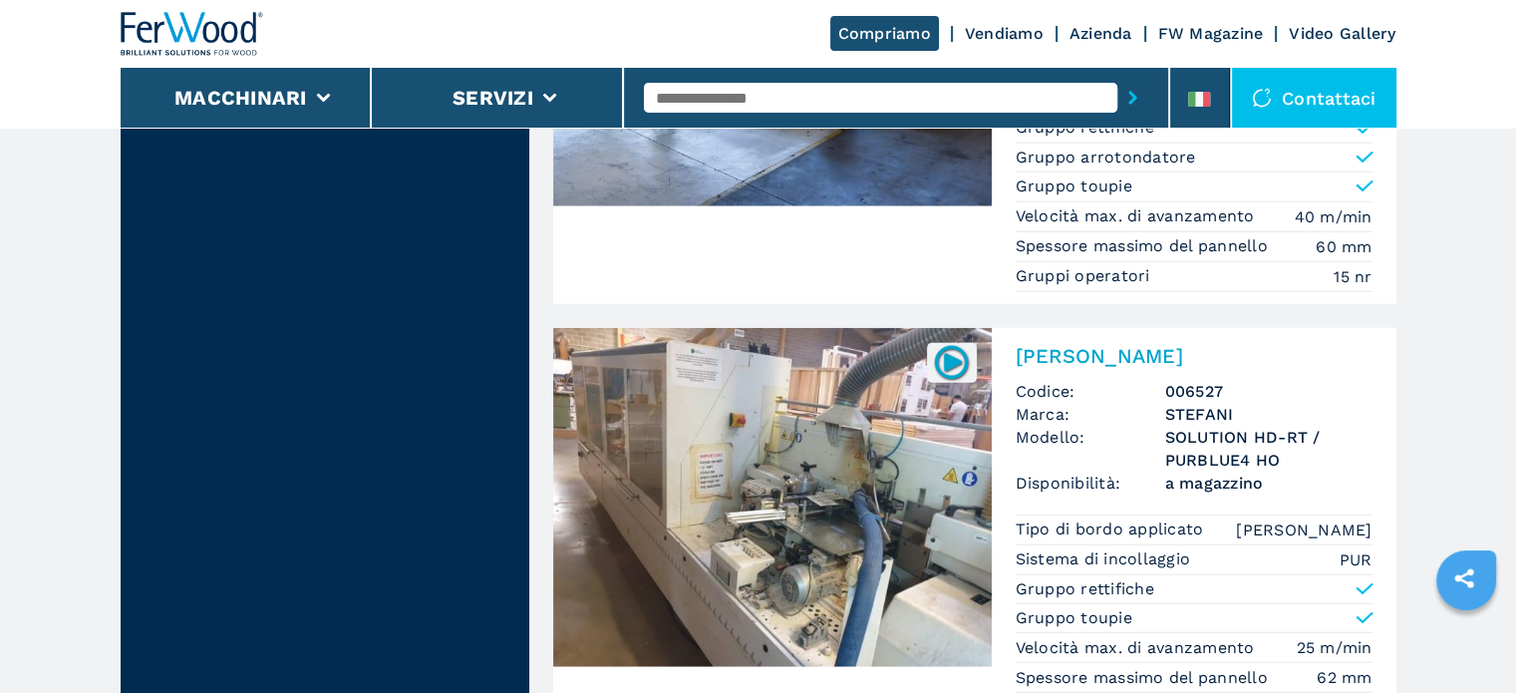
scroll to position [5282, 0]
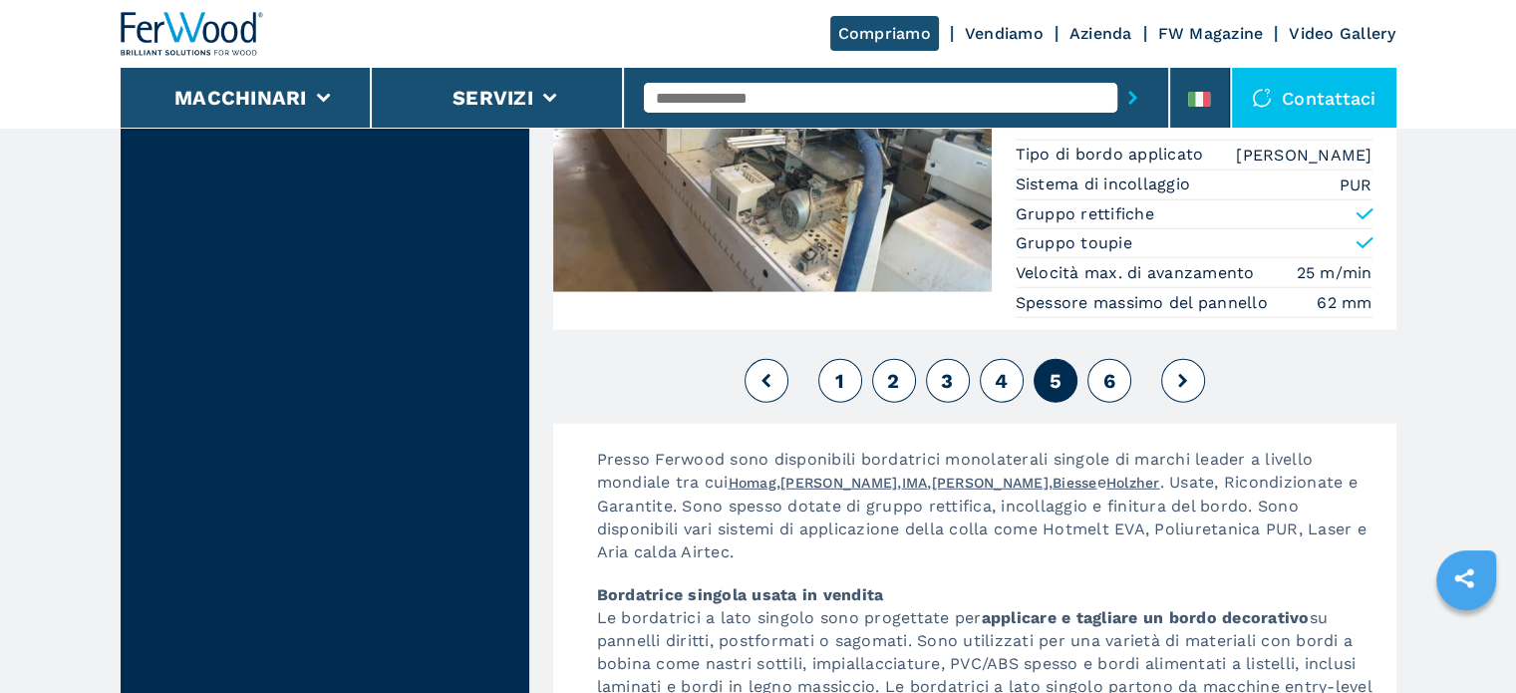
click at [1112, 369] on span "6" at bounding box center [1108, 381] width 12 height 24
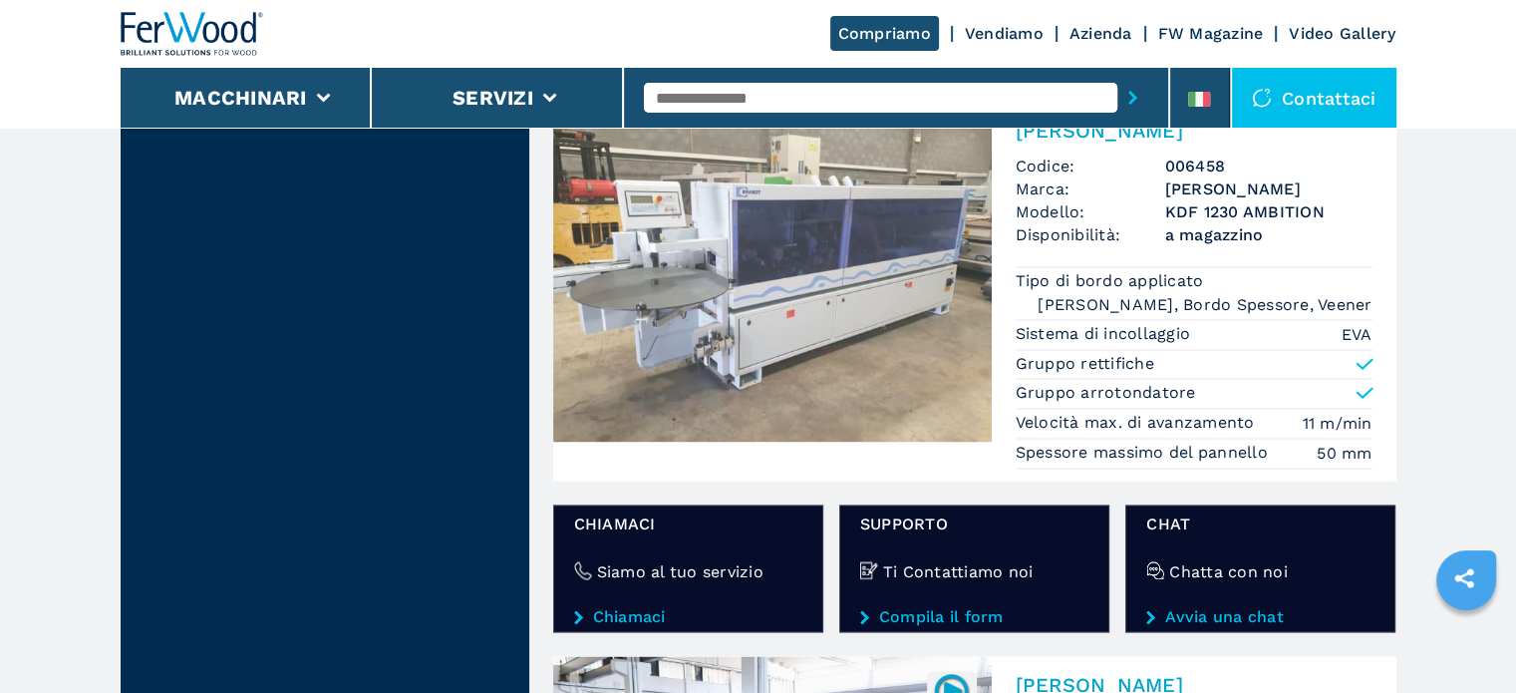
scroll to position [3787, 0]
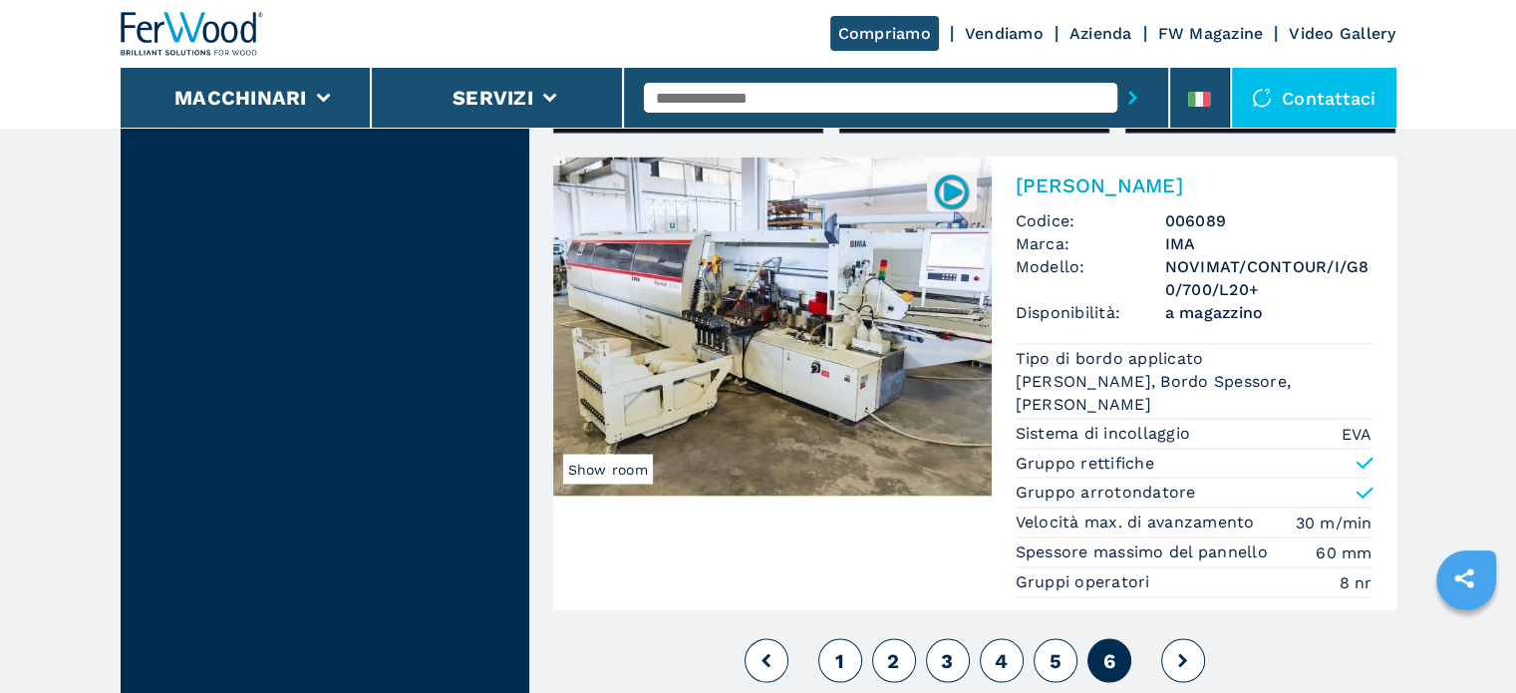
click at [1181, 657] on button at bounding box center [1183, 660] width 44 height 44
